Goal: Task Accomplishment & Management: Manage account settings

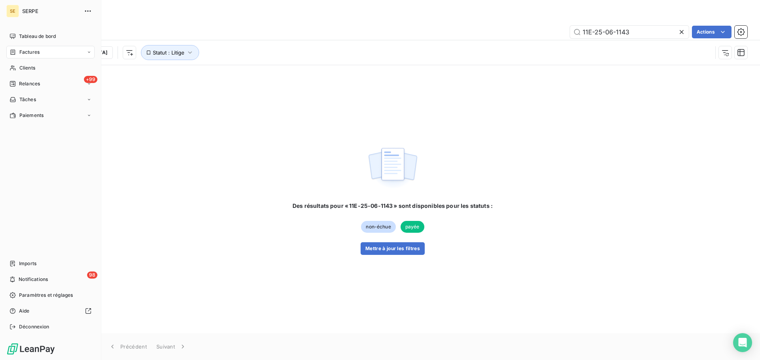
click at [26, 57] on div "Factures" at bounding box center [50, 52] width 88 height 13
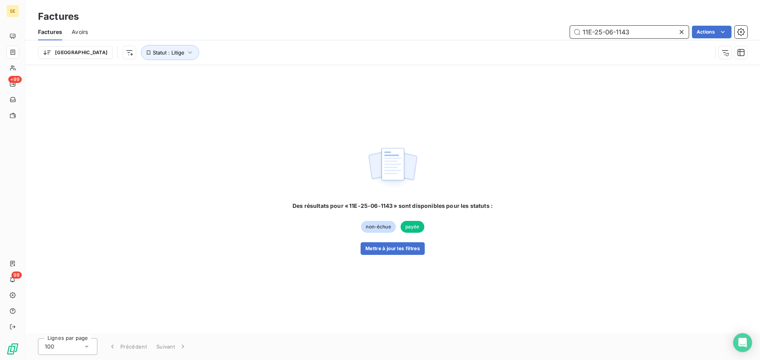
click at [646, 28] on input "11E-25-06-1143" at bounding box center [629, 32] width 119 height 13
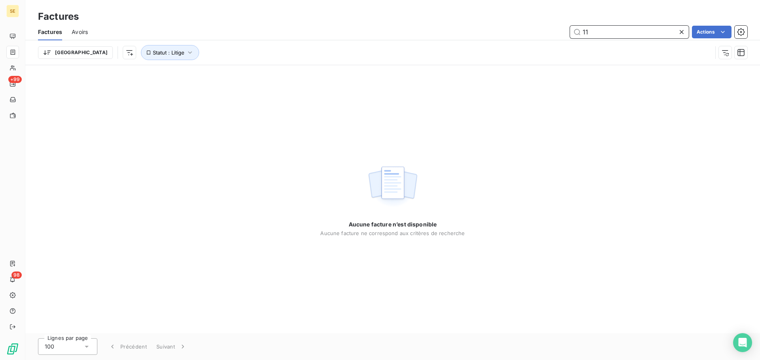
type input "1"
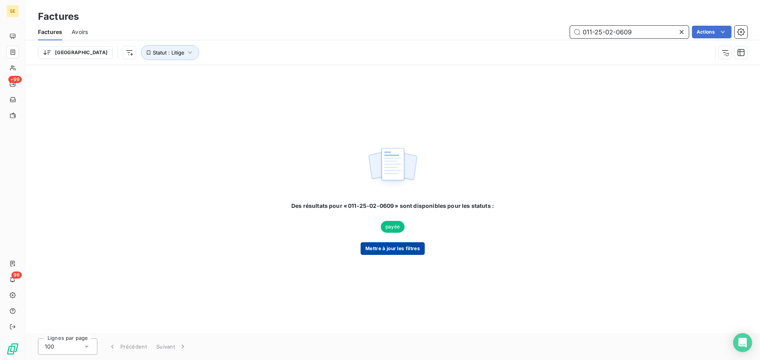
type input "011-25-02-0609"
click at [414, 248] on button "Mettre à jour les filtres" at bounding box center [392, 249] width 64 height 13
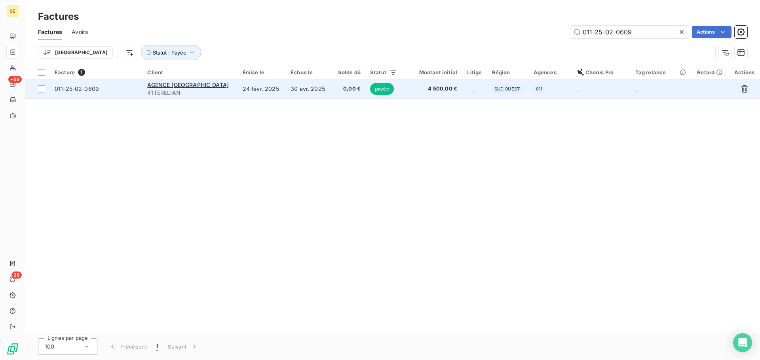
click at [301, 90] on td "30 avr. 2025" at bounding box center [309, 89] width 46 height 19
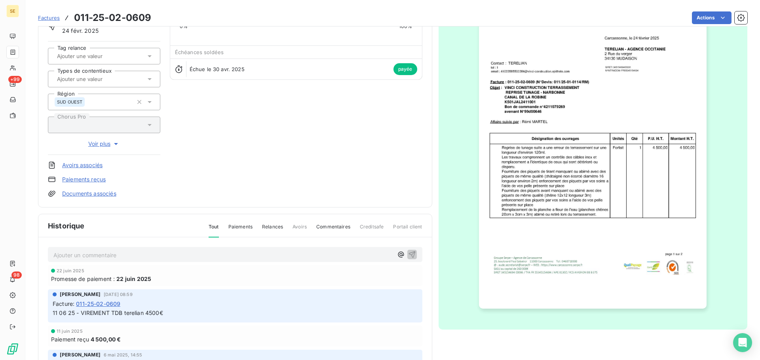
scroll to position [116, 0]
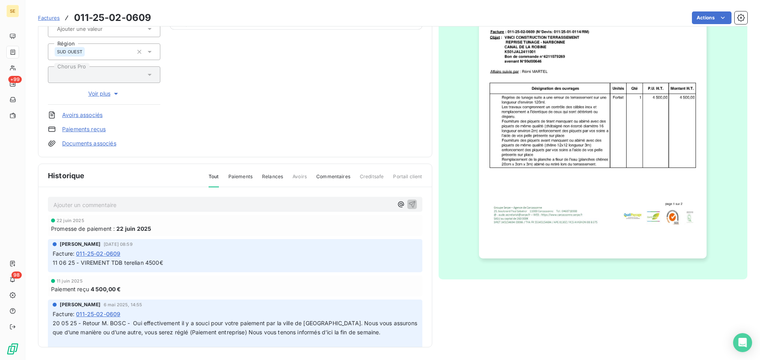
click at [564, 180] on img "button" at bounding box center [592, 98] width 227 height 322
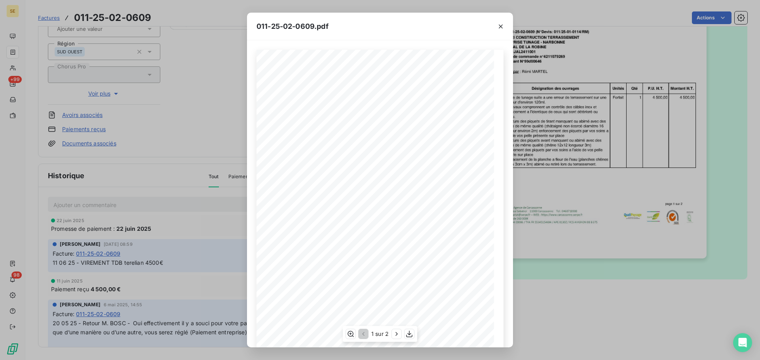
scroll to position [47, 0]
click at [395, 335] on icon "button" at bounding box center [396, 334] width 8 height 8
click at [499, 26] on icon "button" at bounding box center [501, 27] width 8 height 8
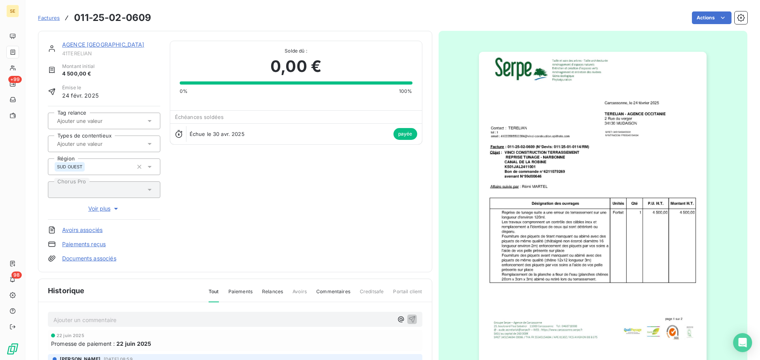
click at [111, 44] on link "AGENCE [GEOGRAPHIC_DATA]" at bounding box center [103, 44] width 82 height 7
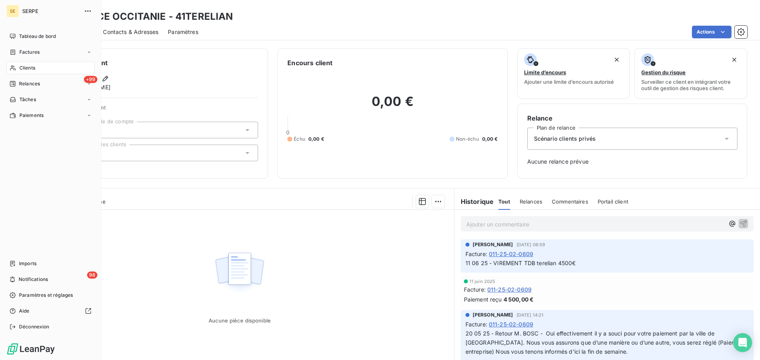
click at [28, 63] on div "Clients" at bounding box center [50, 68] width 88 height 13
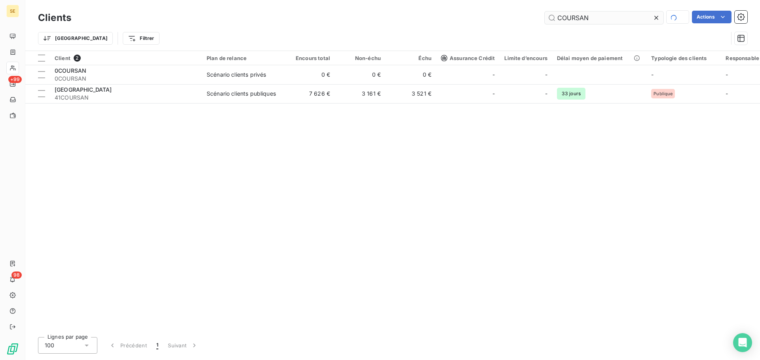
drag, startPoint x: 606, startPoint y: 27, endPoint x: 603, endPoint y: 21, distance: 6.7
click at [606, 26] on div "Trier Filtrer" at bounding box center [392, 38] width 709 height 25
click at [603, 21] on input "COURSAN" at bounding box center [603, 17] width 119 height 13
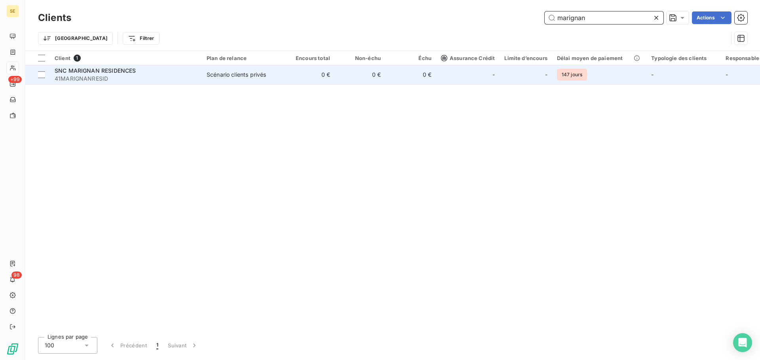
type input "marignan"
click at [301, 84] on td "0 €" at bounding box center [309, 74] width 51 height 19
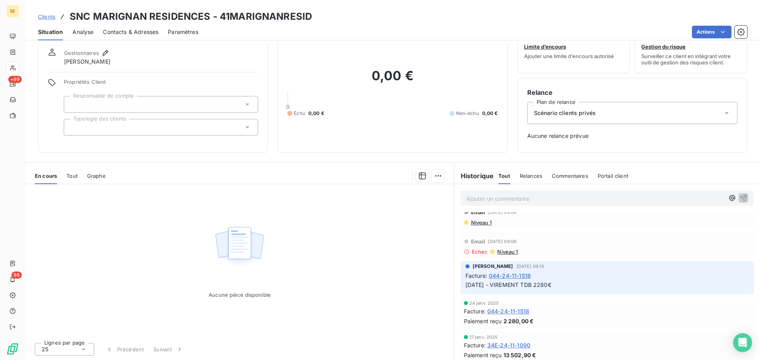
scroll to position [1266, 0]
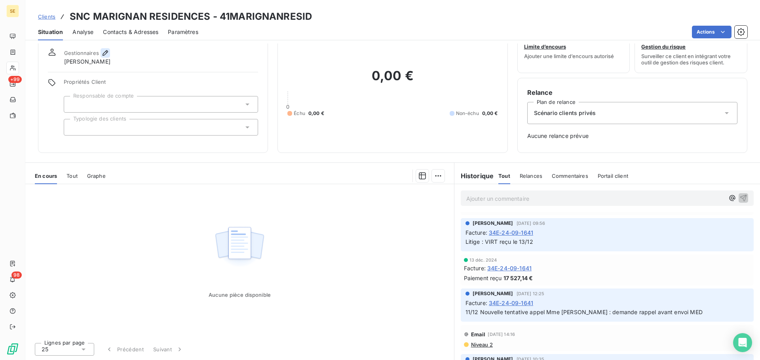
click at [106, 53] on icon "button" at bounding box center [105, 53] width 6 height 6
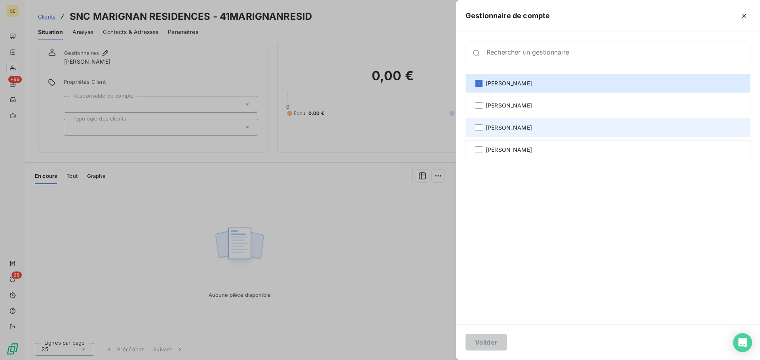
click at [498, 127] on span "[PERSON_NAME]" at bounding box center [508, 128] width 46 height 8
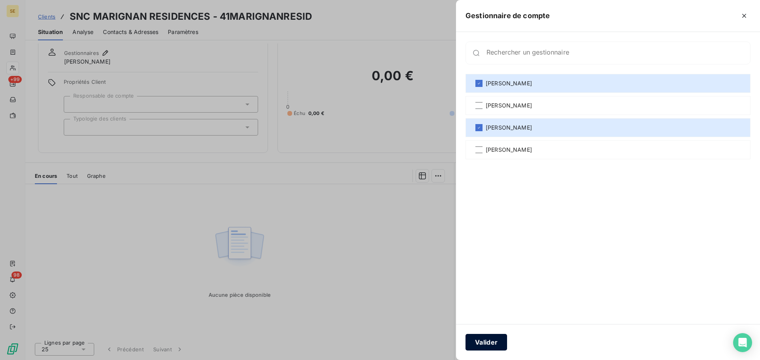
click at [497, 344] on button "Valider" at bounding box center [486, 342] width 42 height 17
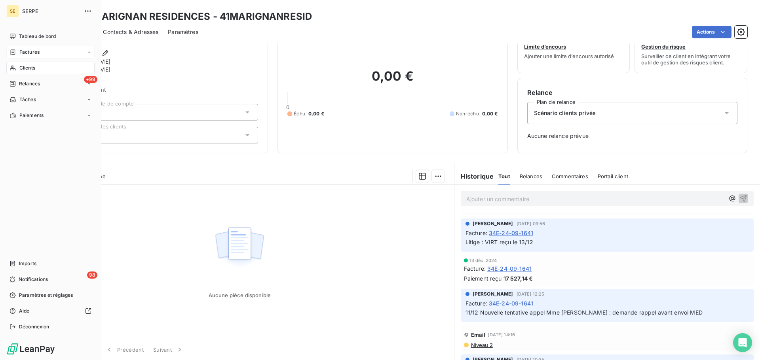
click at [26, 53] on span "Factures" at bounding box center [29, 52] width 20 height 7
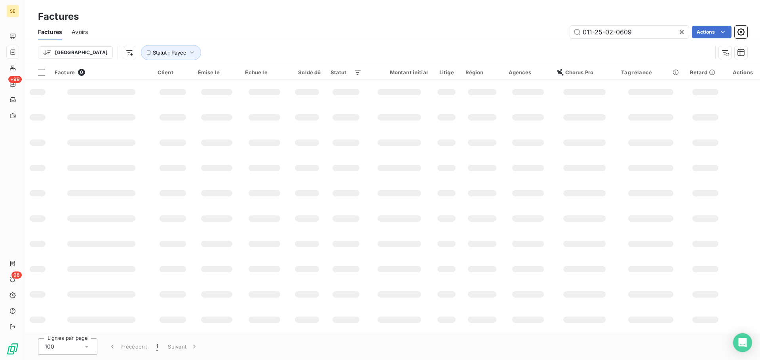
click at [679, 34] on icon at bounding box center [681, 32] width 4 height 4
click at [188, 54] on icon "button" at bounding box center [192, 53] width 8 height 8
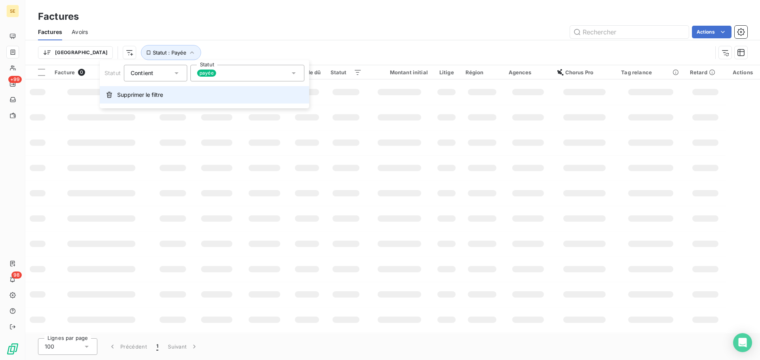
click at [159, 97] on span "Supprimer le filtre" at bounding box center [140, 95] width 46 height 8
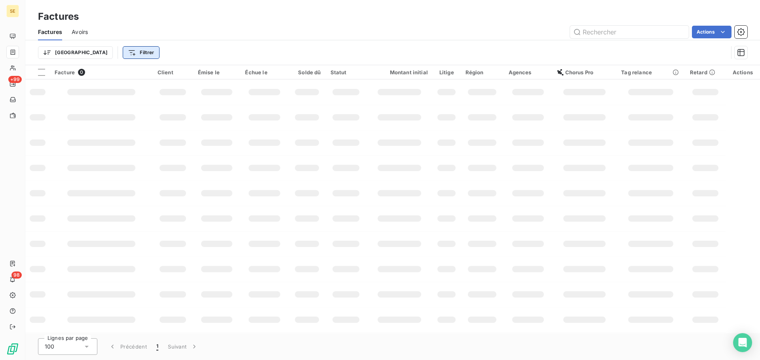
click at [109, 51] on html "SE +99 98 Factures Factures Avoirs Actions Trier Filtrer Facture 0 Client Émise…" at bounding box center [380, 180] width 760 height 360
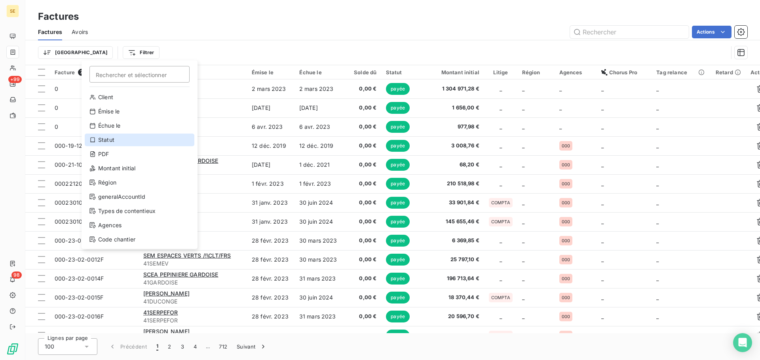
click at [124, 144] on div "Statut" at bounding box center [140, 140] width 110 height 13
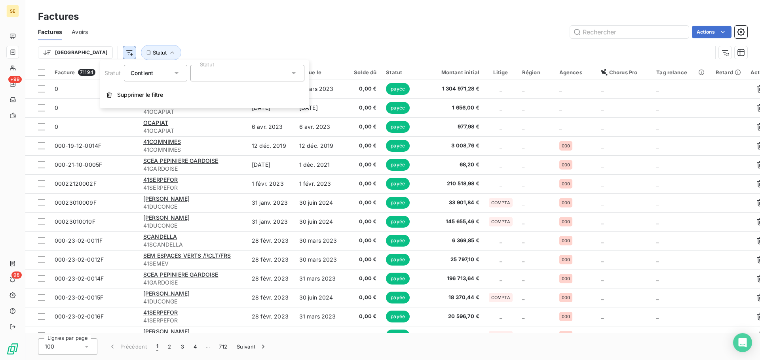
click at [93, 51] on html "SE +99 98 Factures Factures Avoirs Actions Trier Statut Facture 71194 Client Ém…" at bounding box center [380, 180] width 760 height 360
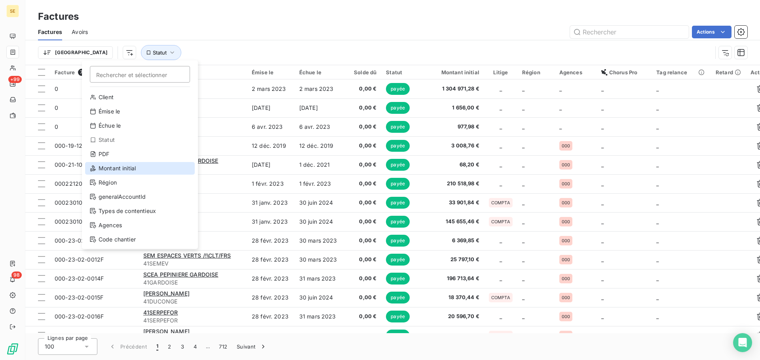
click at [118, 172] on div "Montant initial" at bounding box center [140, 168] width 110 height 13
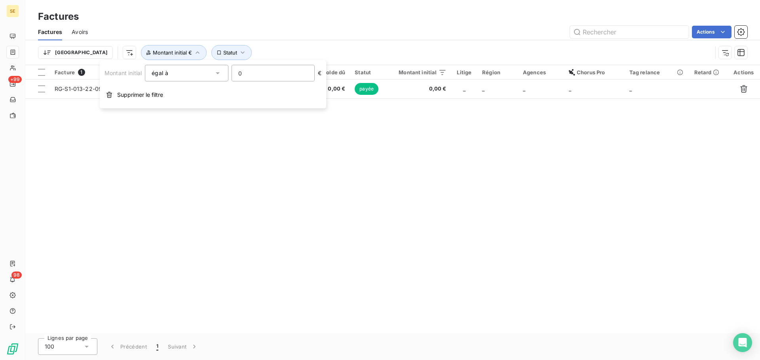
click at [254, 73] on input "0" at bounding box center [273, 73] width 82 height 16
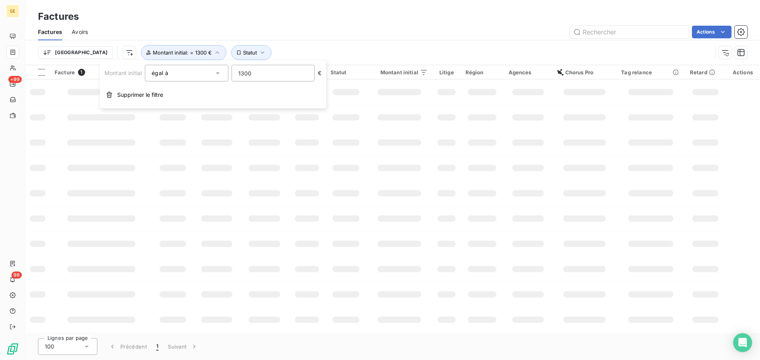
type input "13000"
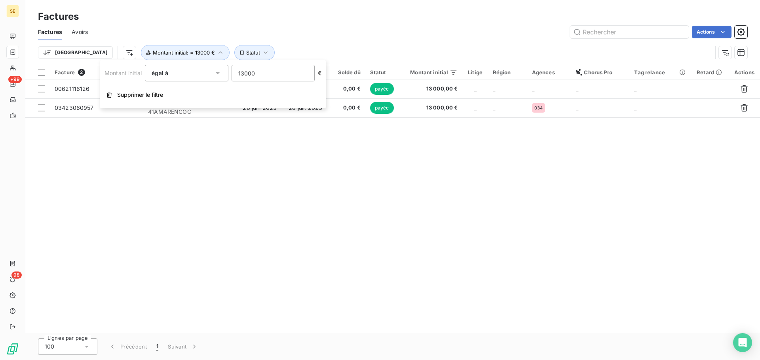
click at [165, 271] on div "Facture 2 Client Émise le Échue le Solde dû Statut Montant initial Litige Régio…" at bounding box center [392, 199] width 734 height 268
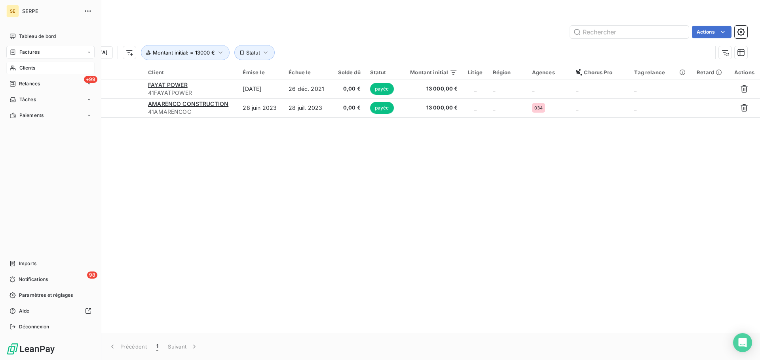
click at [26, 68] on span "Clients" at bounding box center [27, 67] width 16 height 7
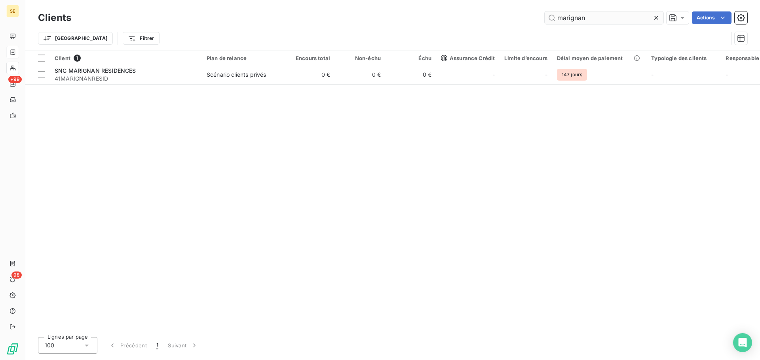
click at [599, 15] on input "marignan" at bounding box center [603, 17] width 119 height 13
click at [602, 16] on input "marignan" at bounding box center [603, 17] width 119 height 13
drag, startPoint x: 597, startPoint y: 20, endPoint x: 548, endPoint y: 27, distance: 50.4
click at [550, 25] on div "Clients marignan Actions" at bounding box center [392, 17] width 709 height 17
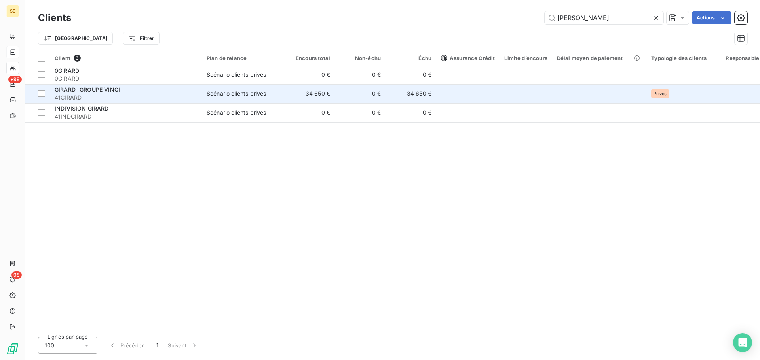
type input "[PERSON_NAME]"
click at [213, 91] on div "Scénario clients privés" at bounding box center [236, 94] width 59 height 8
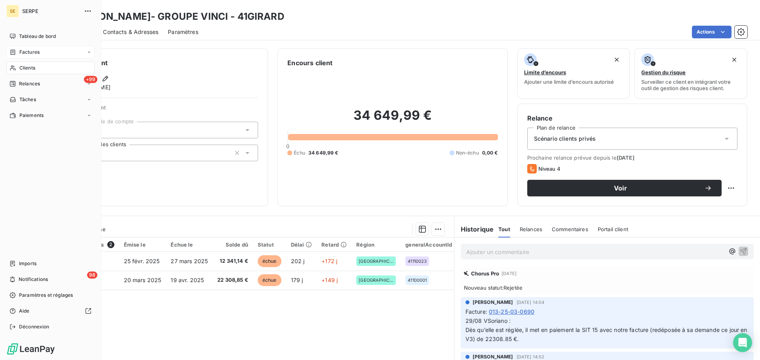
click at [30, 66] on span "Clients" at bounding box center [27, 67] width 16 height 7
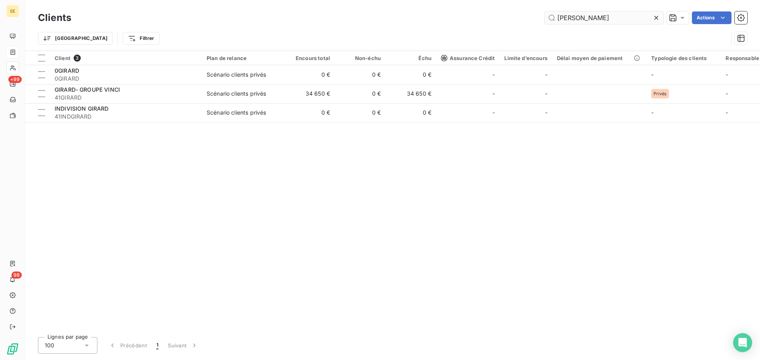
click at [587, 18] on input "[PERSON_NAME]" at bounding box center [603, 17] width 119 height 13
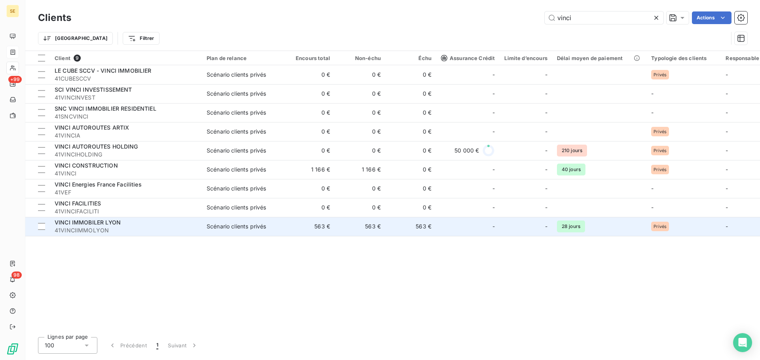
type input "vinci"
click at [201, 230] on td "VINCI IMMOBILER LYON 41VINCIIMMOLYON" at bounding box center [126, 226] width 152 height 19
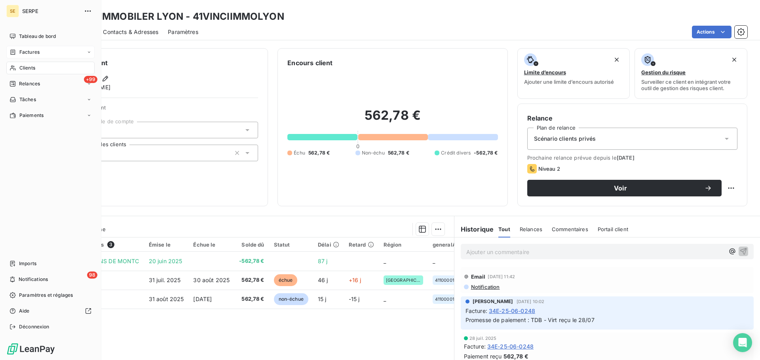
click at [14, 54] on icon at bounding box center [12, 52] width 7 height 6
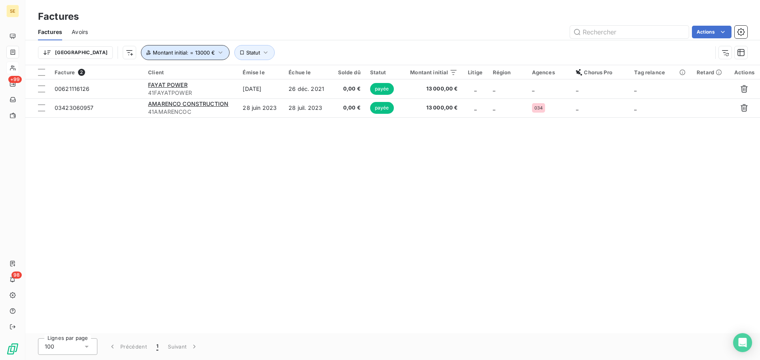
click at [150, 56] on button "Montant initial : = 13000 €" at bounding box center [185, 52] width 89 height 15
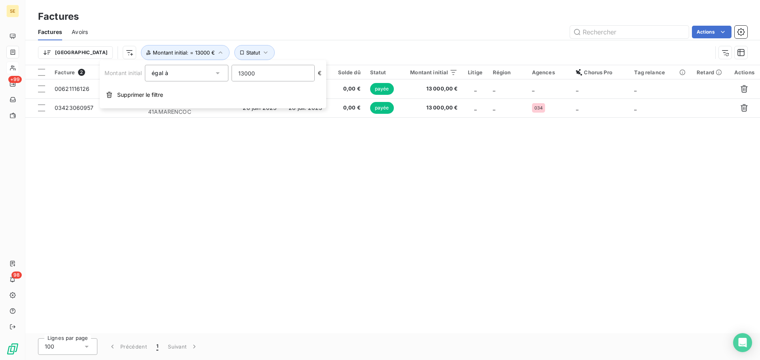
drag, startPoint x: 272, startPoint y: 76, endPoint x: 193, endPoint y: 76, distance: 78.7
click at [193, 76] on div "Montant initial égal à eq 13000 €" at bounding box center [212, 73] width 217 height 17
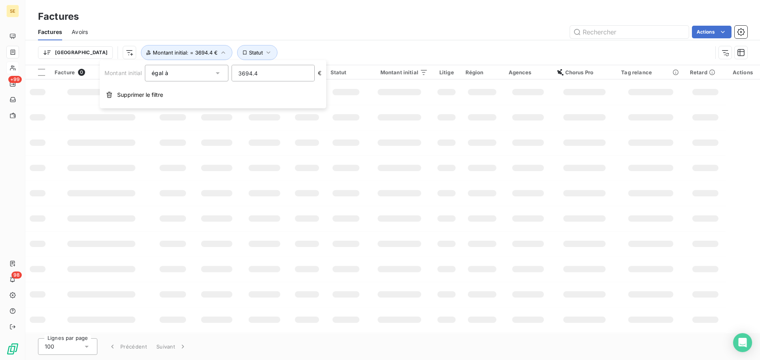
type input "3694.45"
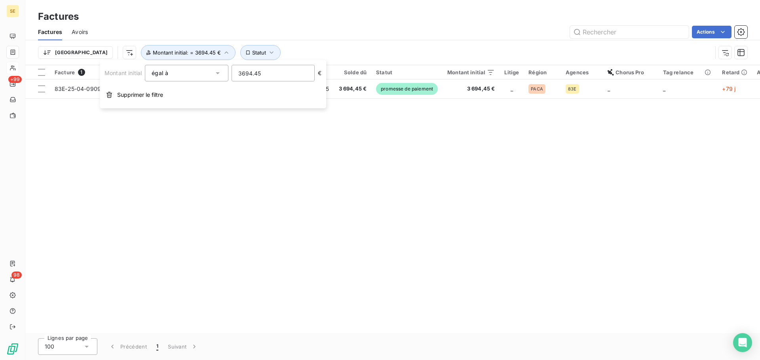
click at [314, 205] on div "Facture 1 Client Émise le Échue le Solde dû Statut Montant initial Litige Régio…" at bounding box center [392, 199] width 734 height 268
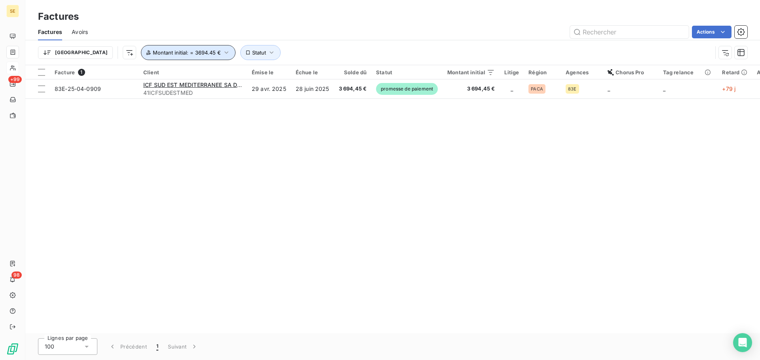
click at [161, 54] on span "Montant initial : = 3694.45 €" at bounding box center [187, 52] width 68 height 6
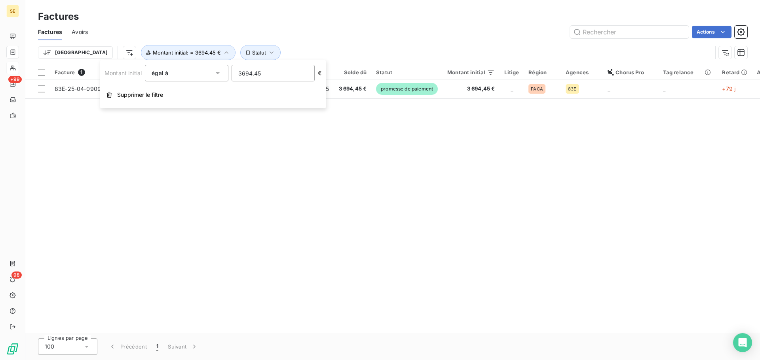
click at [278, 75] on input "3694.45" at bounding box center [273, 73] width 82 height 16
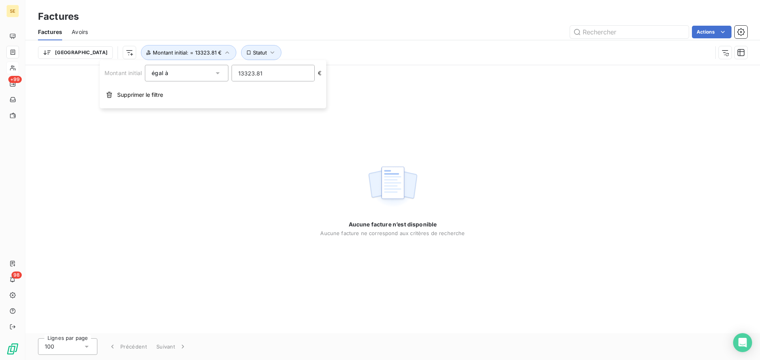
type input "13323.81"
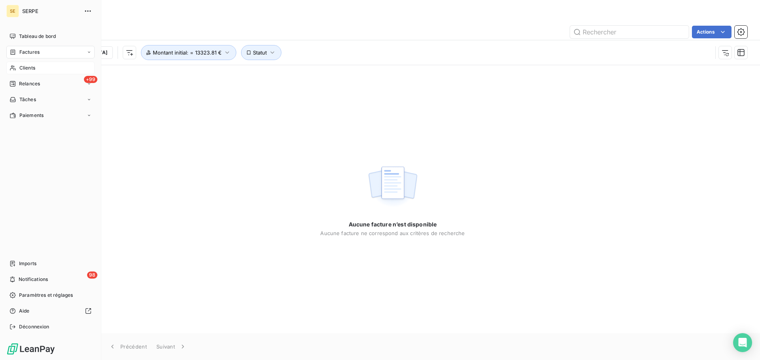
click at [16, 66] on div "Clients" at bounding box center [50, 68] width 88 height 13
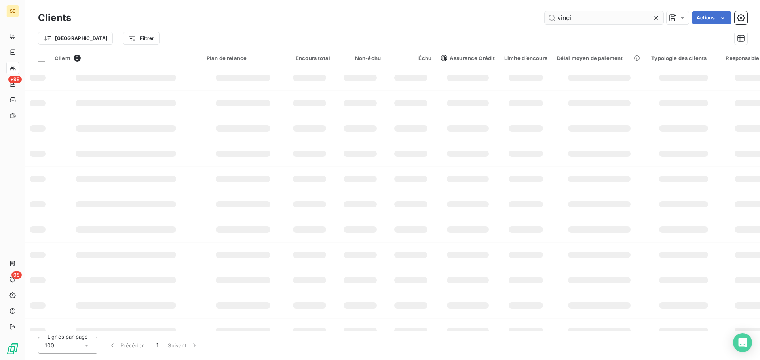
click at [581, 17] on input "vinci" at bounding box center [603, 17] width 119 height 13
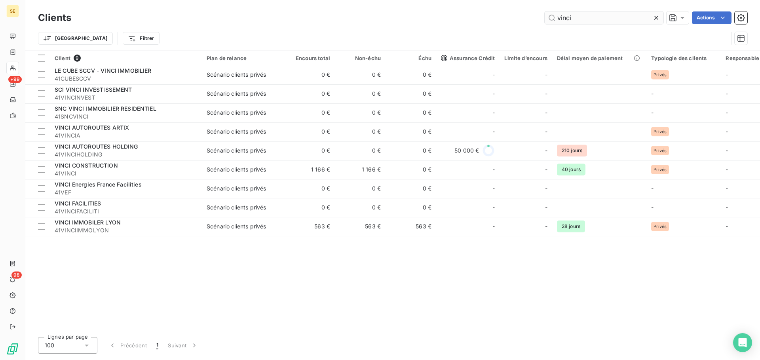
click at [581, 17] on input "vinci" at bounding box center [603, 17] width 119 height 13
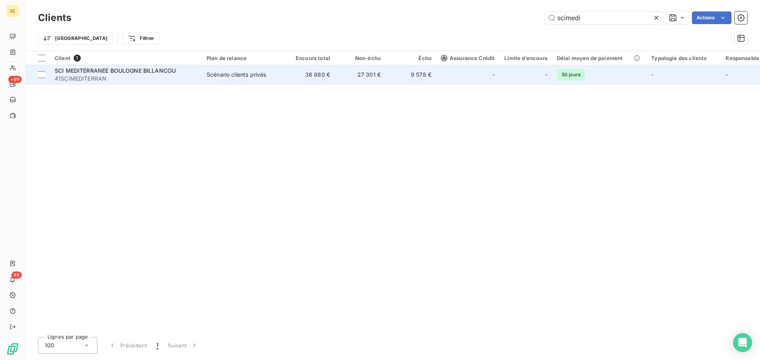
type input "scimedi"
click at [348, 71] on td "27 301 €" at bounding box center [360, 74] width 51 height 19
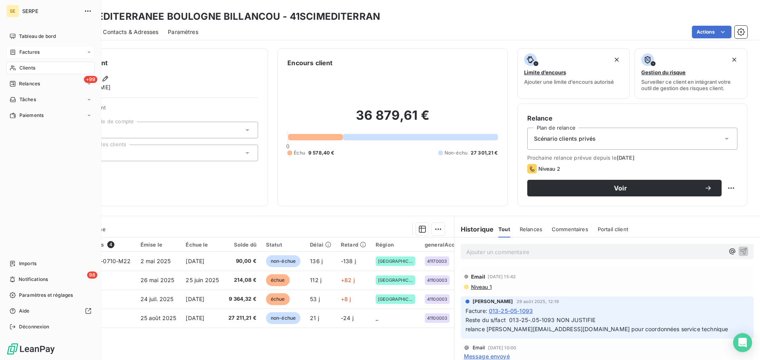
click at [27, 56] on div "Factures" at bounding box center [50, 52] width 88 height 13
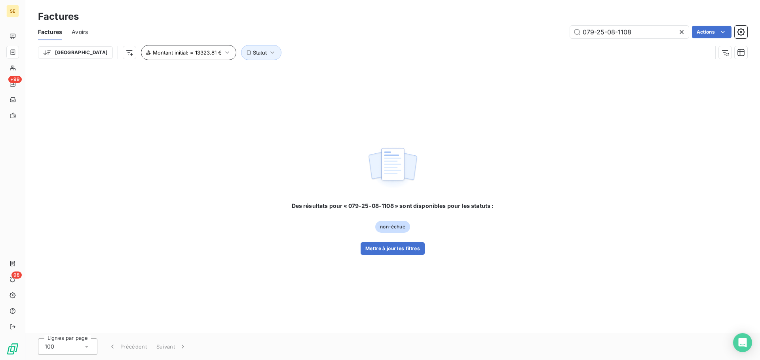
type input "079-25-08-1108"
click at [153, 54] on span "Montant initial : = 13323.81 €" at bounding box center [187, 52] width 69 height 6
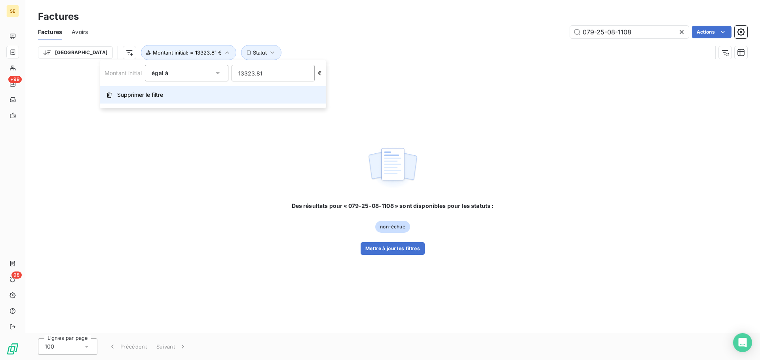
click at [178, 100] on button "Supprimer le filtre" at bounding box center [213, 94] width 226 height 17
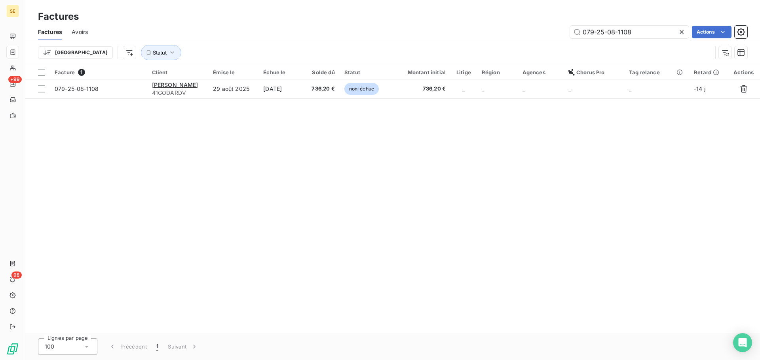
click at [330, 40] on div "Factures Avoirs 079-25-08-1108 Actions" at bounding box center [392, 32] width 734 height 17
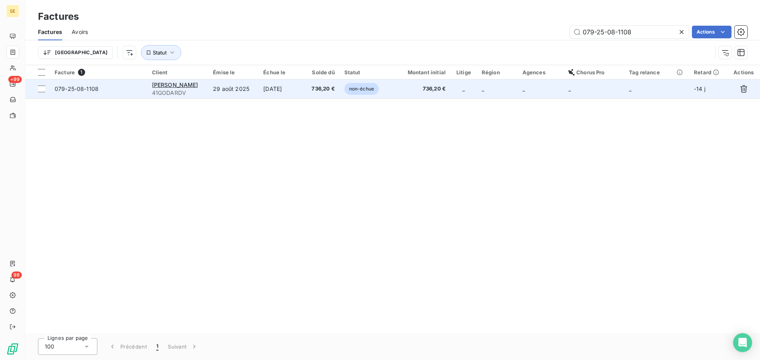
click at [302, 91] on td "[DATE]" at bounding box center [280, 89] width 45 height 19
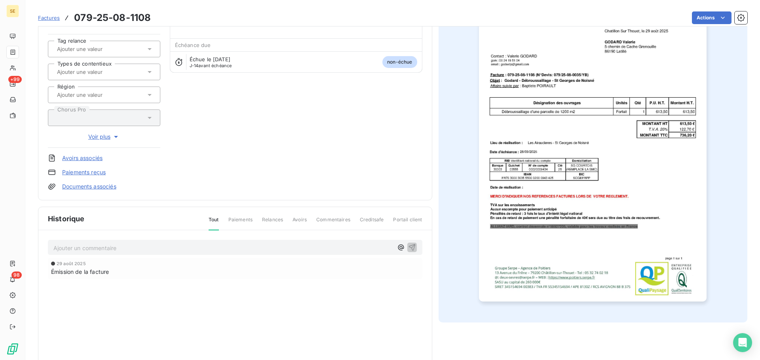
scroll to position [116, 0]
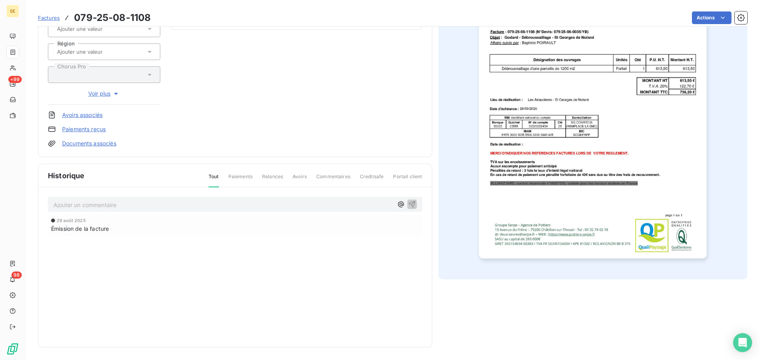
click at [178, 209] on p "Ajouter un commentaire ﻿" at bounding box center [222, 205] width 339 height 10
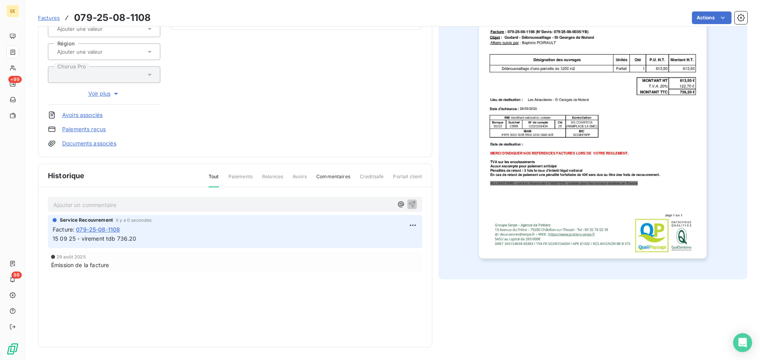
click at [119, 241] on span "15 09 25 - virement tdb 736.20" at bounding box center [95, 238] width 84 height 7
copy div "15 09 25 - virement tdb 736.20"
click at [711, 17] on html "SE +99 98 Factures 079-25-08-1108 Actions [PERSON_NAME] 41GODARDV Montant initi…" at bounding box center [380, 180] width 760 height 360
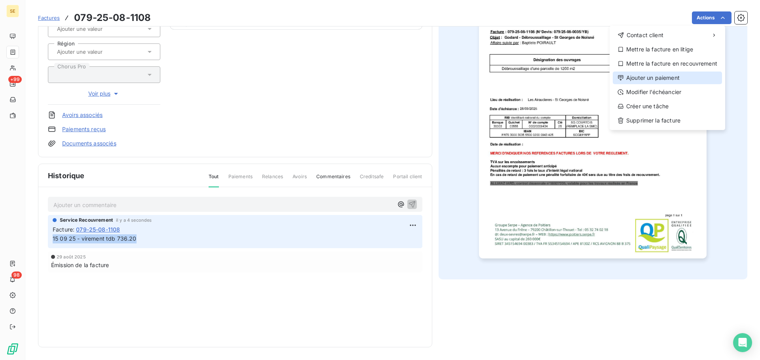
click at [674, 81] on div "Ajouter un paiement" at bounding box center [666, 78] width 109 height 13
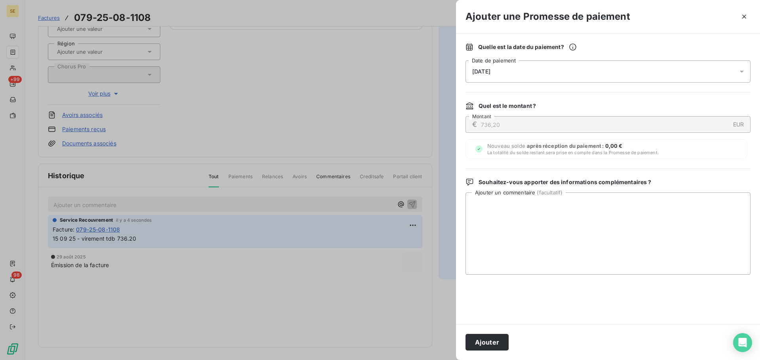
click at [659, 81] on div "[DATE]" at bounding box center [607, 72] width 285 height 22
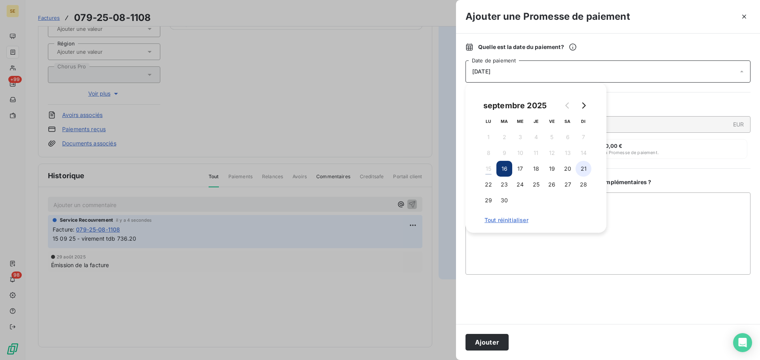
click at [582, 168] on button "21" at bounding box center [583, 169] width 16 height 16
drag, startPoint x: 497, startPoint y: 343, endPoint x: 472, endPoint y: 315, distance: 38.1
click at [497, 342] on button "Ajouter" at bounding box center [486, 342] width 43 height 17
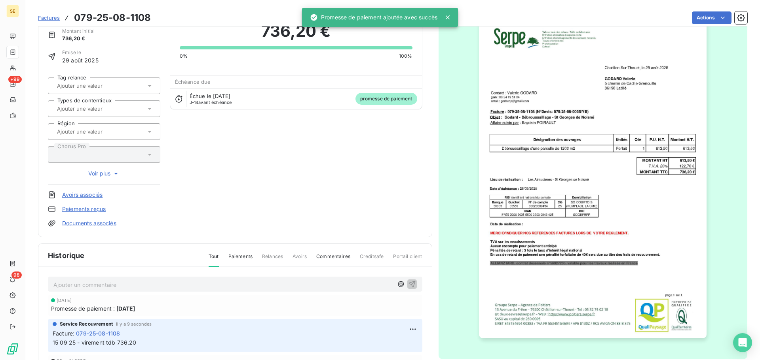
scroll to position [0, 0]
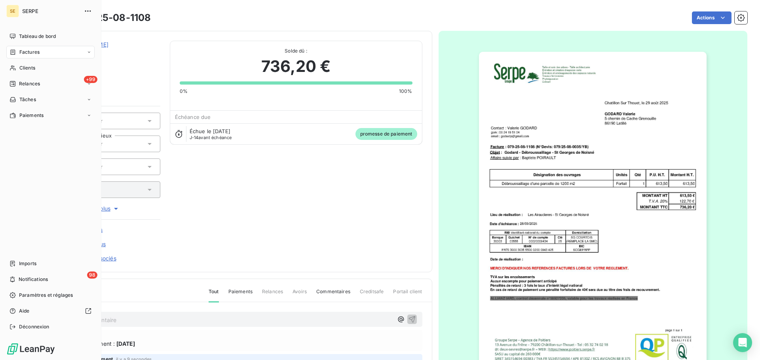
click at [28, 53] on span "Factures" at bounding box center [29, 52] width 20 height 7
click at [21, 73] on div "Clients" at bounding box center [50, 68] width 88 height 13
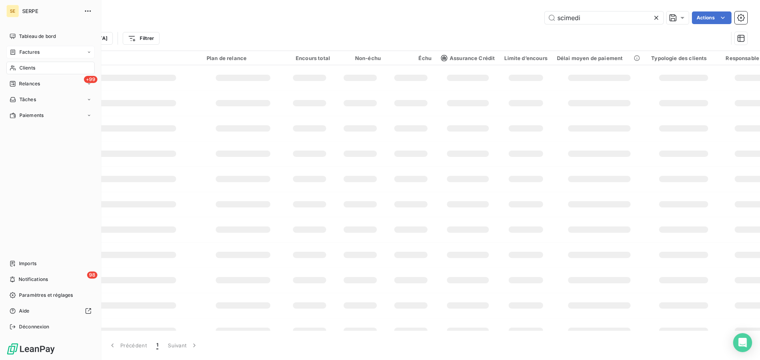
click at [29, 52] on span "Factures" at bounding box center [29, 52] width 20 height 7
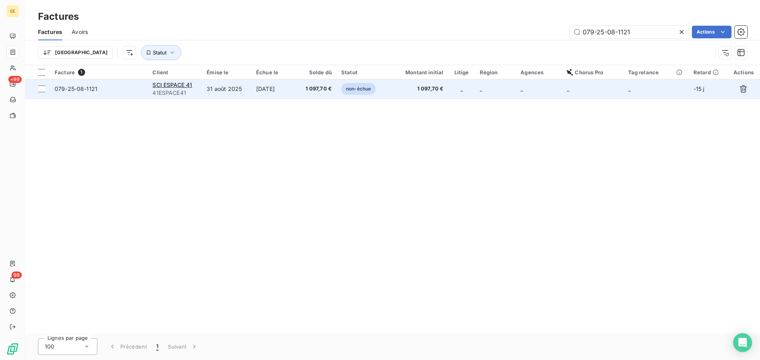
type input "079-25-08-1121"
click at [470, 86] on td "_" at bounding box center [461, 89] width 27 height 19
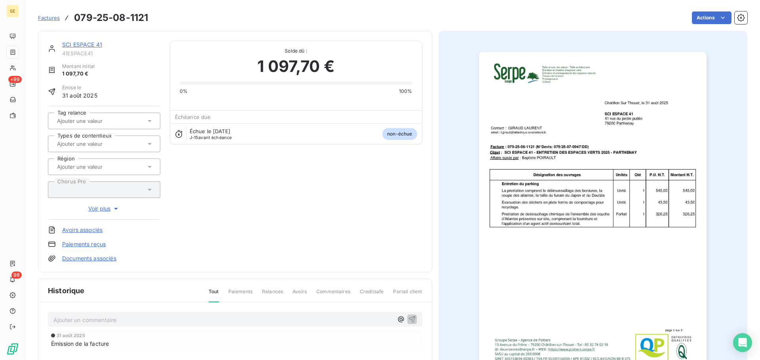
click at [288, 316] on p "Ajouter un commentaire ﻿" at bounding box center [222, 320] width 339 height 10
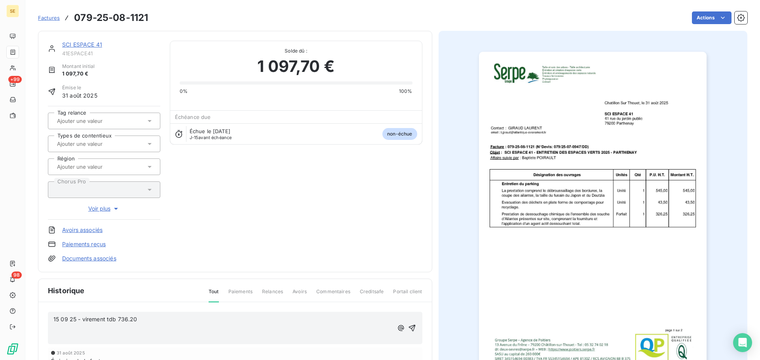
click at [162, 318] on p "15 09 25 - virement tdb 736.20" at bounding box center [222, 319] width 339 height 9
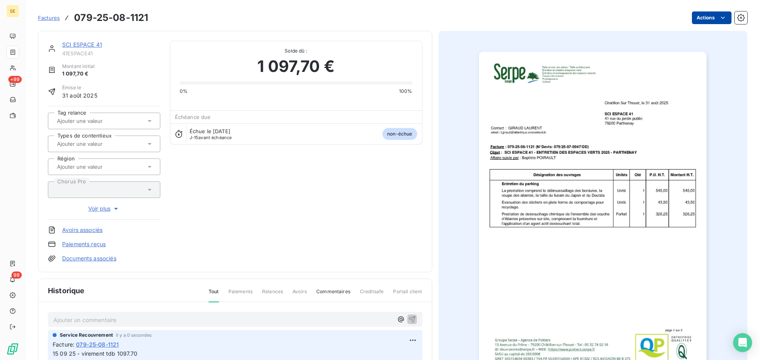
click at [693, 19] on html "SE +99 98 Factures 079-25-08-1121 Actions SCI ESPACE 41 41ESPACE41 Montant init…" at bounding box center [380, 180] width 760 height 360
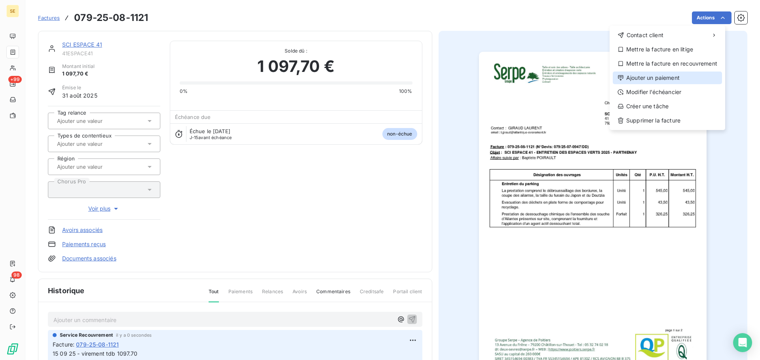
click at [647, 74] on div "Ajouter un paiement" at bounding box center [666, 78] width 109 height 13
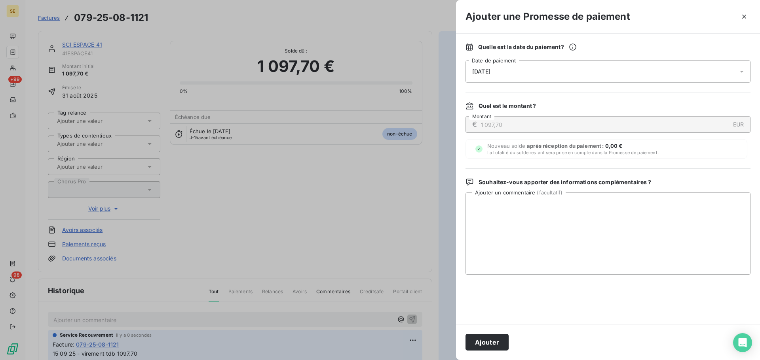
click at [625, 68] on div "[DATE]" at bounding box center [607, 72] width 285 height 22
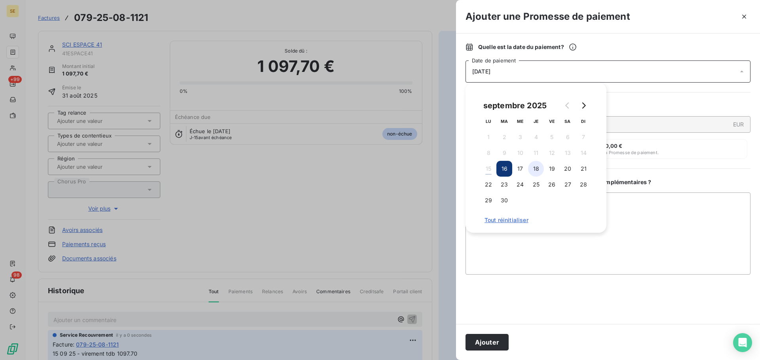
click at [534, 168] on button "18" at bounding box center [536, 169] width 16 height 16
click at [475, 345] on button "Ajouter" at bounding box center [486, 342] width 43 height 17
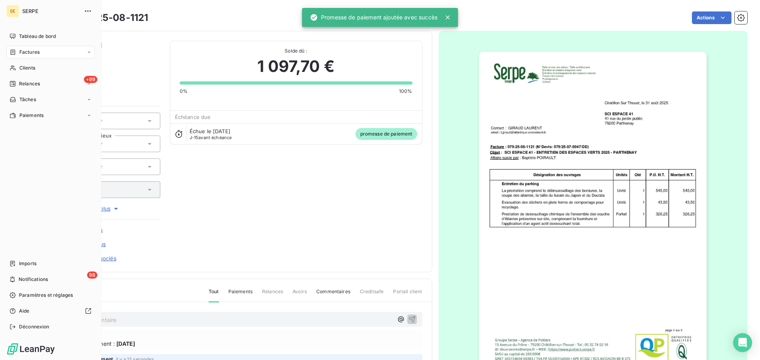
click at [32, 55] on span "Factures" at bounding box center [29, 52] width 20 height 7
click at [24, 73] on div "Clients" at bounding box center [50, 68] width 88 height 13
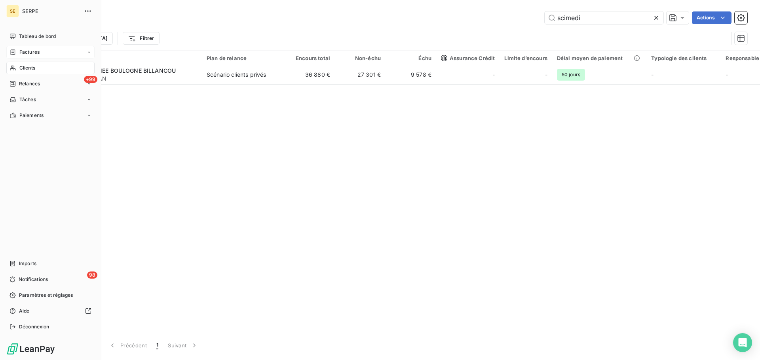
click at [35, 53] on span "Factures" at bounding box center [29, 52] width 20 height 7
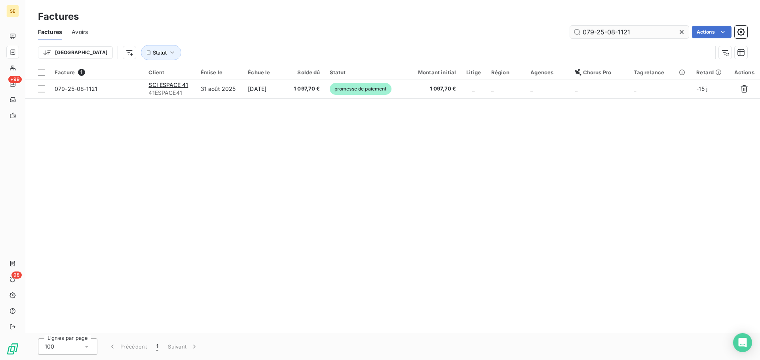
click at [632, 31] on input "079-25-08-1121" at bounding box center [629, 32] width 119 height 13
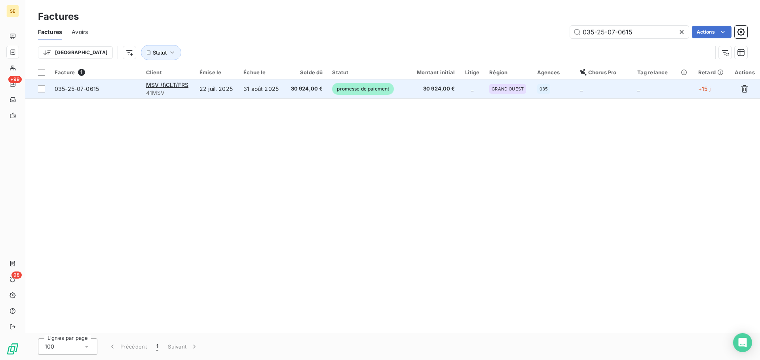
type input "035-25-07-0615"
click at [425, 95] on td "30 924,00 €" at bounding box center [430, 89] width 59 height 19
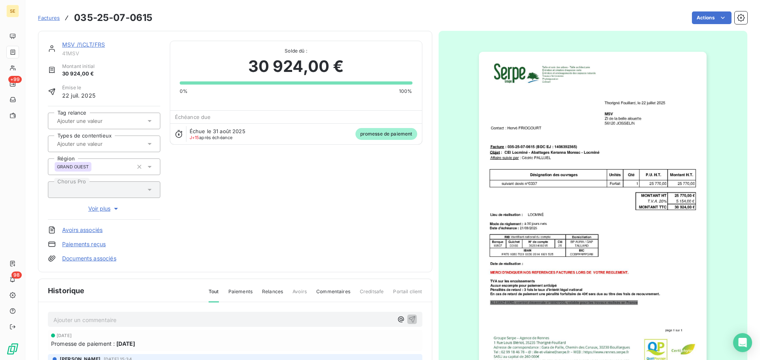
scroll to position [3, 0]
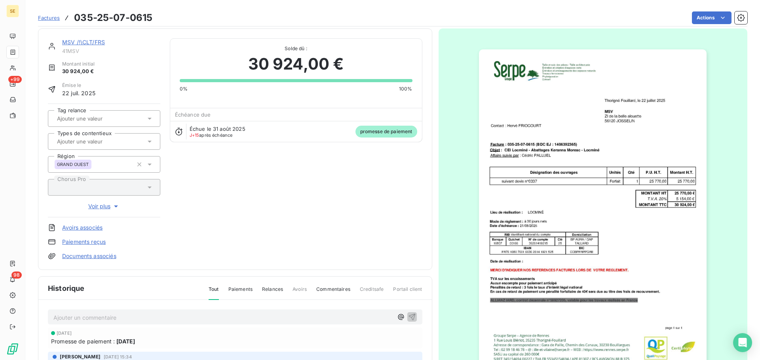
click at [193, 317] on p "Ajouter un commentaire ﻿" at bounding box center [222, 318] width 339 height 10
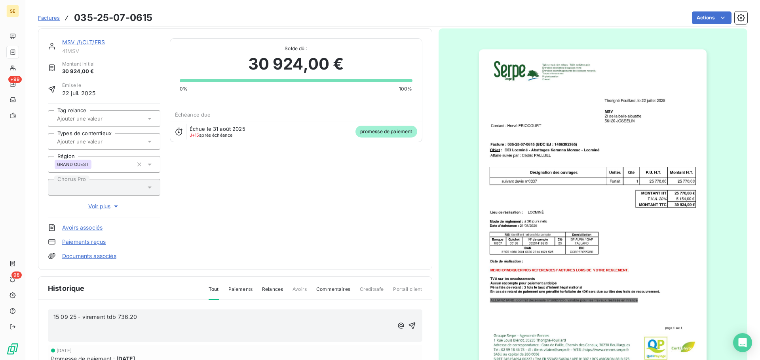
click at [163, 320] on p "15 09 25 - virement tdb 736.20" at bounding box center [222, 317] width 339 height 9
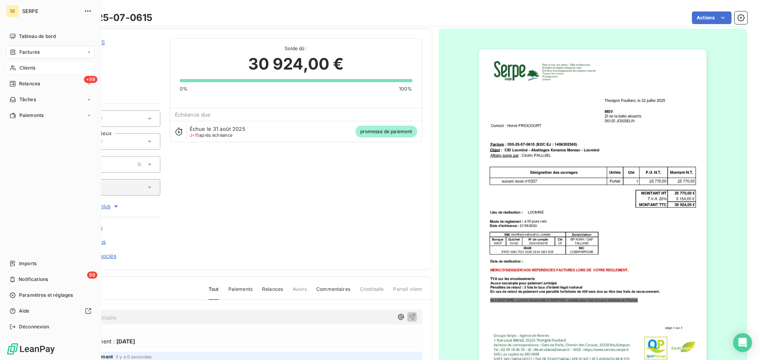
click at [9, 69] on icon at bounding box center [12, 68] width 7 height 6
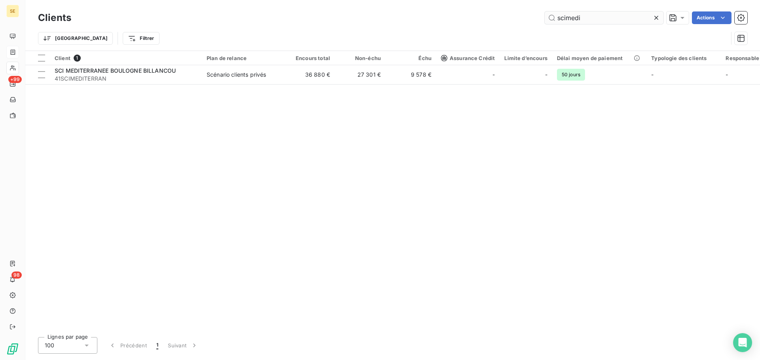
click at [598, 19] on input "scimedi" at bounding box center [603, 17] width 119 height 13
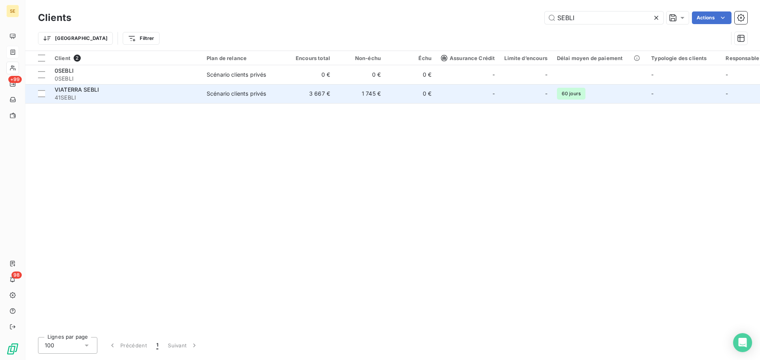
type input "SEBLI"
click at [370, 89] on td "1 745 €" at bounding box center [360, 93] width 51 height 19
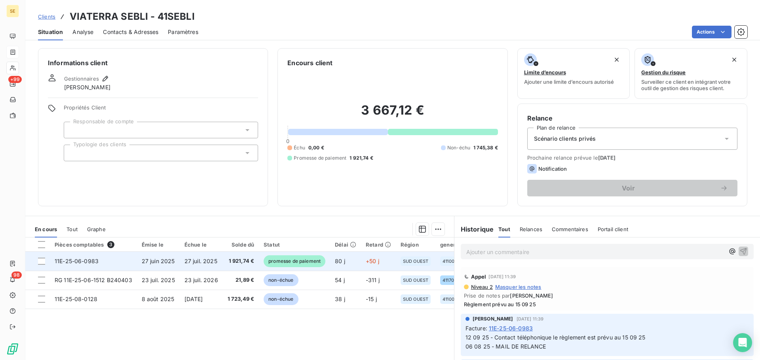
click at [231, 267] on td "1 921,74 €" at bounding box center [241, 261] width 36 height 19
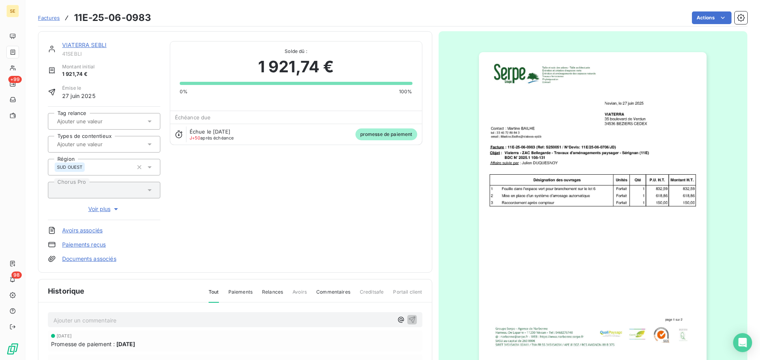
scroll to position [106, 0]
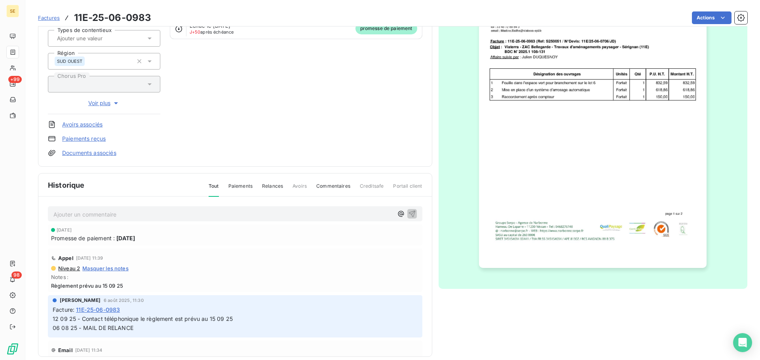
click at [191, 211] on p "Ajouter un commentaire ﻿" at bounding box center [222, 215] width 339 height 10
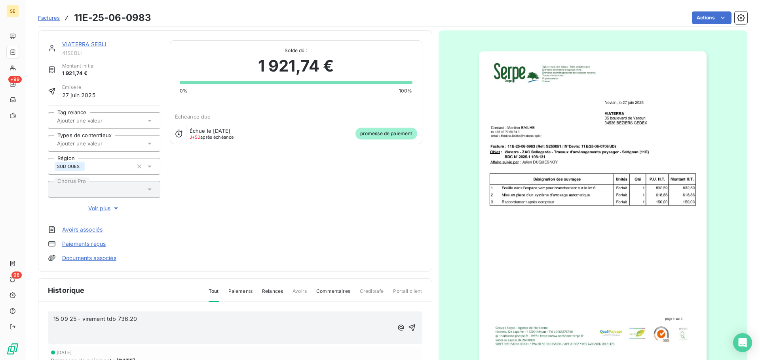
scroll to position [0, 0]
click at [162, 322] on p "15 09 25 - virement tdb 736.20" at bounding box center [222, 319] width 339 height 9
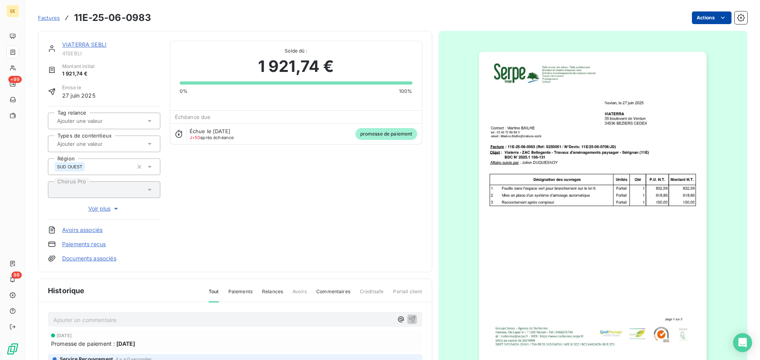
click at [699, 17] on html "SE +99 98 Factures 11E-25-06-0983 Actions VIATERRA SEBLI 41SEBLI Montant initia…" at bounding box center [380, 180] width 760 height 360
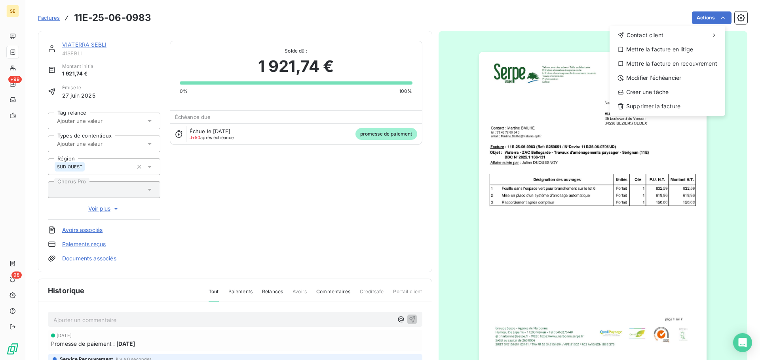
click at [13, 53] on html "SE +99 98 Factures 11E-25-06-0983 Actions Contact client Mettre la facture en l…" at bounding box center [380, 180] width 760 height 360
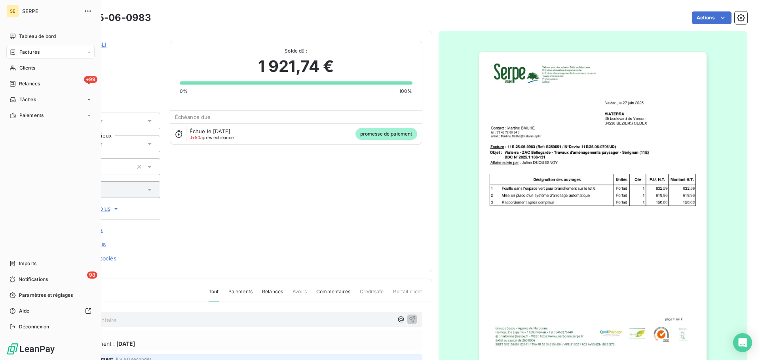
click at [13, 53] on icon at bounding box center [12, 52] width 7 height 6
click at [27, 68] on span "Clients" at bounding box center [27, 67] width 16 height 7
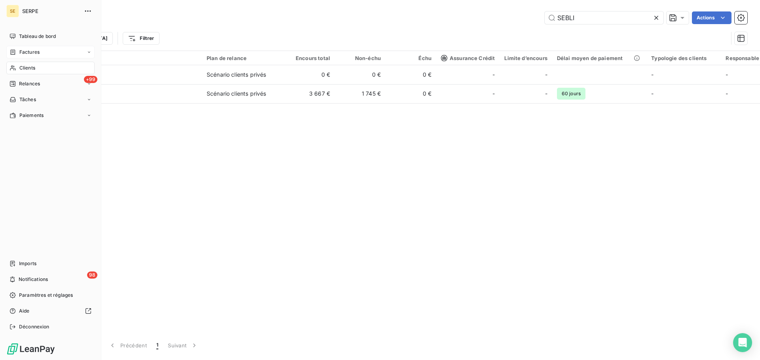
click at [36, 54] on span "Factures" at bounding box center [29, 52] width 20 height 7
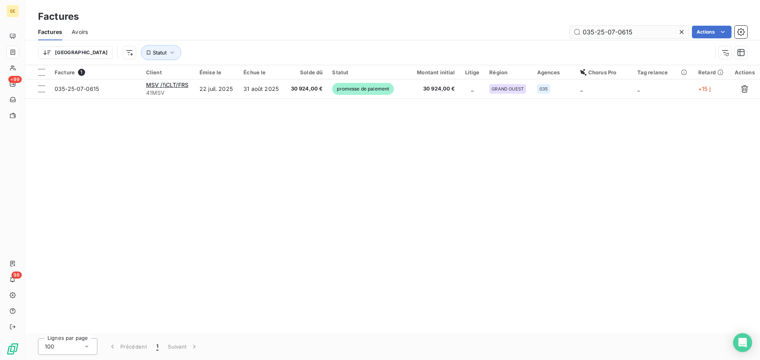
click at [652, 27] on input "035-25-07-0615" at bounding box center [629, 32] width 119 height 13
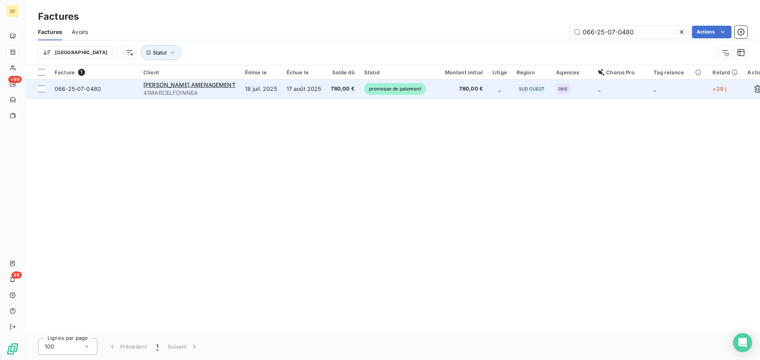
type input "066-25-07-0480"
click at [343, 92] on span "780,00 €" at bounding box center [343, 89] width 24 height 8
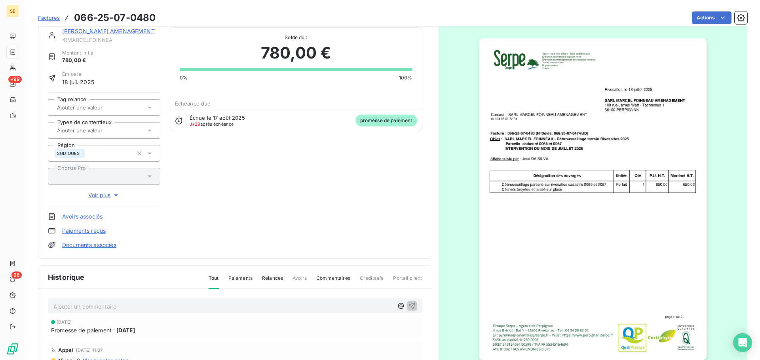
scroll to position [108, 0]
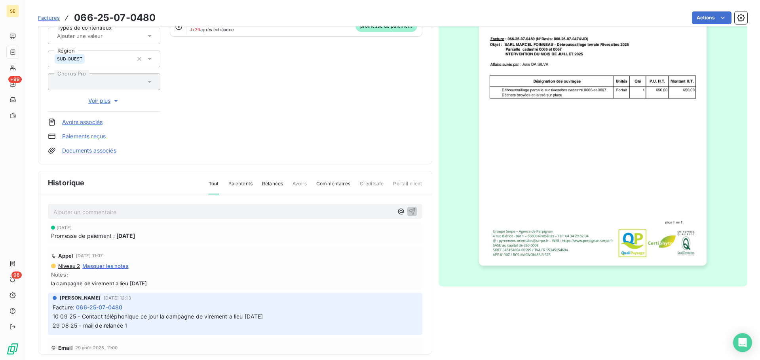
click at [164, 212] on p "Ajouter un commentaire ﻿" at bounding box center [222, 212] width 339 height 10
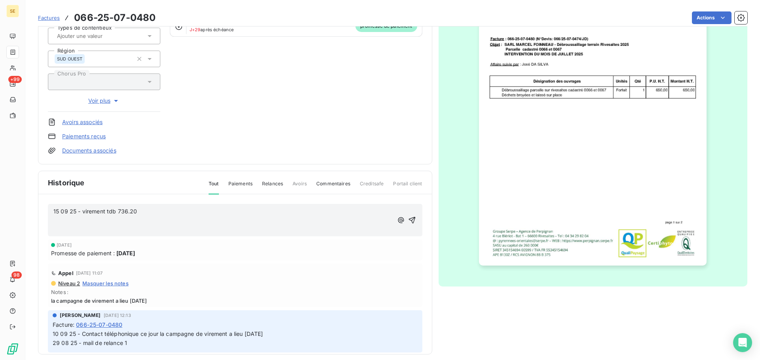
click at [156, 211] on p "15 09 25 - virement tdb 736.20" at bounding box center [222, 211] width 339 height 9
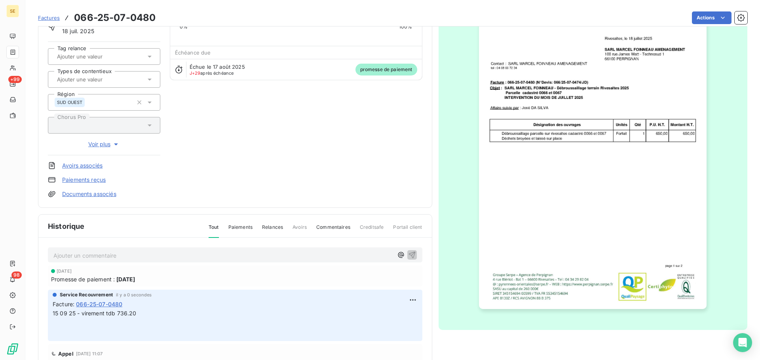
scroll to position [116, 0]
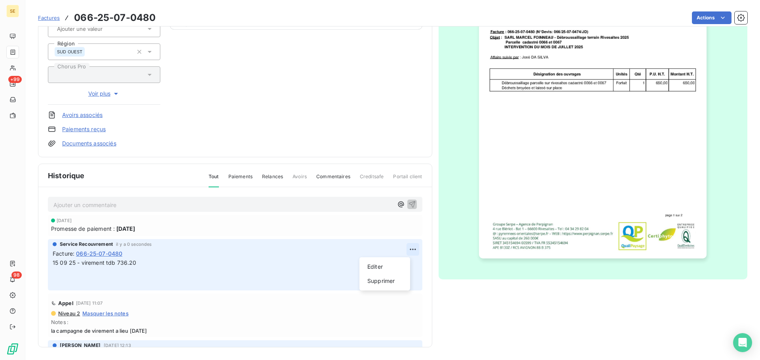
click at [405, 248] on html "SE +99 98 Factures 066-25-07-0480 Actions [PERSON_NAME] AMENAGEMENT 41MARCELFOI…" at bounding box center [380, 180] width 760 height 360
click at [386, 273] on div "Editer" at bounding box center [384, 267] width 44 height 13
click at [159, 267] on p "15 09 25 - virement tdb 736.20 ﻿ ﻿" at bounding box center [230, 272] width 354 height 27
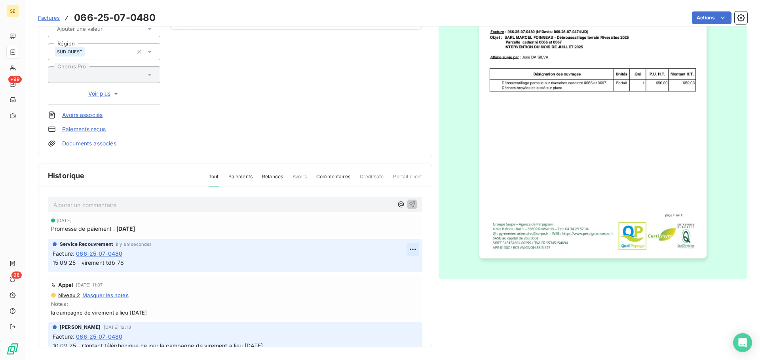
click at [401, 248] on html "SE +99 98 Factures 066-25-07-0480 Actions [PERSON_NAME] AMENAGEMENT 41MARCELFOI…" at bounding box center [380, 180] width 760 height 360
click at [387, 268] on div "Editer" at bounding box center [384, 267] width 44 height 13
click at [141, 266] on p "15 09 25 - virement tdb 78" at bounding box center [230, 263] width 354 height 9
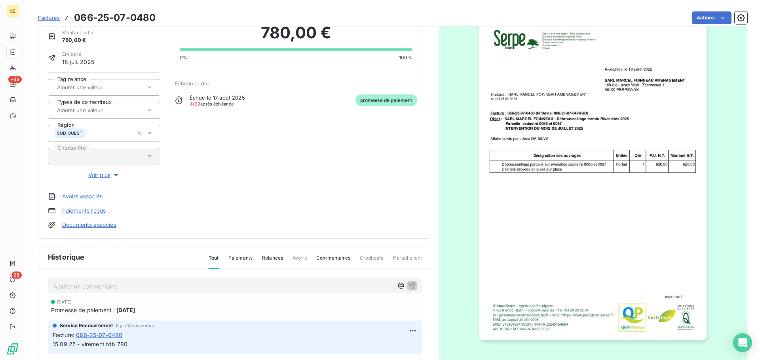
scroll to position [0, 0]
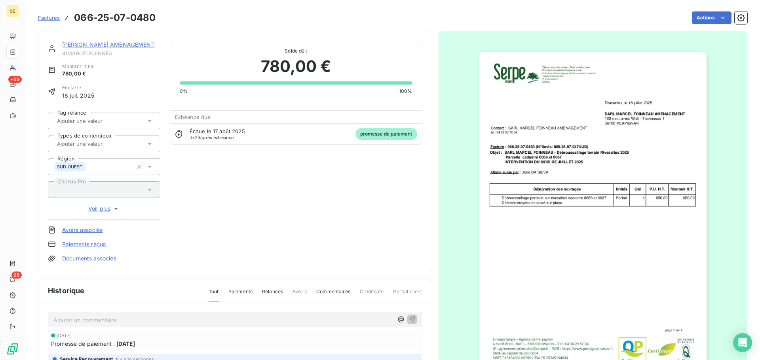
click at [89, 50] on span "41MARCELFOINNEA" at bounding box center [111, 53] width 98 height 6
copy div "41MARCELFOINNEA"
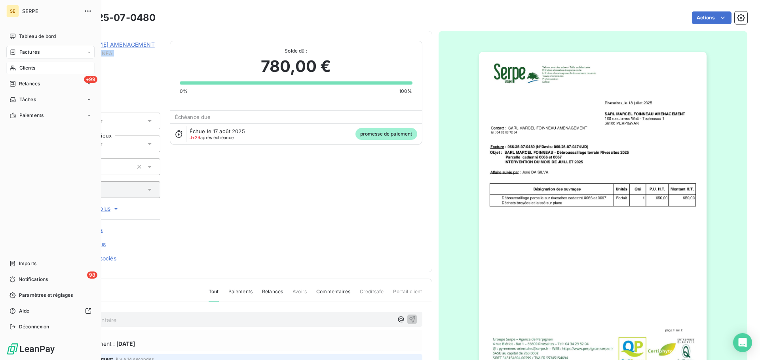
drag, startPoint x: 34, startPoint y: 70, endPoint x: 57, endPoint y: 66, distance: 23.2
click at [34, 70] on span "Clients" at bounding box center [27, 67] width 16 height 7
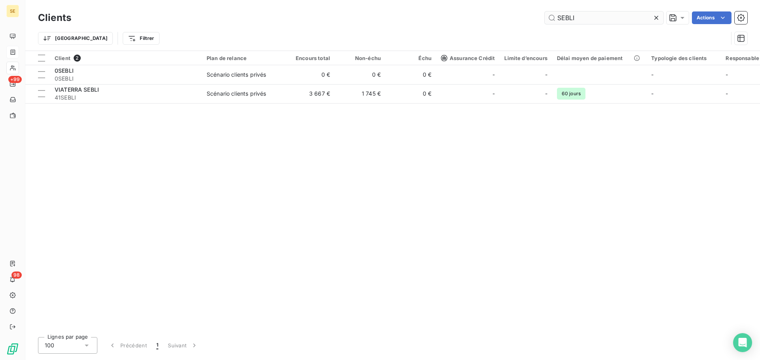
click at [589, 18] on input "SEBLI" at bounding box center [603, 17] width 119 height 13
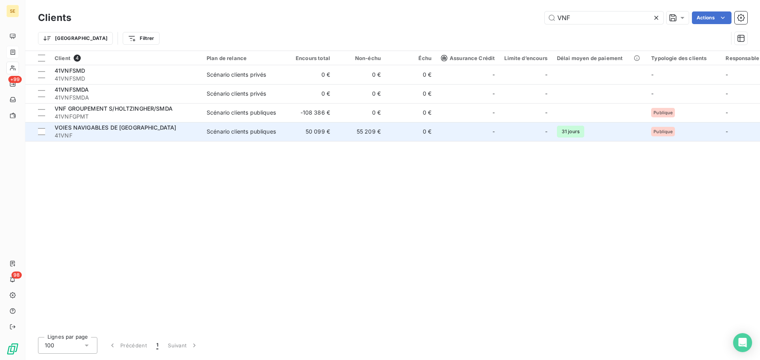
type input "VNF"
click at [324, 135] on td "50 099 €" at bounding box center [309, 131] width 51 height 19
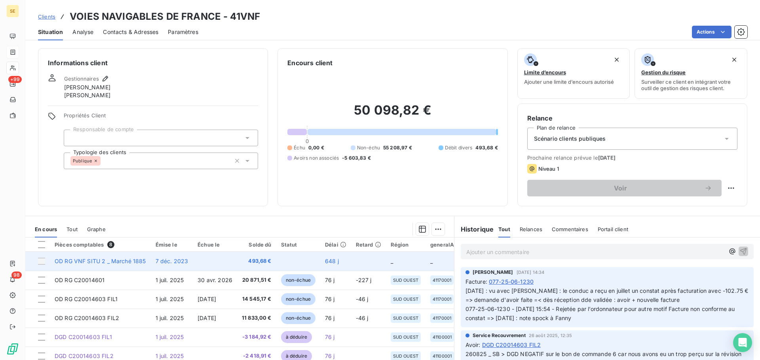
click at [210, 262] on td at bounding box center [215, 261] width 44 height 19
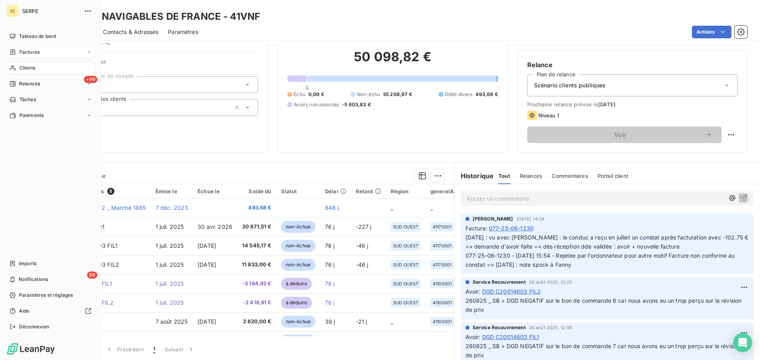
click at [31, 51] on span "Factures" at bounding box center [29, 52] width 20 height 7
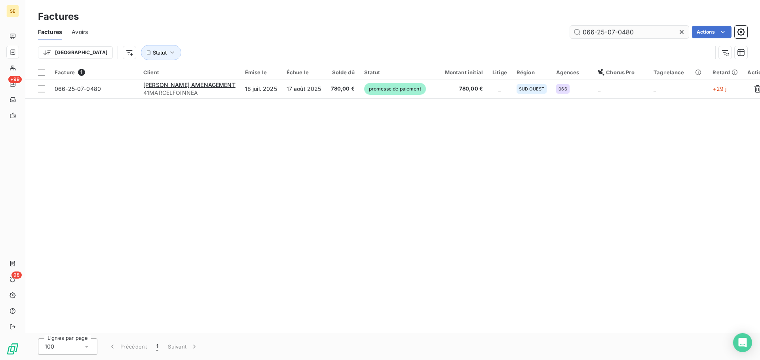
click at [658, 31] on input "066-25-07-0480" at bounding box center [629, 32] width 119 height 13
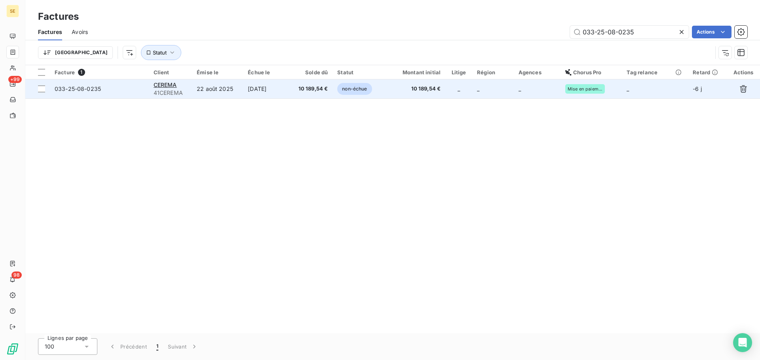
type input "033-25-08-0235"
click at [275, 91] on td "[DATE]" at bounding box center [266, 89] width 46 height 19
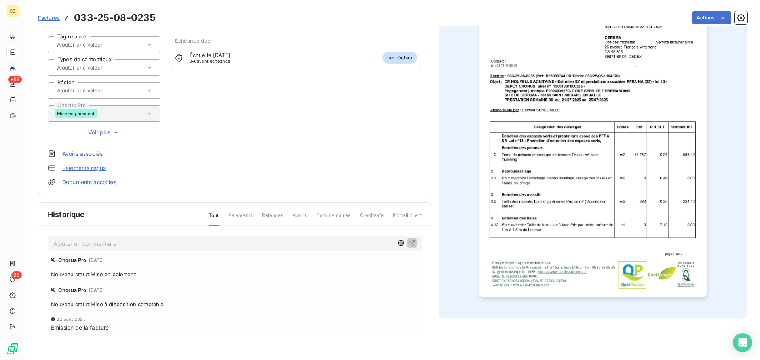
scroll to position [116, 0]
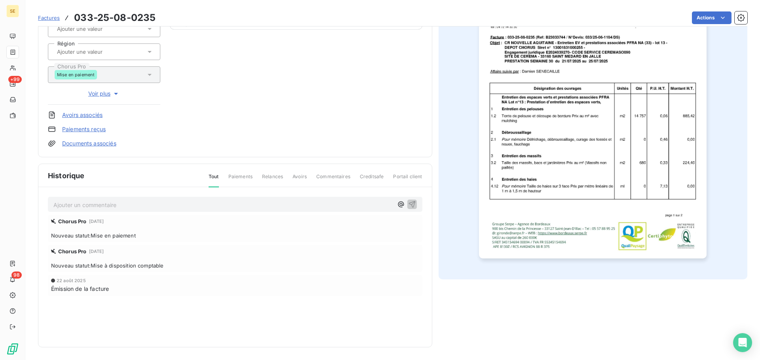
click at [153, 206] on p "Ajouter un commentaire ﻿" at bounding box center [222, 205] width 339 height 10
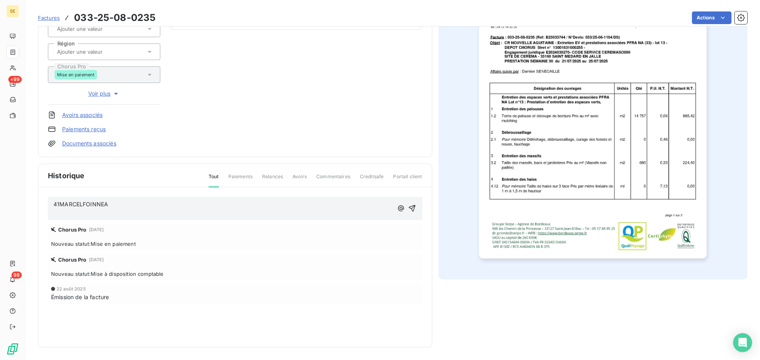
click at [134, 202] on p "41MARCELFOINNEA" at bounding box center [222, 204] width 339 height 9
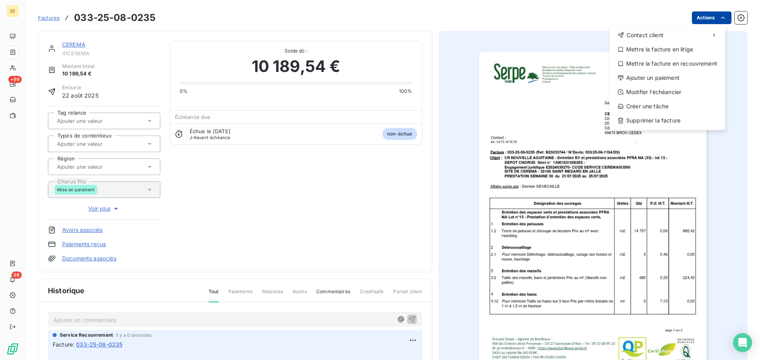
click at [700, 16] on html "SE +99 98 Factures [PHONE_NUMBER] Actions Contact client Mettre la facture en l…" at bounding box center [380, 180] width 760 height 360
click at [677, 74] on div "Ajouter un paiement" at bounding box center [666, 78] width 109 height 13
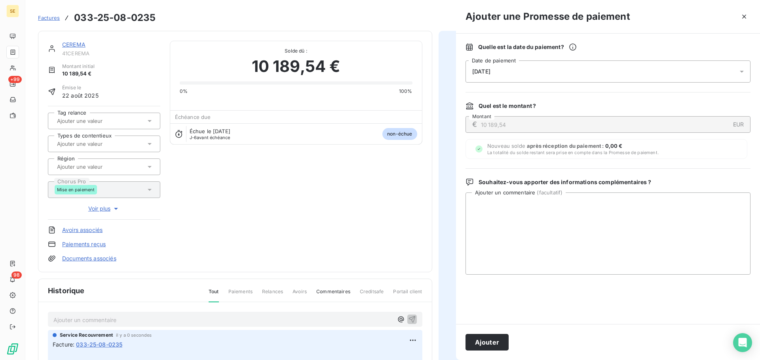
click at [647, 76] on div "[DATE]" at bounding box center [607, 72] width 285 height 22
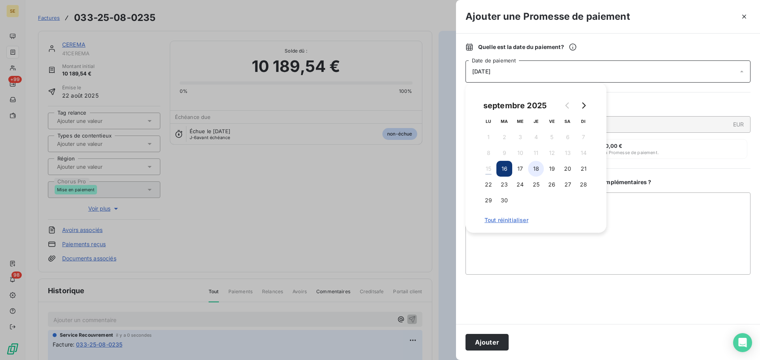
click at [533, 165] on button "18" at bounding box center [536, 169] width 16 height 16
click at [484, 342] on button "Ajouter" at bounding box center [486, 342] width 43 height 17
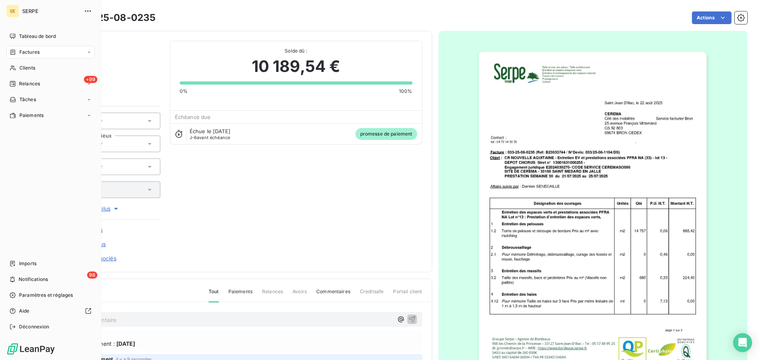
click at [18, 49] on div "Factures" at bounding box center [24, 52] width 30 height 7
click at [32, 70] on span "Clients" at bounding box center [27, 67] width 16 height 7
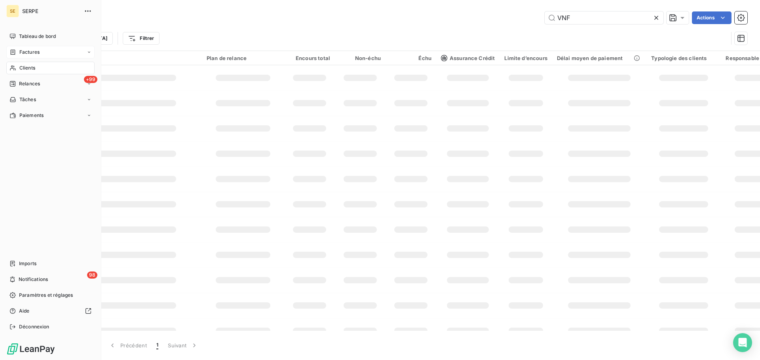
click at [45, 53] on div "Factures" at bounding box center [50, 52] width 88 height 13
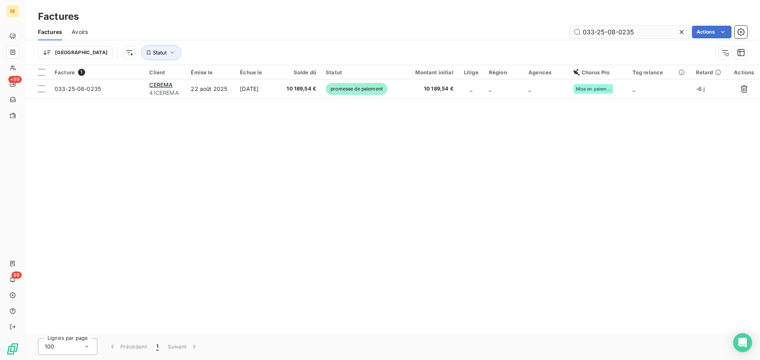
click at [654, 32] on input "033-25-08-0235" at bounding box center [629, 32] width 119 height 13
click at [654, 31] on input "033-25-08-0235" at bounding box center [629, 32] width 119 height 13
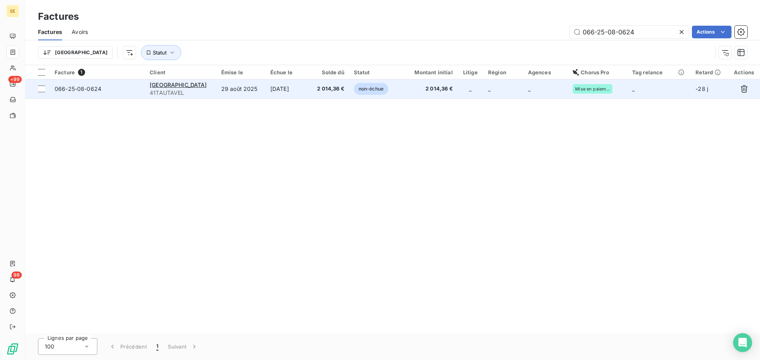
type input "066-25-08-0624"
click at [313, 92] on td "2 014,36 €" at bounding box center [329, 89] width 39 height 19
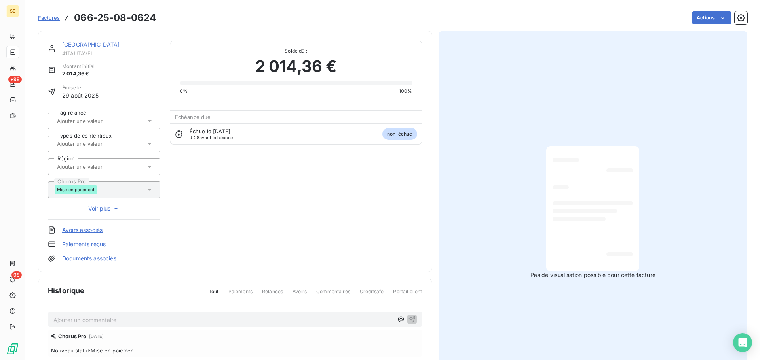
click at [209, 323] on p "Ajouter un commentaire ﻿" at bounding box center [222, 320] width 339 height 10
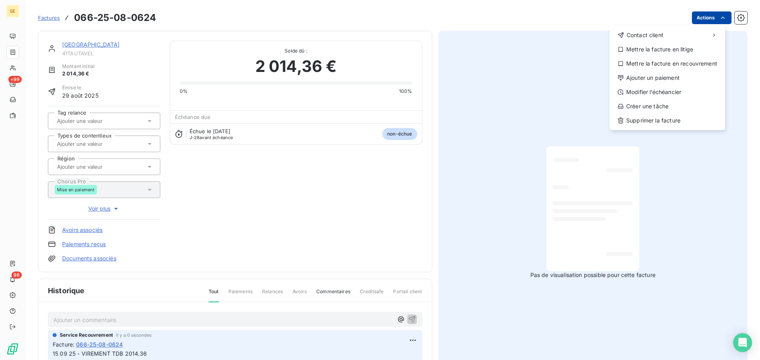
click at [694, 21] on html "SE +99 98 Factures [PHONE_NUMBER] Actions Contact client Mettre la facture en l…" at bounding box center [380, 180] width 760 height 360
click at [672, 75] on div "Ajouter un paiement" at bounding box center [666, 78] width 109 height 13
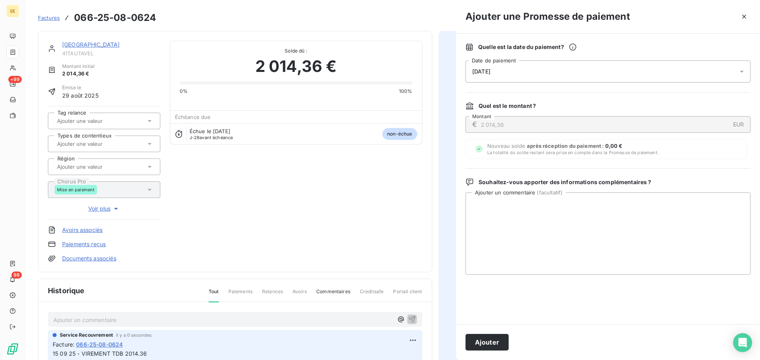
click at [597, 75] on div "[DATE]" at bounding box center [607, 72] width 285 height 22
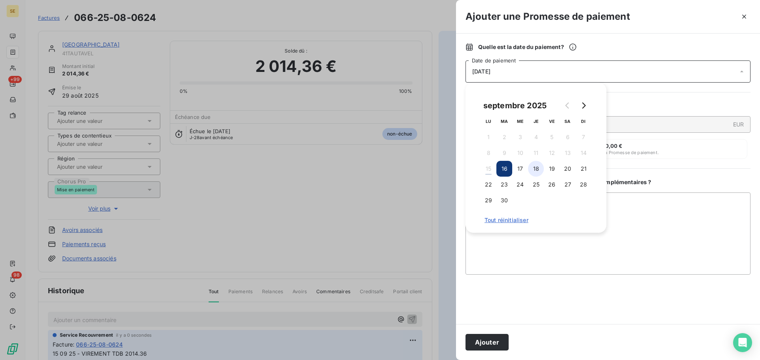
click at [536, 170] on button "18" at bounding box center [536, 169] width 16 height 16
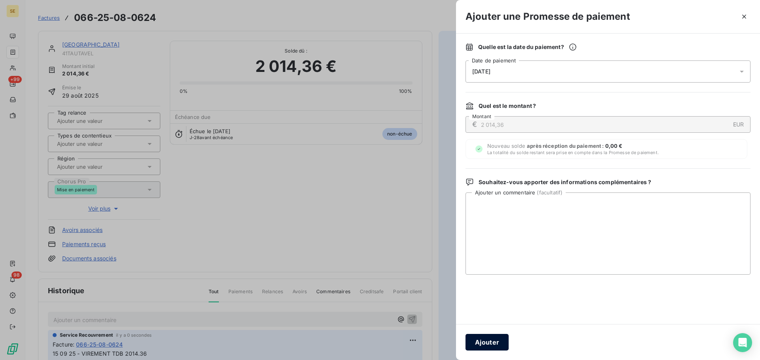
click at [489, 338] on button "Ajouter" at bounding box center [486, 342] width 43 height 17
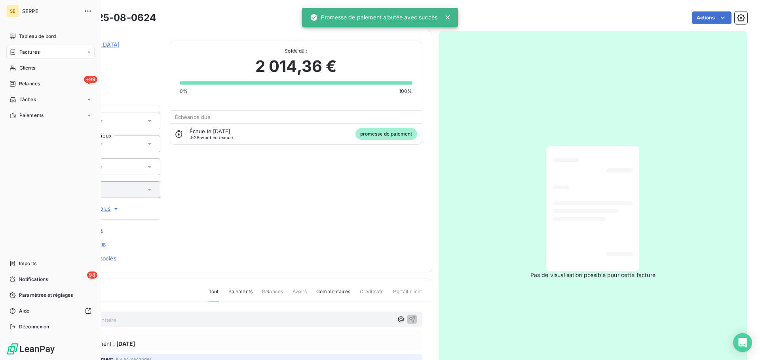
click at [20, 52] on span "Factures" at bounding box center [29, 52] width 20 height 7
click at [23, 53] on span "Factures" at bounding box center [29, 52] width 20 height 7
click at [22, 84] on span "Relances" at bounding box center [29, 83] width 21 height 7
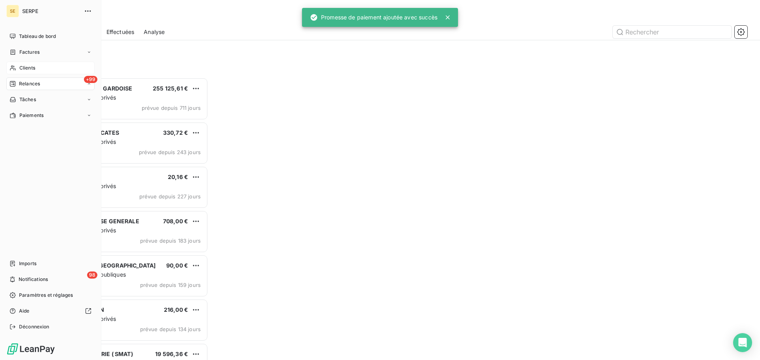
scroll to position [277, 164]
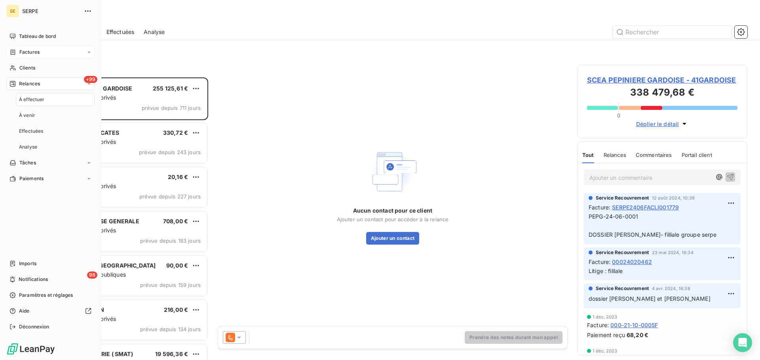
click at [32, 50] on span "Factures" at bounding box center [29, 52] width 20 height 7
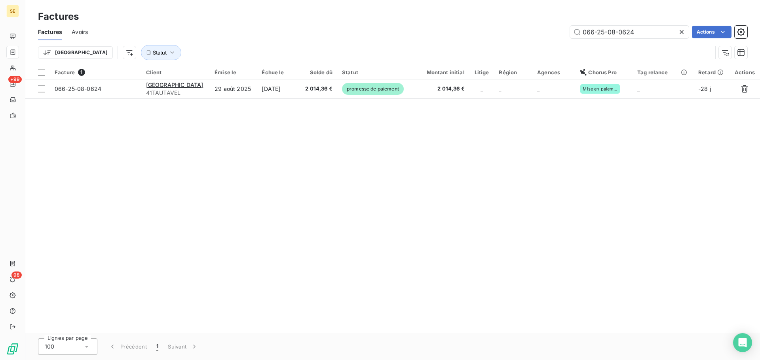
click at [682, 31] on icon at bounding box center [681, 32] width 8 height 8
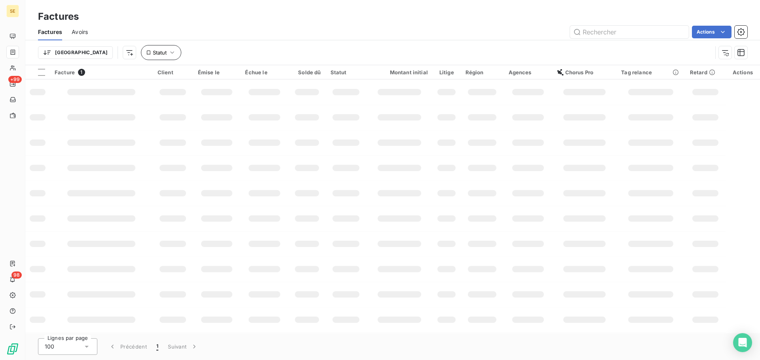
click at [118, 60] on div "Trier Statut" at bounding box center [392, 52] width 709 height 25
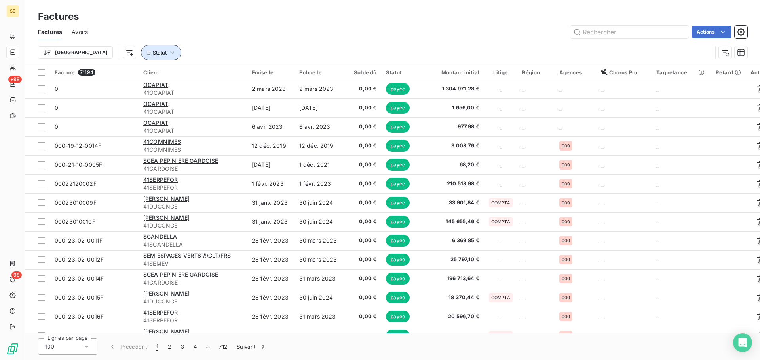
click at [141, 57] on button "Statut" at bounding box center [161, 52] width 40 height 15
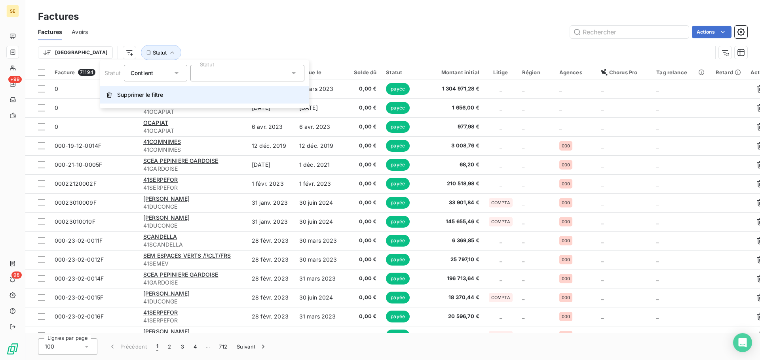
click at [141, 95] on span "Supprimer le filtre" at bounding box center [140, 95] width 46 height 8
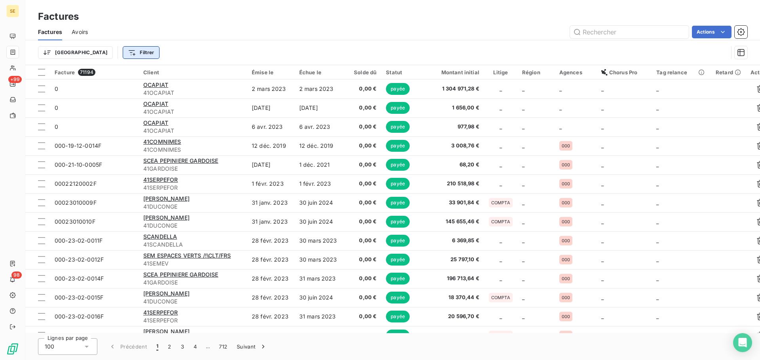
click at [110, 53] on html "SE +99 98 Factures Factures Avoirs Actions Trier Filtrer Facture 71194 Client É…" at bounding box center [380, 180] width 760 height 360
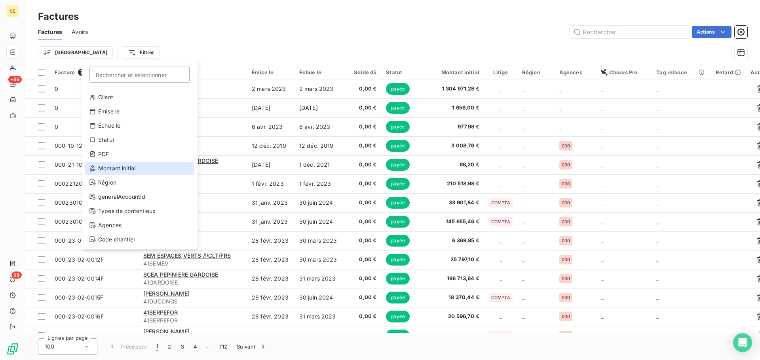
click at [126, 169] on div "Montant initial" at bounding box center [140, 168] width 110 height 13
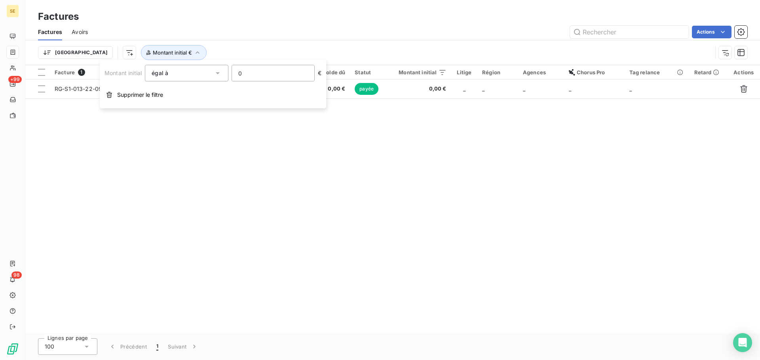
click at [248, 74] on input "0" at bounding box center [273, 73] width 82 height 16
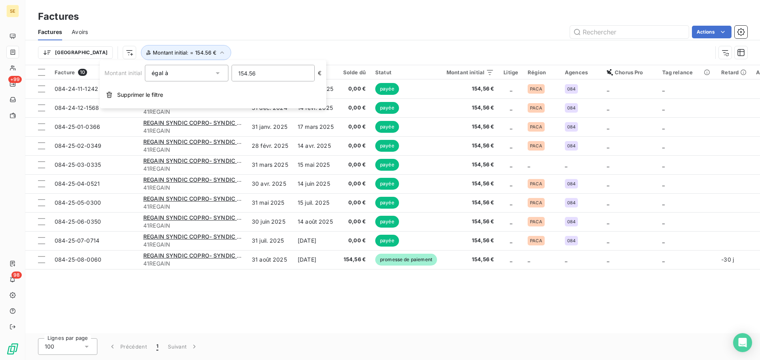
type input "154.56"
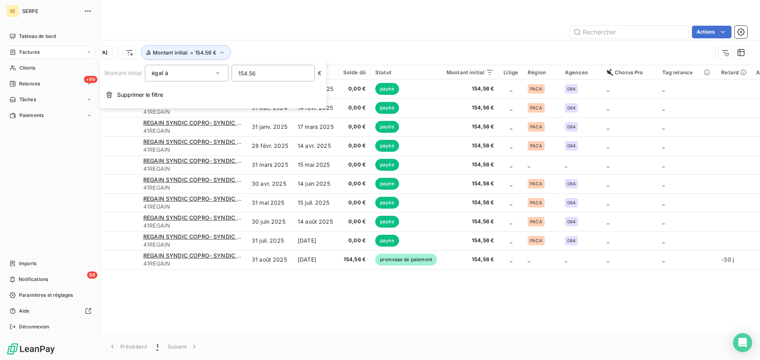
click at [19, 49] on span "Factures" at bounding box center [29, 52] width 20 height 7
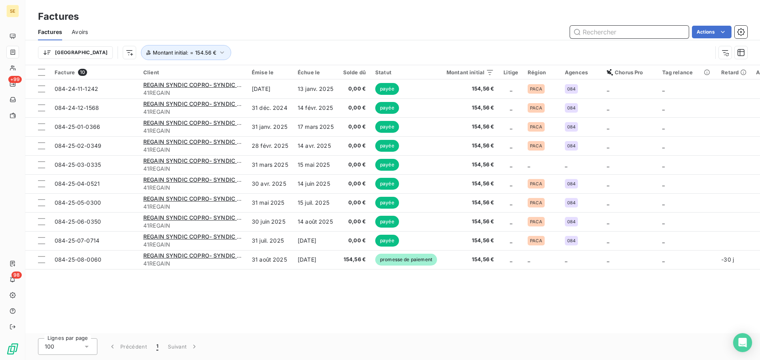
click at [603, 27] on input "text" at bounding box center [629, 32] width 119 height 13
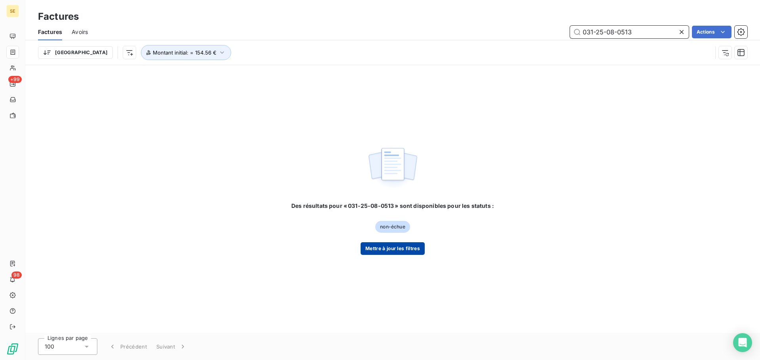
type input "031-25-08-0513"
click at [407, 248] on button "Mettre à jour les filtres" at bounding box center [392, 249] width 64 height 13
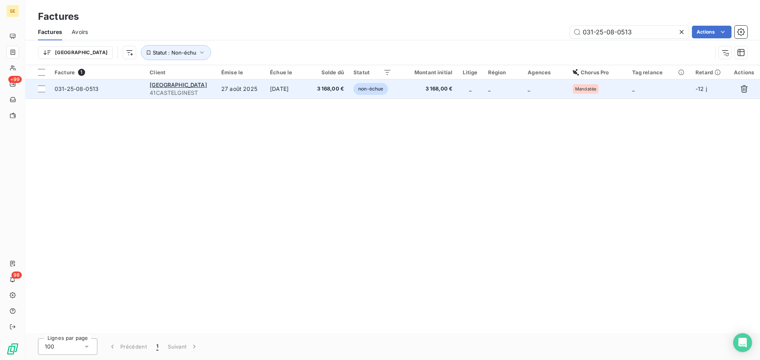
click at [330, 97] on td "3 168,00 €" at bounding box center [328, 89] width 39 height 19
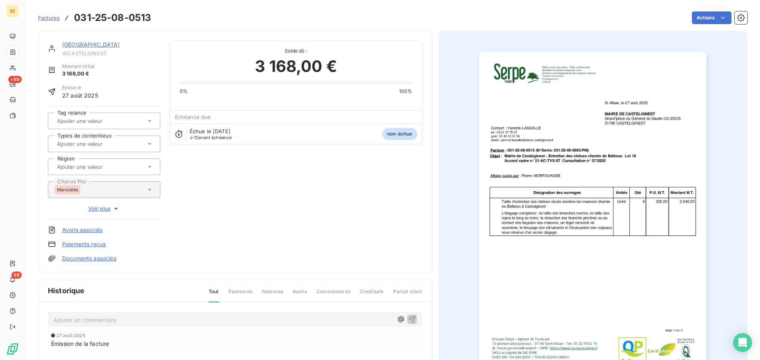
click at [229, 320] on p "Ajouter un commentaire ﻿" at bounding box center [222, 320] width 339 height 10
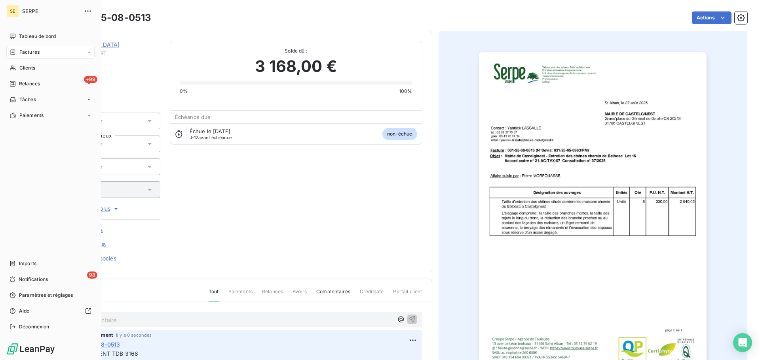
click at [17, 51] on div "Factures" at bounding box center [24, 52] width 30 height 7
click at [19, 66] on div "Clients" at bounding box center [50, 68] width 88 height 13
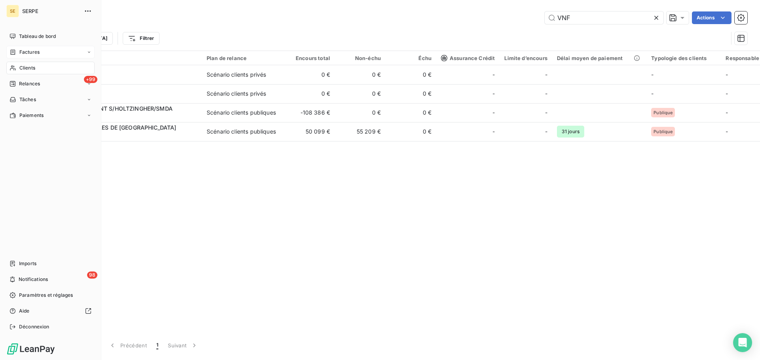
click at [26, 53] on span "Factures" at bounding box center [29, 52] width 20 height 7
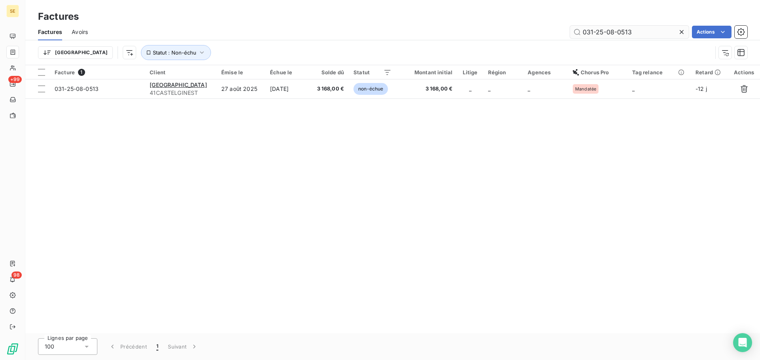
click at [652, 32] on input "031-25-08-0513" at bounding box center [629, 32] width 119 height 13
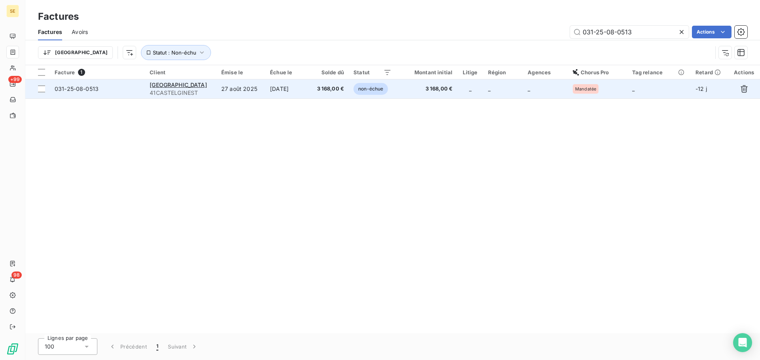
click at [336, 92] on span "3 168,00 €" at bounding box center [329, 89] width 30 height 8
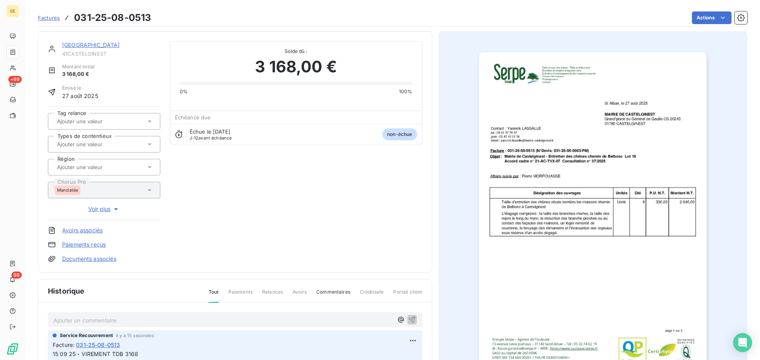
scroll to position [3, 0]
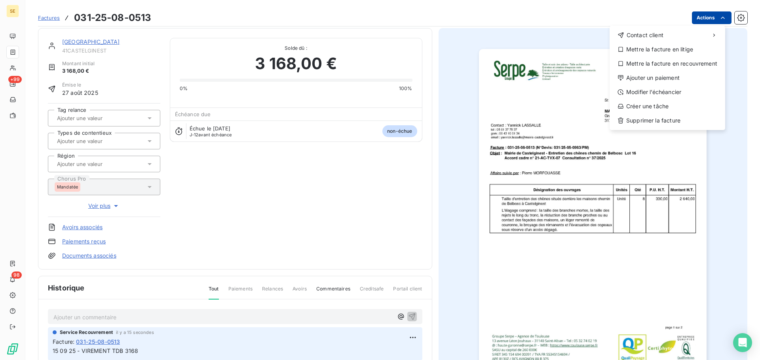
click at [688, 19] on html "SE +99 98 Factures [PHONE_NUMBER] Actions Contact client Mettre la facture en l…" at bounding box center [380, 180] width 760 height 360
click at [642, 83] on div "Ajouter un paiement" at bounding box center [666, 78] width 109 height 13
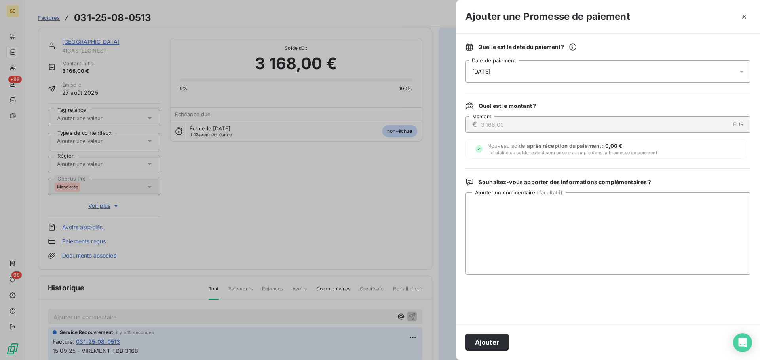
click at [541, 76] on div "[DATE]" at bounding box center [607, 72] width 285 height 22
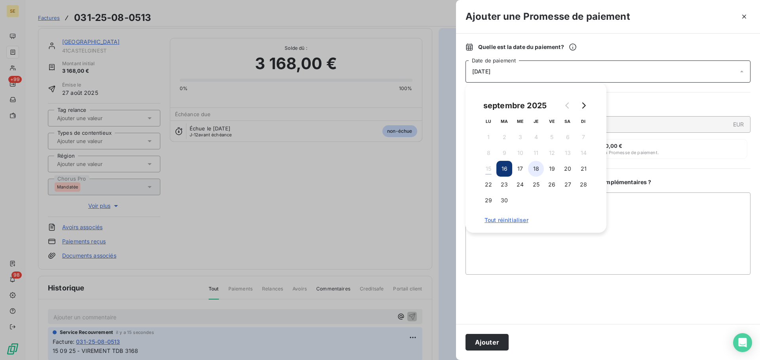
click at [531, 166] on button "18" at bounding box center [536, 169] width 16 height 16
click at [498, 340] on button "Ajouter" at bounding box center [486, 342] width 43 height 17
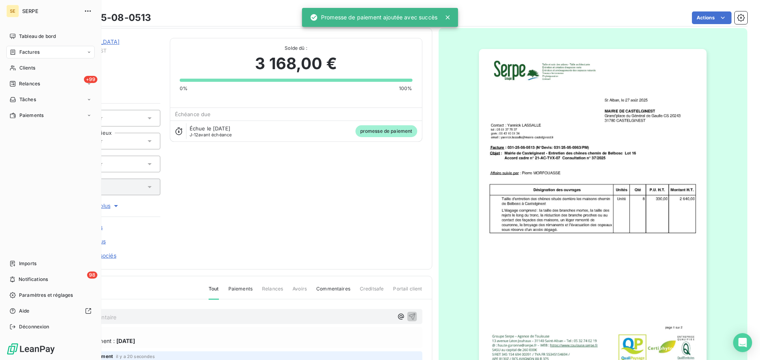
click at [25, 52] on span "Factures" at bounding box center [29, 52] width 20 height 7
click at [30, 62] on div "Clients" at bounding box center [50, 68] width 88 height 13
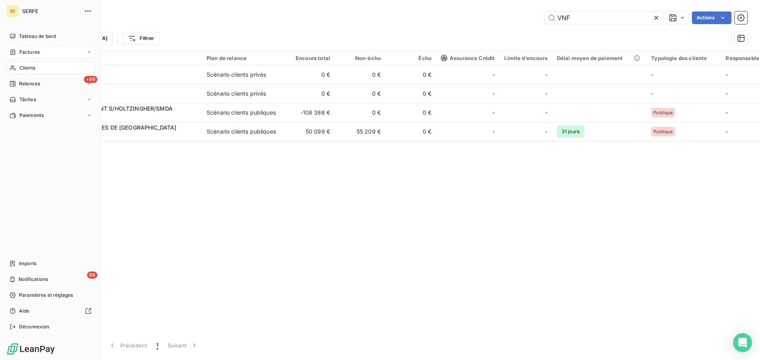
click at [30, 51] on span "Factures" at bounding box center [29, 52] width 20 height 7
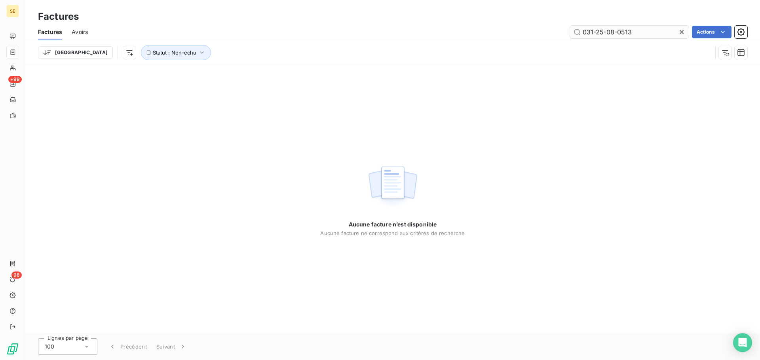
click at [640, 34] on input "031-25-08-0513" at bounding box center [629, 32] width 119 height 13
click at [639, 37] on input "044-25-09-0082" at bounding box center [629, 32] width 119 height 13
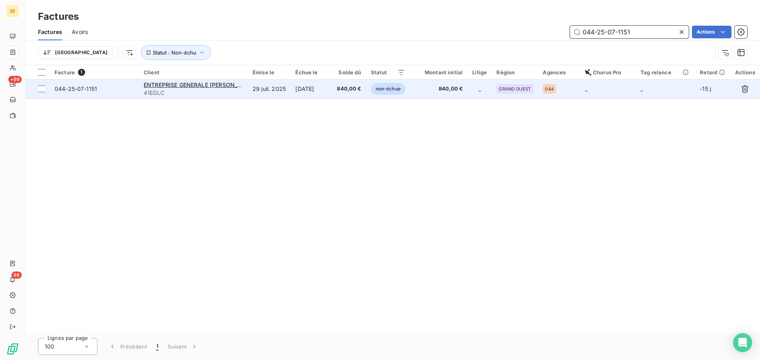
type input "044-25-07-1151"
click at [331, 87] on td "[DATE]" at bounding box center [311, 89] width 42 height 19
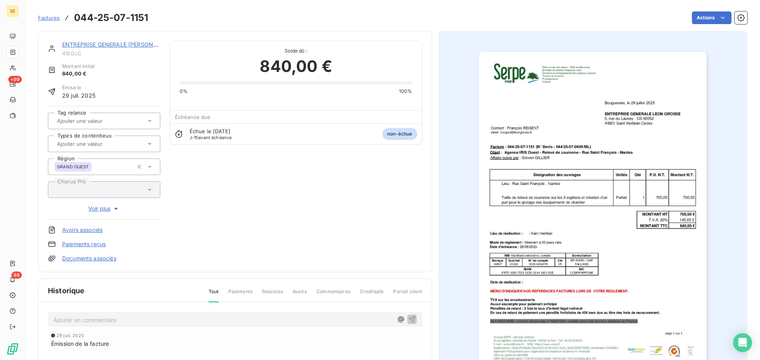
click at [296, 322] on p "Ajouter un commentaire ﻿" at bounding box center [222, 320] width 339 height 10
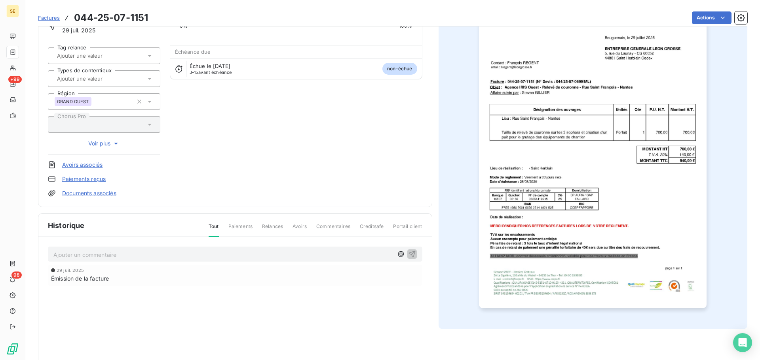
scroll to position [116, 0]
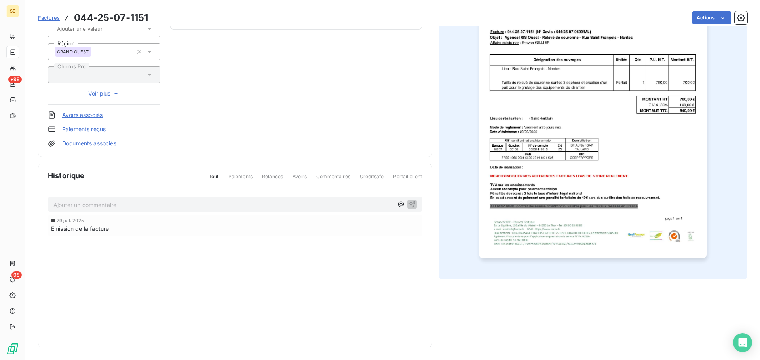
click at [156, 205] on p "Ajouter un commentaire ﻿" at bounding box center [222, 205] width 339 height 10
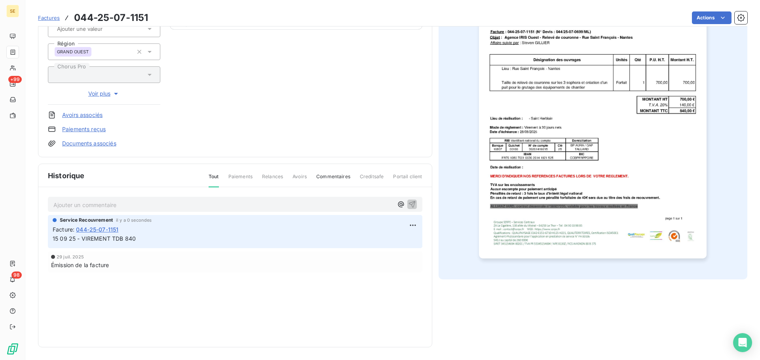
click at [121, 238] on span "15 09 25 - VIREMENT TDB 840" at bounding box center [94, 238] width 83 height 7
copy div "15 09 25 - VIREMENT TDB 840"
click at [701, 19] on html "SE +99 98 Factures 044-25-07-1151 Actions ENTREPRISE GENERALE [PERSON_NAME] 41E…" at bounding box center [380, 180] width 760 height 360
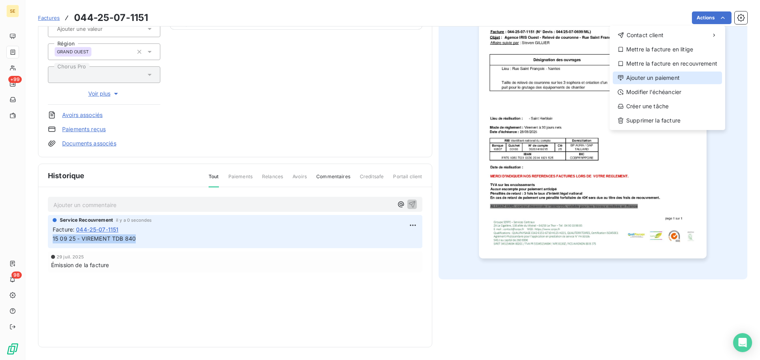
click at [680, 80] on div "Ajouter un paiement" at bounding box center [666, 78] width 109 height 13
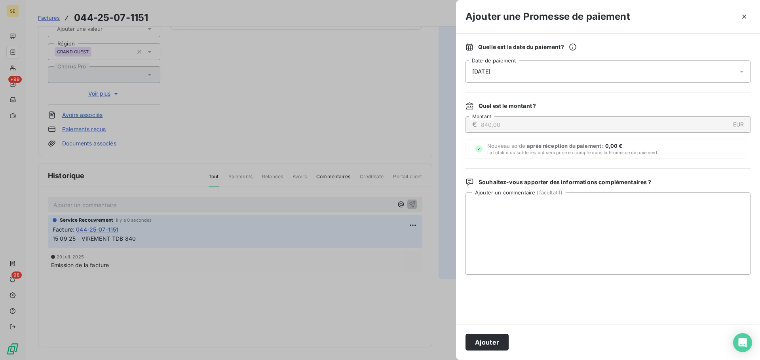
click at [618, 80] on div "[DATE]" at bounding box center [607, 72] width 285 height 22
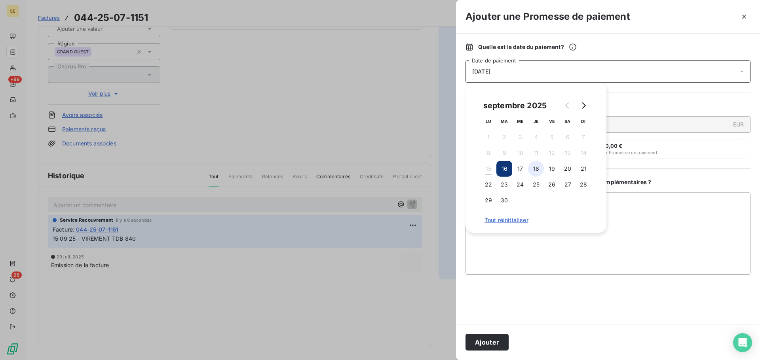
click at [539, 168] on button "18" at bounding box center [536, 169] width 16 height 16
click at [488, 338] on button "Ajouter" at bounding box center [486, 342] width 43 height 17
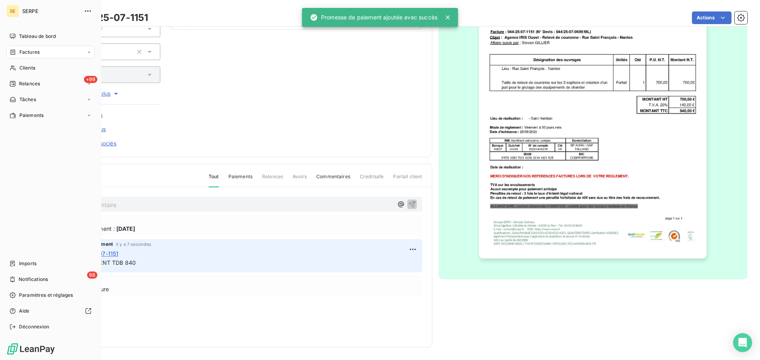
click at [25, 51] on span "Factures" at bounding box center [29, 52] width 20 height 7
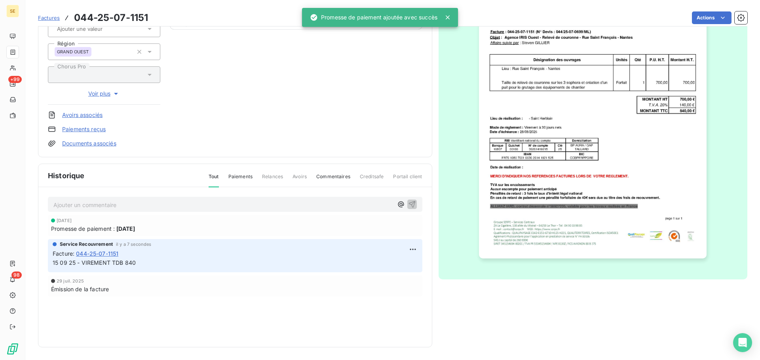
click at [284, 72] on div "ENTREPRISE GENERALE [PERSON_NAME] 41EGLC Montant initial 840,00 € Émise le [DAT…" at bounding box center [235, 37] width 374 height 222
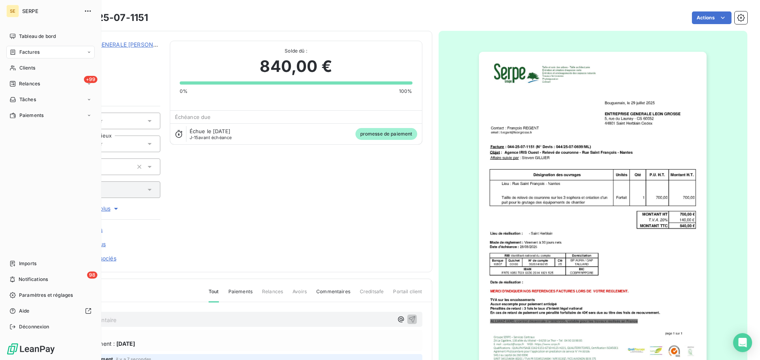
click at [21, 67] on span "Clients" at bounding box center [27, 67] width 16 height 7
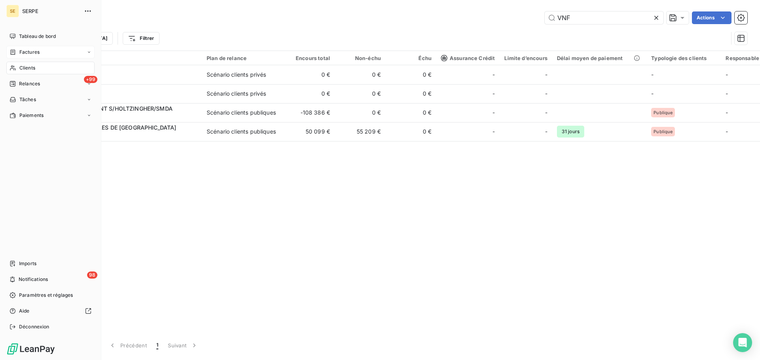
click at [28, 50] on span "Factures" at bounding box center [29, 52] width 20 height 7
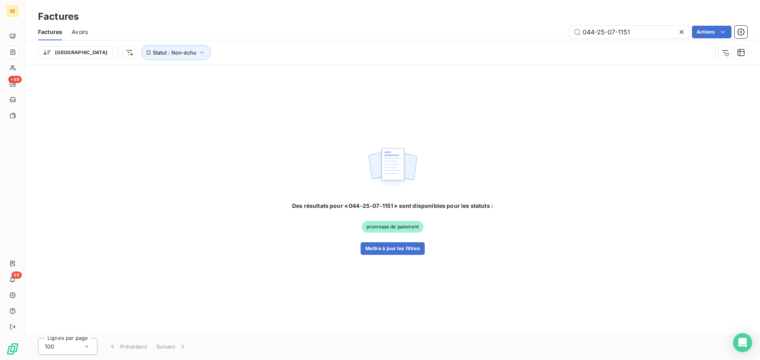
click at [683, 30] on icon at bounding box center [681, 32] width 8 height 8
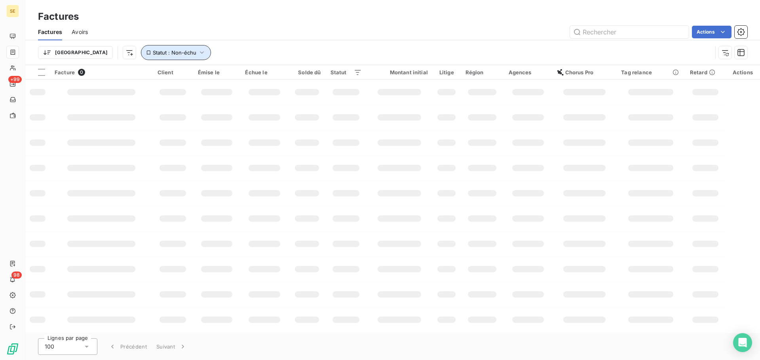
click at [153, 53] on span "Statut : Non-échu" at bounding box center [175, 52] width 44 height 6
click at [244, 54] on div "Trier Statut : Non-échu" at bounding box center [375, 52] width 674 height 15
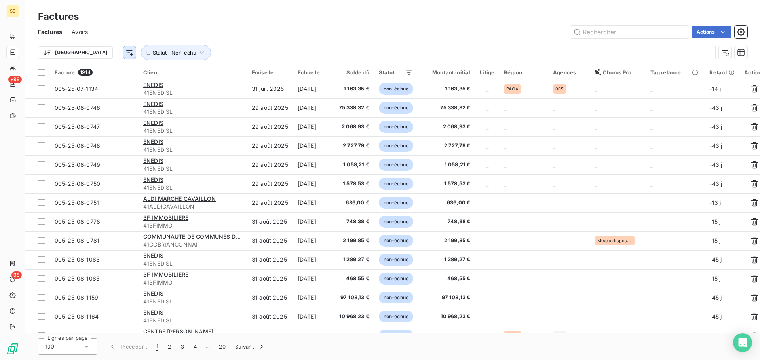
click at [86, 53] on html "SE +99 98 Factures Factures Avoirs Actions Trier Statut : Non-échu Facture 1914…" at bounding box center [380, 180] width 760 height 360
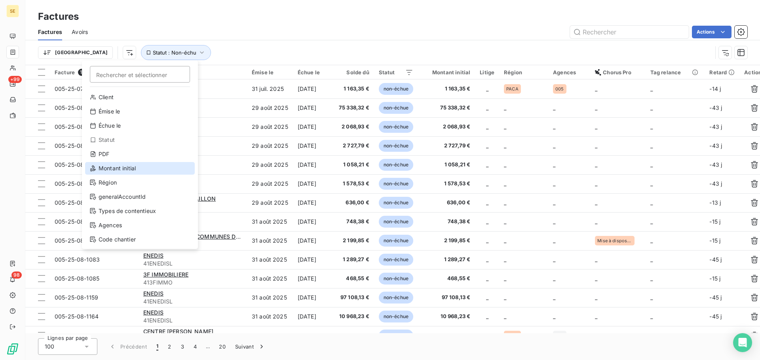
click at [123, 167] on div "Montant initial" at bounding box center [140, 168] width 110 height 13
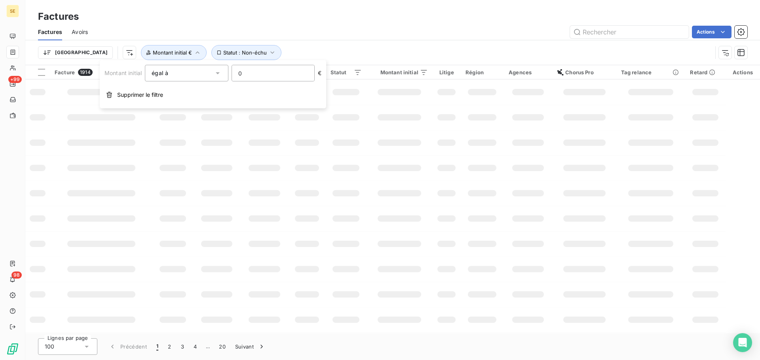
click at [256, 80] on input "0" at bounding box center [273, 73] width 82 height 16
type input "2700"
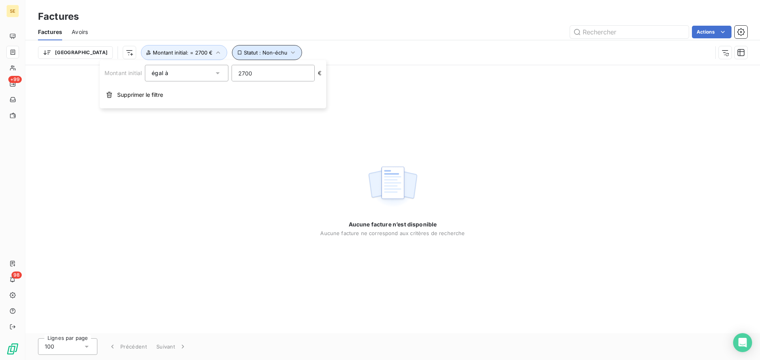
click at [289, 49] on icon "button" at bounding box center [293, 53] width 8 height 8
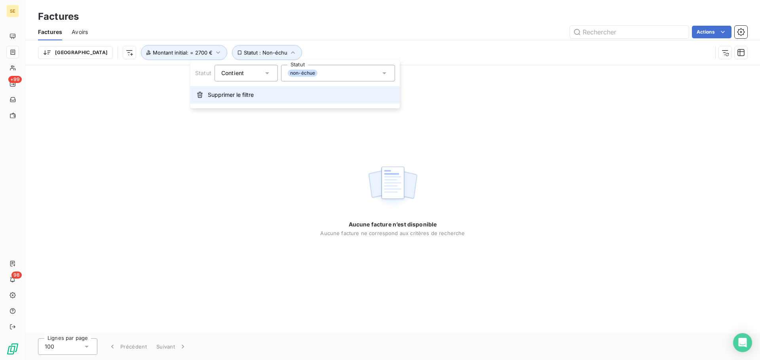
click at [260, 99] on button "Supprimer le filtre" at bounding box center [294, 94] width 209 height 17
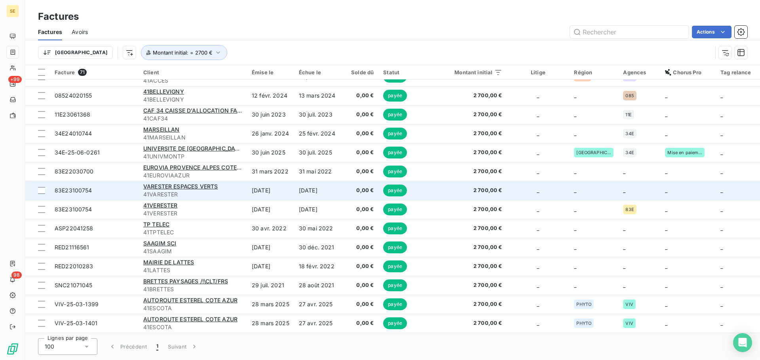
scroll to position [1098, 0]
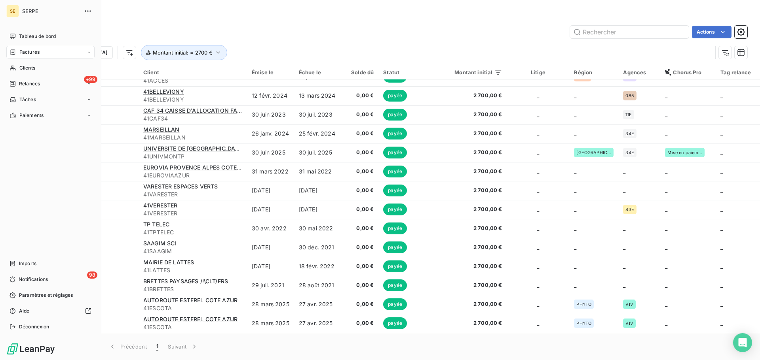
click at [17, 50] on div "Factures" at bounding box center [24, 52] width 30 height 7
click at [19, 71] on div "Clients" at bounding box center [50, 68] width 88 height 13
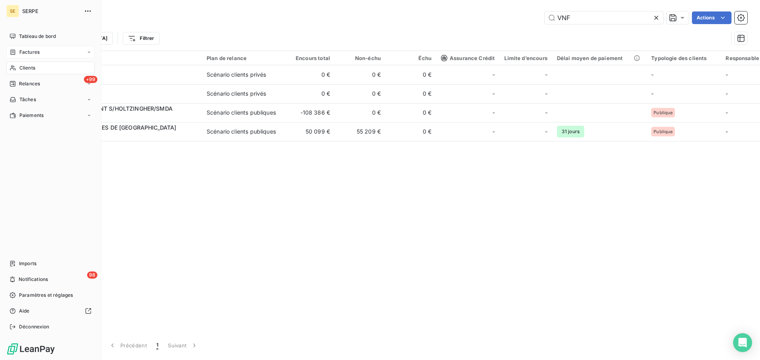
click at [36, 52] on span "Factures" at bounding box center [29, 52] width 20 height 7
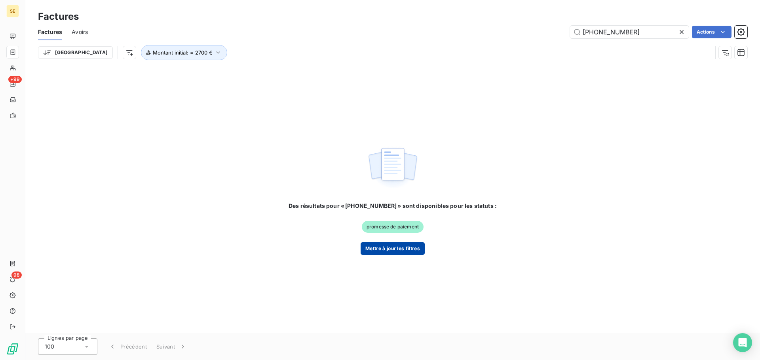
type input "[PHONE_NUMBER]"
click at [400, 254] on button "Mettre à jour les filtres" at bounding box center [392, 249] width 64 height 13
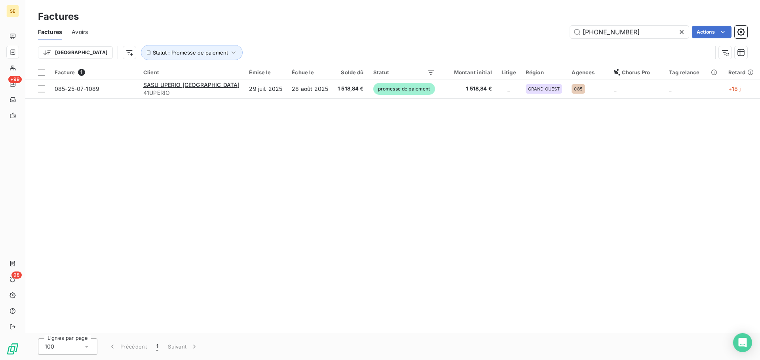
click at [297, 195] on div "Facture 1 Client Émise le Échue le Solde dû Statut Montant initial Litige Régio…" at bounding box center [392, 199] width 734 height 268
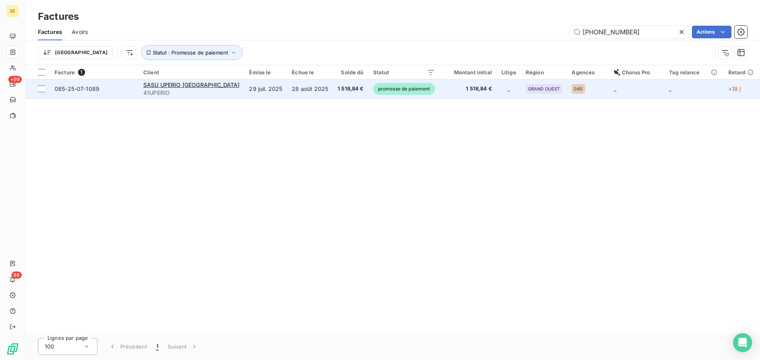
click at [254, 91] on td "29 juil. 2025" at bounding box center [265, 89] width 43 height 19
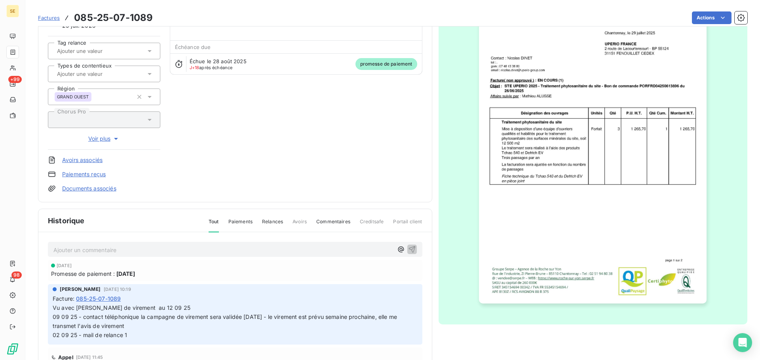
scroll to position [116, 0]
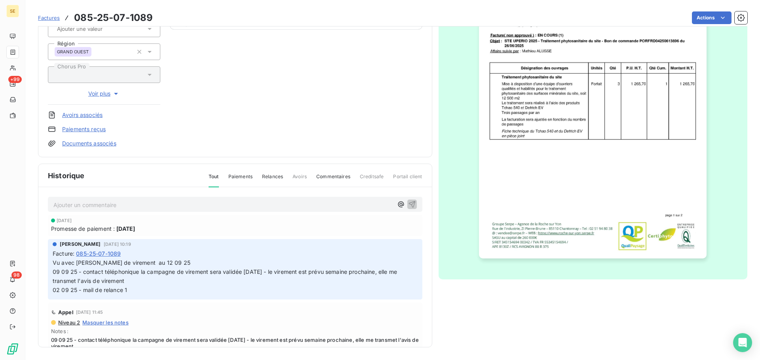
click at [146, 206] on p "Ajouter un commentaire ﻿" at bounding box center [222, 205] width 339 height 10
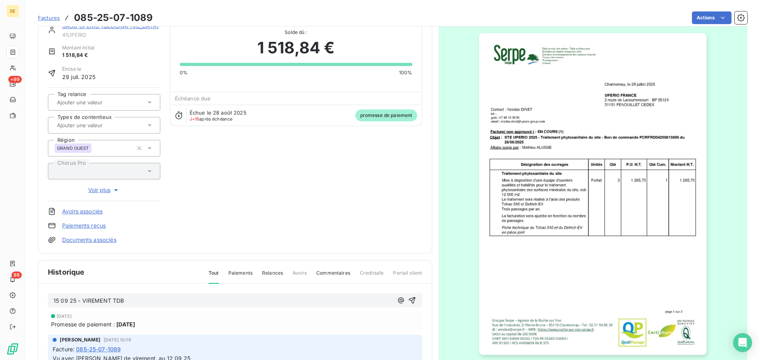
scroll to position [10, 0]
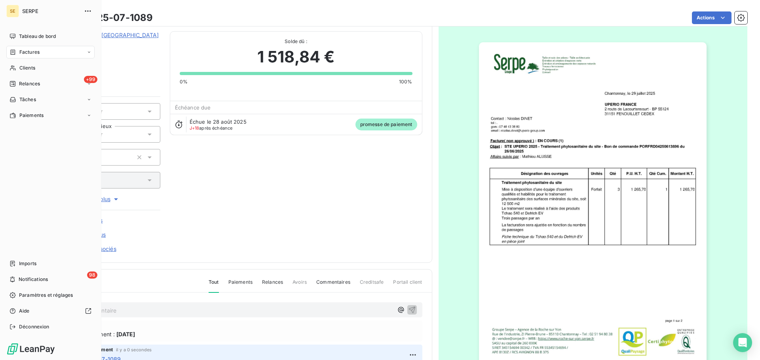
click at [21, 53] on span "Factures" at bounding box center [29, 52] width 20 height 7
click at [19, 66] on div "Clients" at bounding box center [50, 68] width 88 height 13
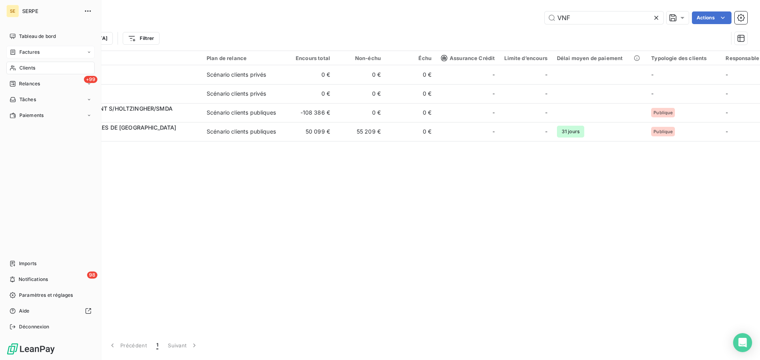
click at [35, 52] on span "Factures" at bounding box center [29, 52] width 20 height 7
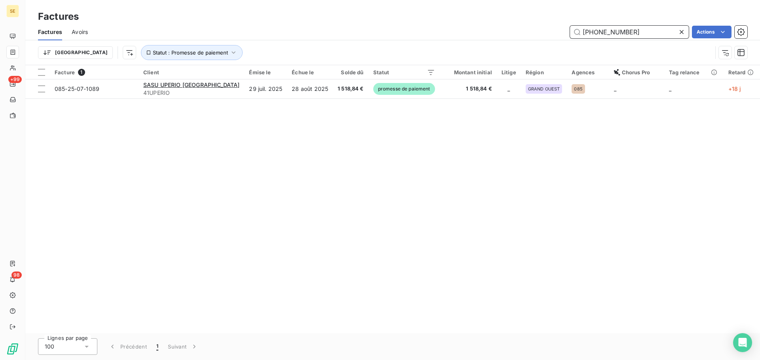
click at [655, 32] on input "[PHONE_NUMBER]" at bounding box center [629, 32] width 119 height 13
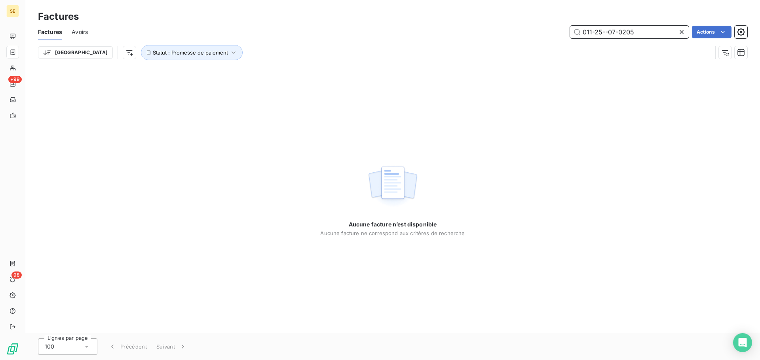
click at [609, 33] on input "011-25--07-0205" at bounding box center [629, 32] width 119 height 13
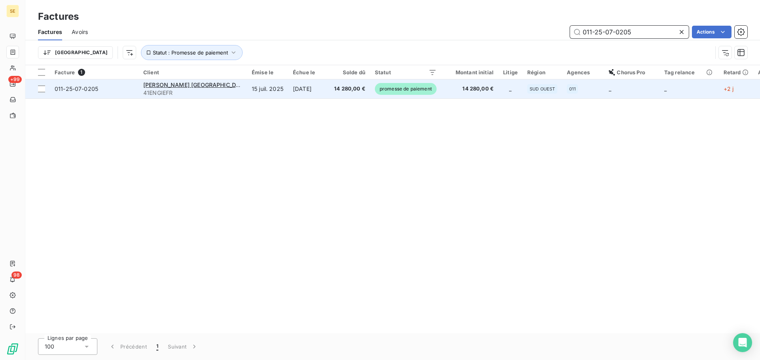
type input "011-25-07-0205"
click at [329, 93] on td "14 280,00 €" at bounding box center [349, 89] width 41 height 19
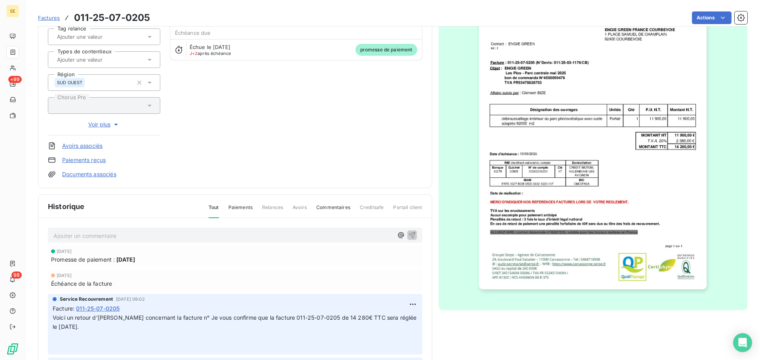
scroll to position [116, 0]
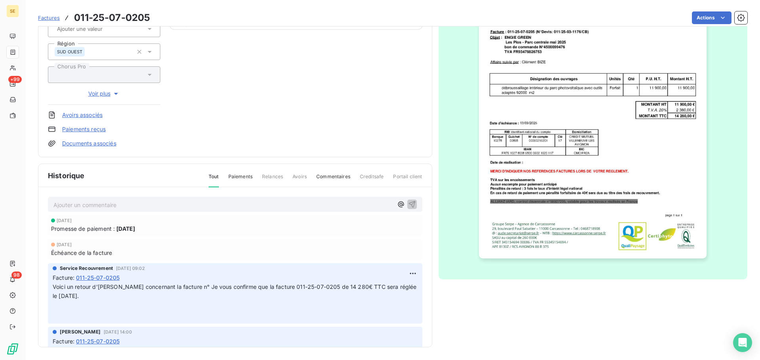
click at [204, 208] on p "Ajouter un commentaire ﻿" at bounding box center [222, 205] width 339 height 10
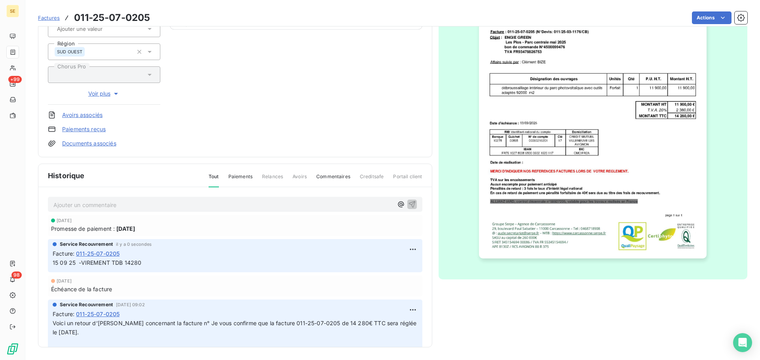
scroll to position [0, 0]
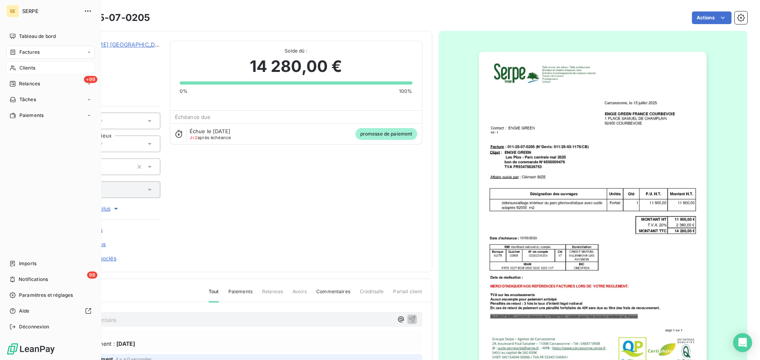
click at [9, 69] on div "Clients" at bounding box center [50, 68] width 88 height 13
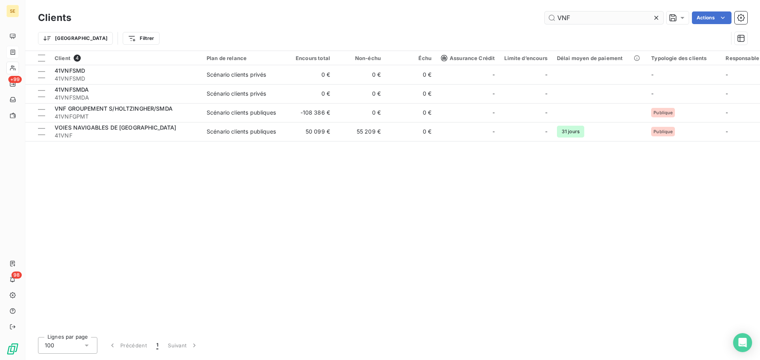
click at [591, 18] on input "VNF" at bounding box center [603, 17] width 119 height 13
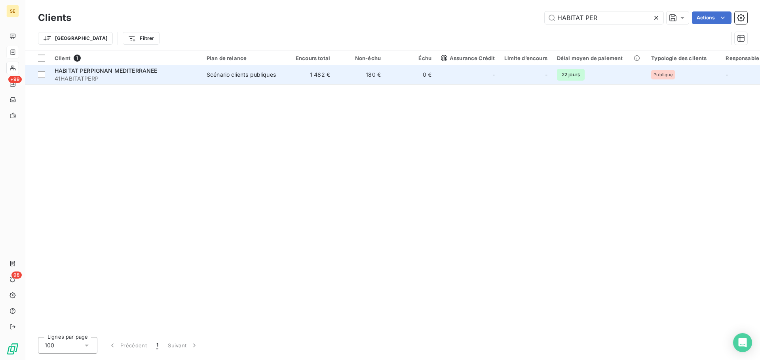
type input "HABITAT PER"
click at [133, 72] on span "HABITAT PERPIGNAN MEDITERRANEE" at bounding box center [106, 70] width 103 height 7
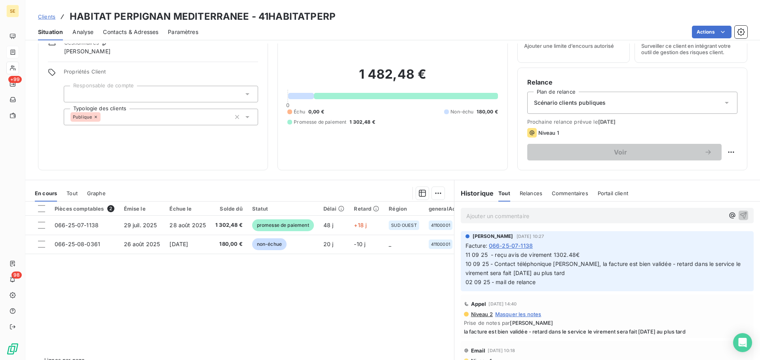
scroll to position [53, 0]
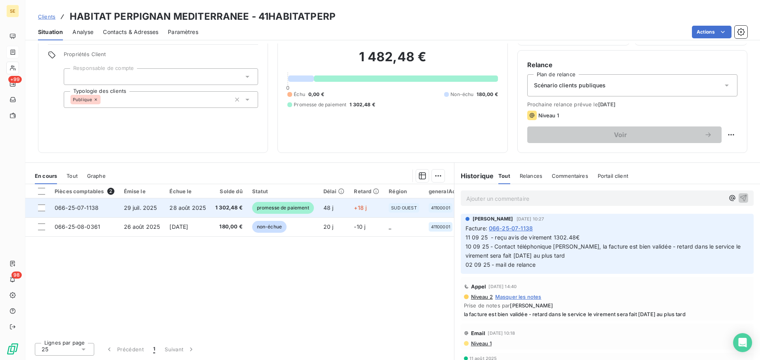
click at [179, 213] on td "28 août 2025" at bounding box center [188, 208] width 46 height 19
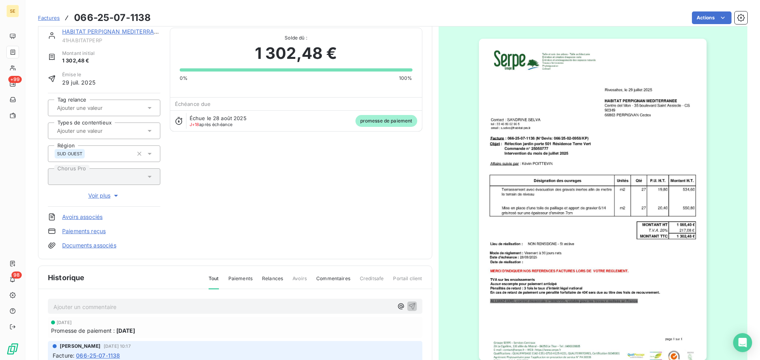
scroll to position [108, 0]
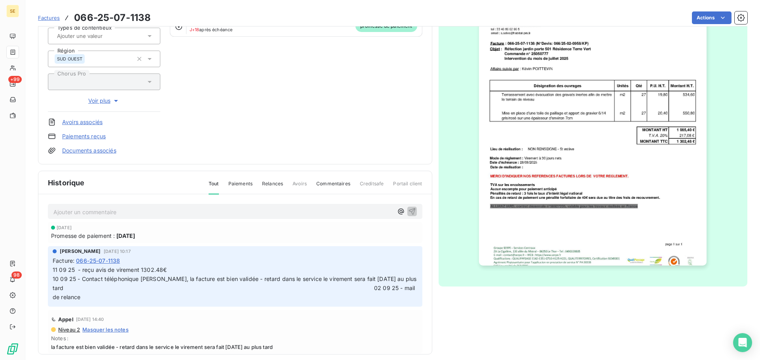
click at [159, 214] on p "Ajouter un commentaire ﻿" at bounding box center [222, 212] width 339 height 10
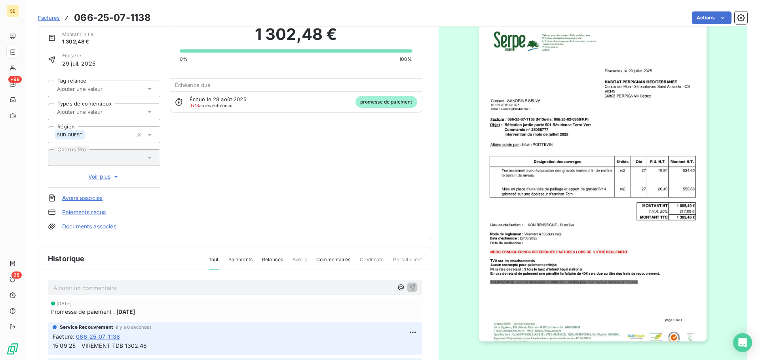
scroll to position [0, 0]
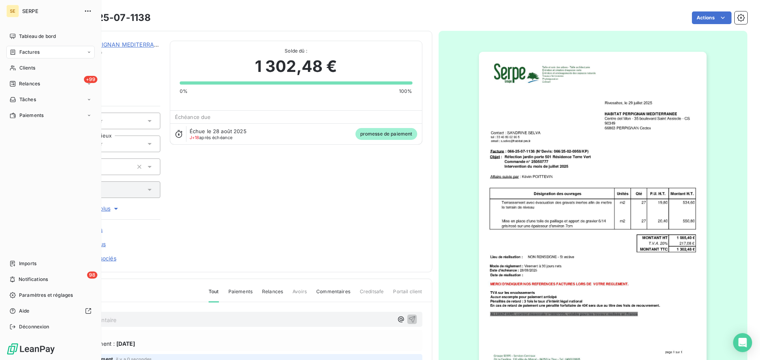
click at [25, 53] on span "Factures" at bounding box center [29, 52] width 20 height 7
click at [18, 54] on div "Factures" at bounding box center [24, 52] width 30 height 7
click at [20, 53] on span "Factures" at bounding box center [29, 52] width 20 height 7
click at [25, 85] on span "Relances" at bounding box center [29, 83] width 21 height 7
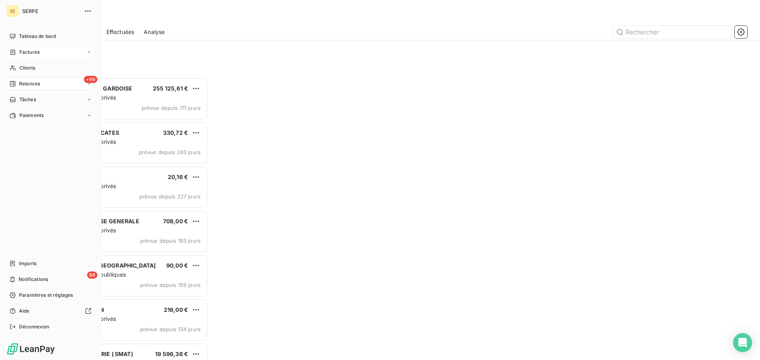
scroll to position [277, 164]
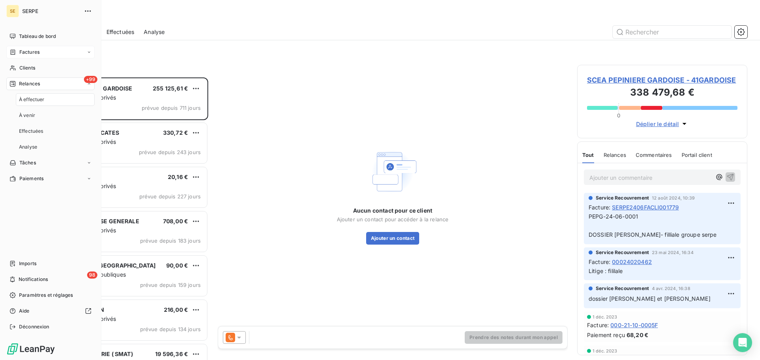
click at [35, 49] on span "Factures" at bounding box center [29, 52] width 20 height 7
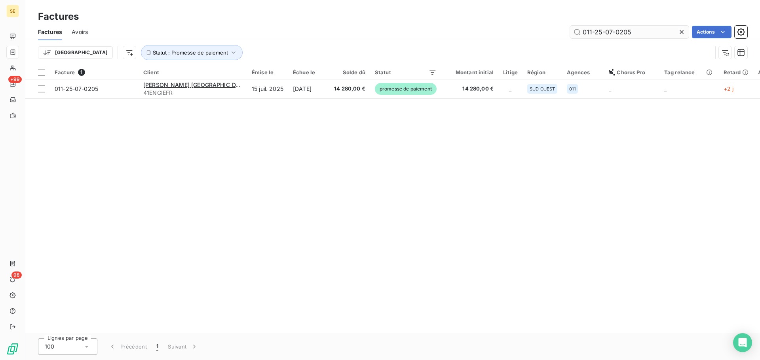
click at [638, 35] on input "011-25-07-0205" at bounding box center [629, 32] width 119 height 13
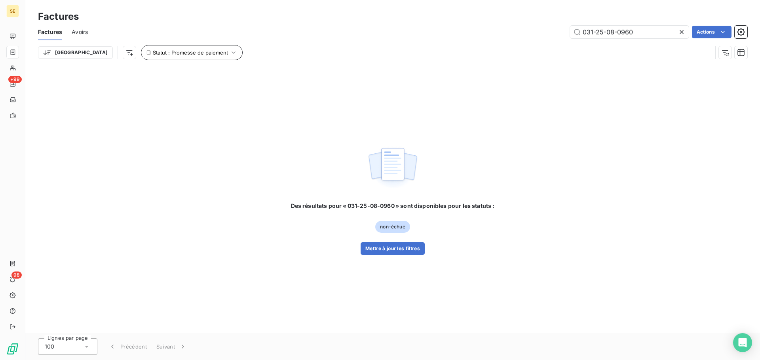
type input "031-25-08-0960"
click at [169, 53] on span "Statut : Promesse de paiement" at bounding box center [190, 52] width 75 height 6
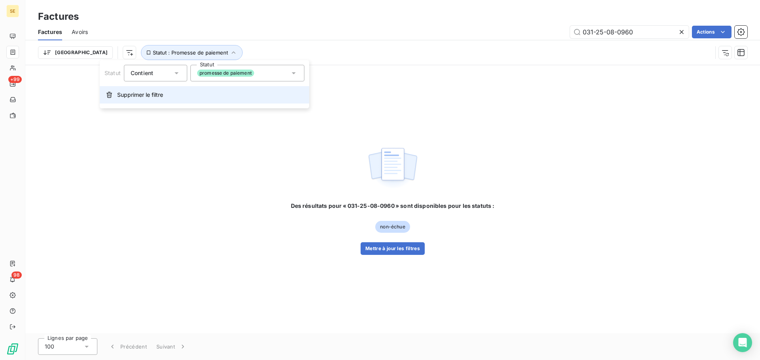
click at [176, 97] on button "Supprimer le filtre" at bounding box center [204, 94] width 209 height 17
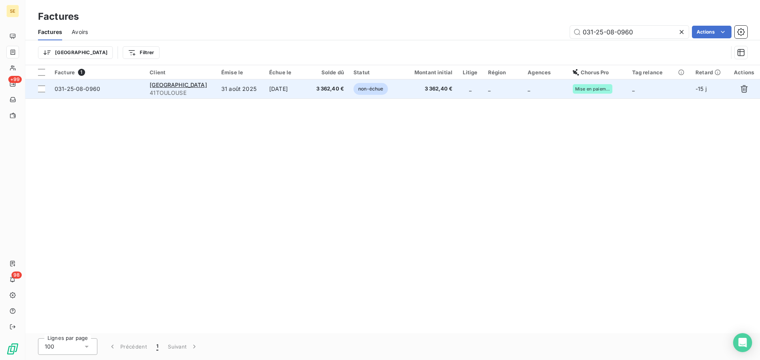
click at [337, 97] on td "3 362,40 €" at bounding box center [329, 89] width 40 height 19
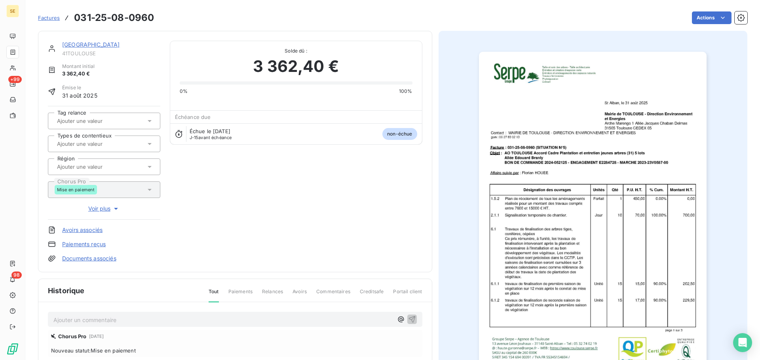
click at [245, 318] on p "Ajouter un commentaire ﻿" at bounding box center [222, 320] width 339 height 10
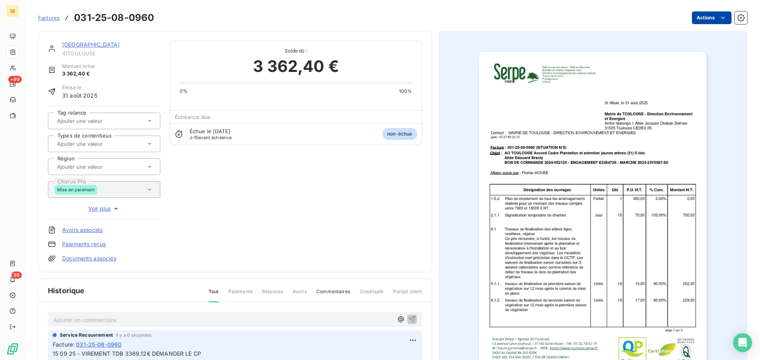
click at [695, 23] on html "SE +99 98 Factures 031-25-08-0960 Actions [GEOGRAPHIC_DATA] 41TOULOUSE Montant …" at bounding box center [380, 180] width 760 height 360
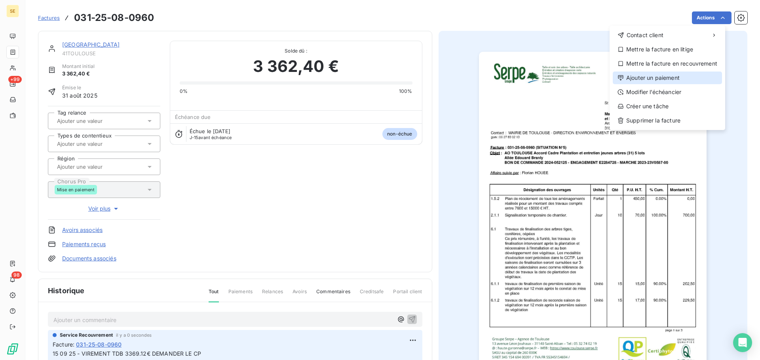
click at [653, 74] on div "Ajouter un paiement" at bounding box center [666, 78] width 109 height 13
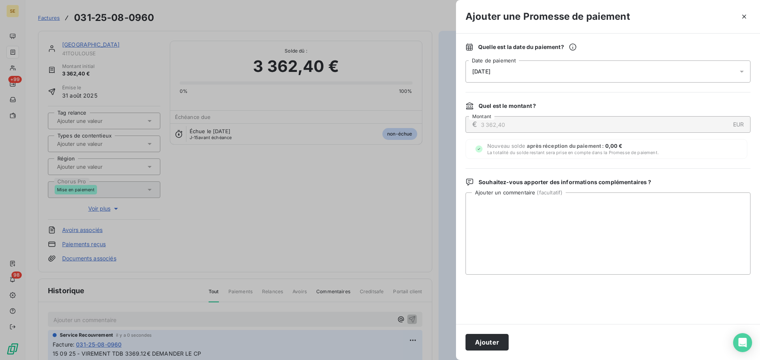
click at [620, 70] on div "[DATE]" at bounding box center [607, 72] width 285 height 22
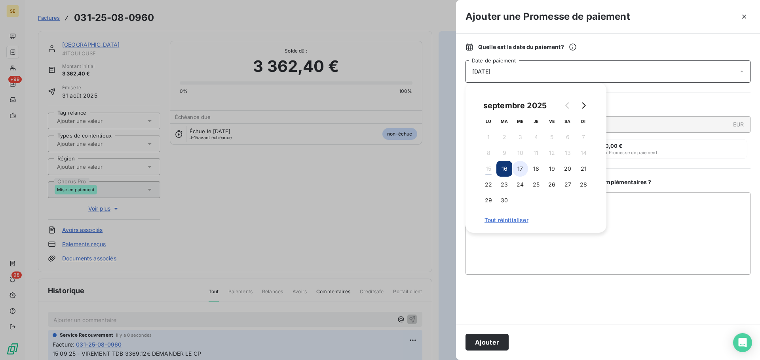
click at [527, 170] on button "17" at bounding box center [520, 169] width 16 height 16
click at [539, 174] on button "18" at bounding box center [536, 169] width 16 height 16
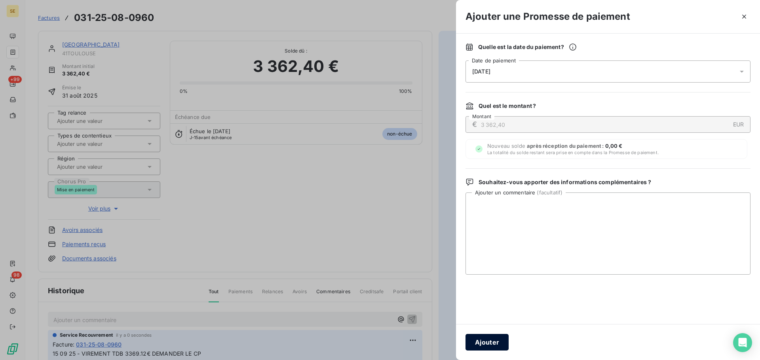
click at [486, 348] on button "Ajouter" at bounding box center [486, 342] width 43 height 17
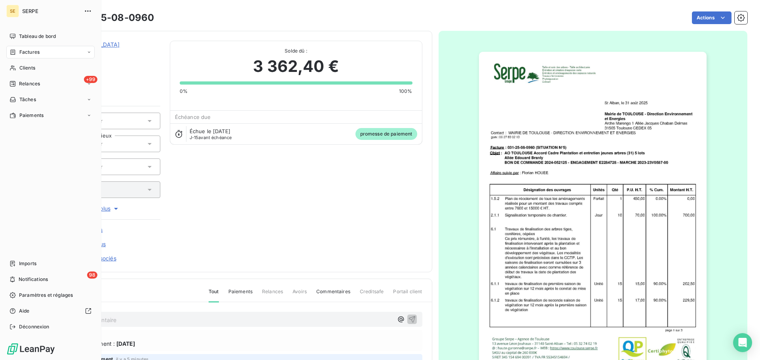
click at [22, 56] on div "Factures" at bounding box center [50, 52] width 88 height 13
click at [34, 56] on div "Factures" at bounding box center [50, 52] width 88 height 13
click at [15, 69] on icon at bounding box center [12, 68] width 7 height 6
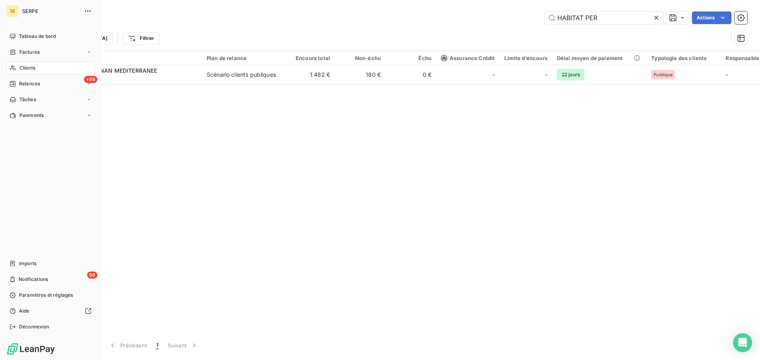
click at [24, 49] on span "Factures" at bounding box center [29, 52] width 20 height 7
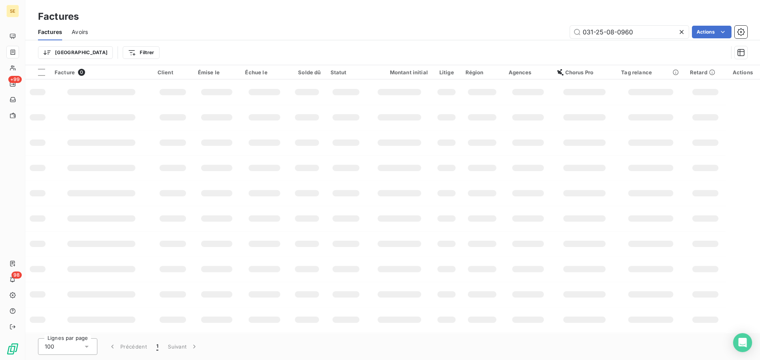
drag, startPoint x: 643, startPoint y: 36, endPoint x: 652, endPoint y: 41, distance: 9.8
click at [644, 36] on input "031-25-08-0960" at bounding box center [629, 32] width 119 height 13
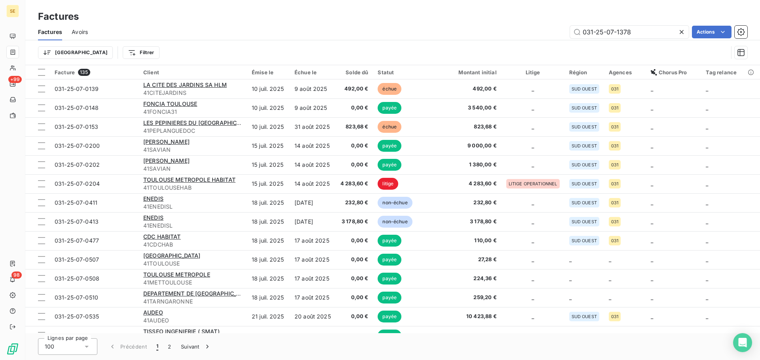
type input "031-25-07-1378"
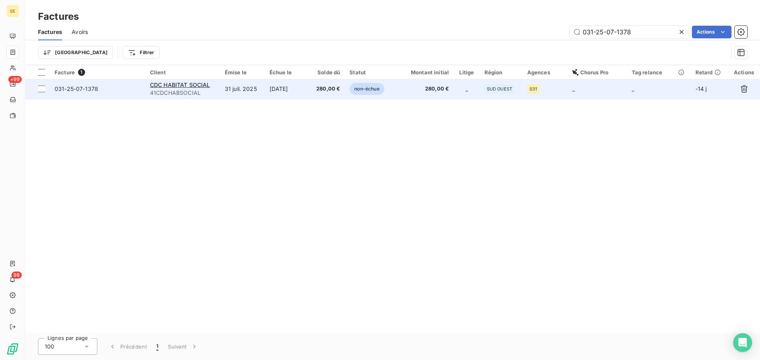
click at [201, 93] on span "41CDCHABSOCIAL" at bounding box center [182, 93] width 65 height 8
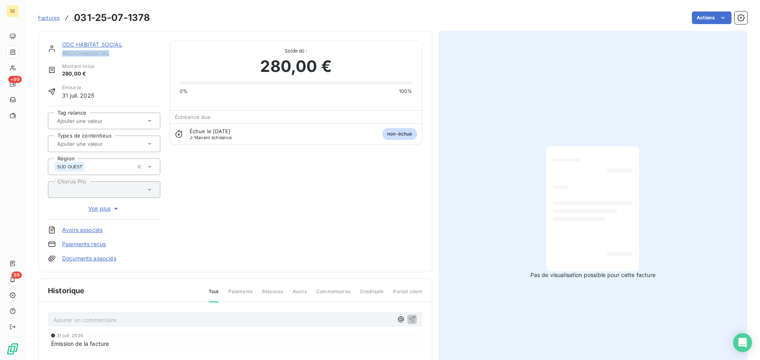
drag, startPoint x: 112, startPoint y: 55, endPoint x: 63, endPoint y: 52, distance: 49.1
click at [63, 52] on span "41CDCHABSOCIAL" at bounding box center [111, 53] width 98 height 6
copy span "41CDCHABSOCIAL"
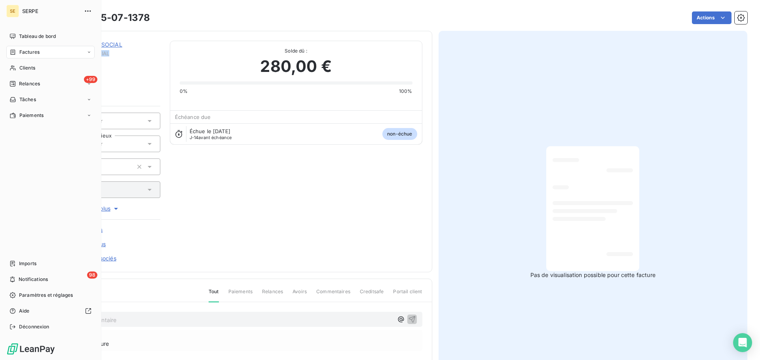
click at [18, 51] on div "Factures" at bounding box center [24, 52] width 30 height 7
click at [23, 65] on span "Clients" at bounding box center [27, 67] width 16 height 7
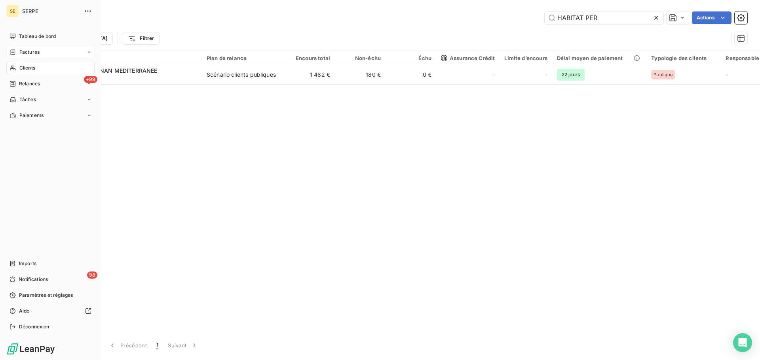
click at [32, 51] on span "Factures" at bounding box center [29, 52] width 20 height 7
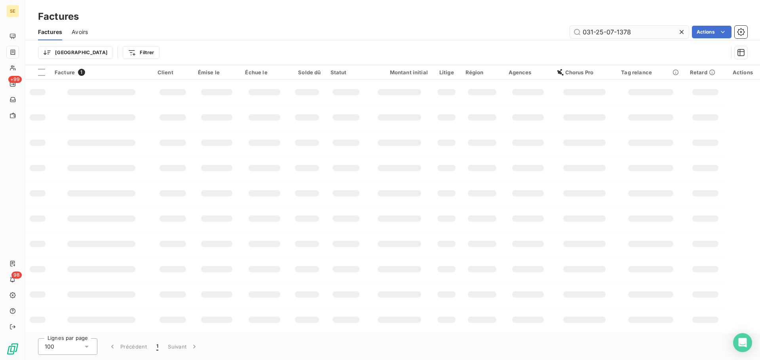
click at [633, 33] on input "031-25-07-1378" at bounding box center [629, 32] width 119 height 13
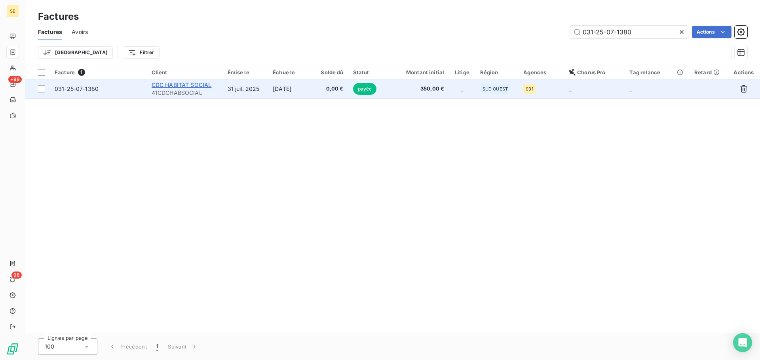
type input "031-25-07-1380"
click at [195, 84] on span "CDC HABITAT SOCIAL" at bounding box center [182, 85] width 60 height 7
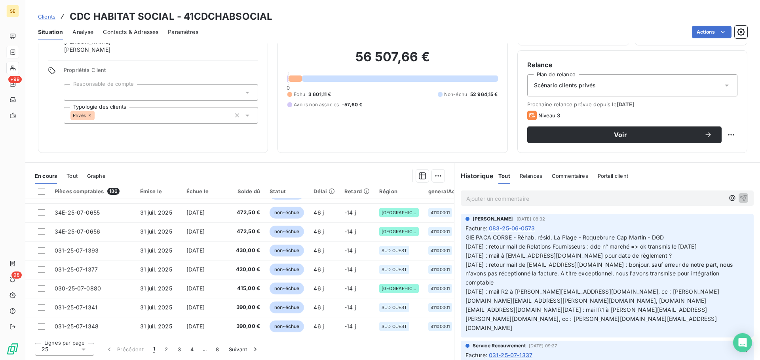
scroll to position [340, 0]
click at [166, 352] on button "2" at bounding box center [166, 349] width 13 height 17
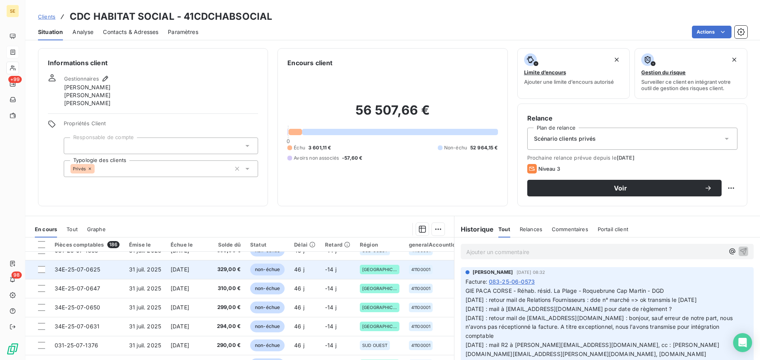
scroll to position [0, 0]
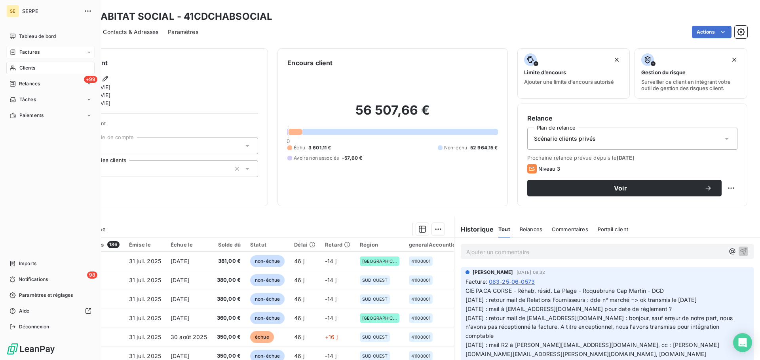
click at [27, 47] on div "Factures" at bounding box center [50, 52] width 88 height 13
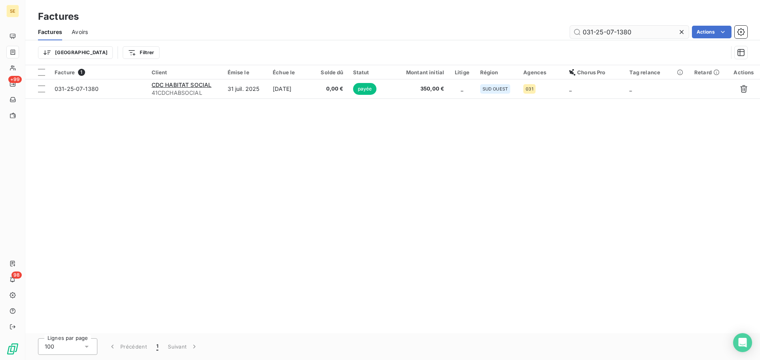
click at [683, 29] on icon at bounding box center [681, 32] width 8 height 8
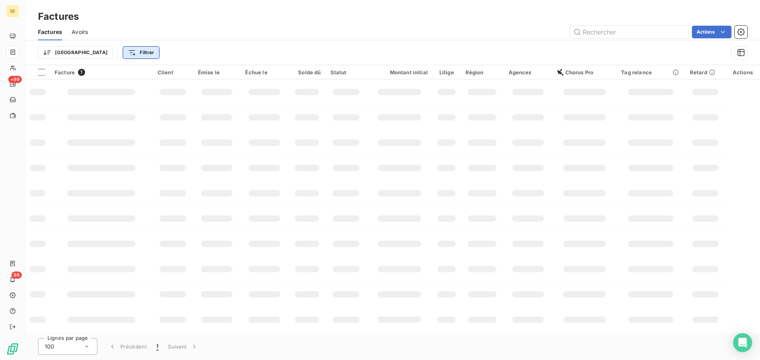
click at [109, 53] on html "SE +99 98 Factures Factures Avoirs Actions Trier Filtrer Facture 1 Client Émise…" at bounding box center [380, 180] width 760 height 360
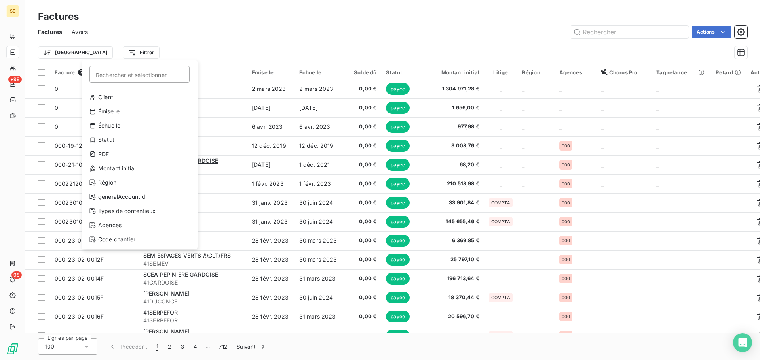
click at [21, 70] on html "SE +99 98 Factures Factures Avoirs Actions Trier Filtrer Rechercher et sélectio…" at bounding box center [380, 180] width 760 height 360
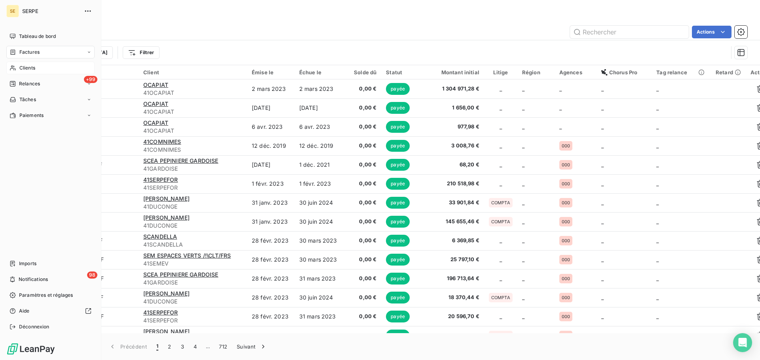
click at [15, 65] on icon at bounding box center [12, 68] width 7 height 6
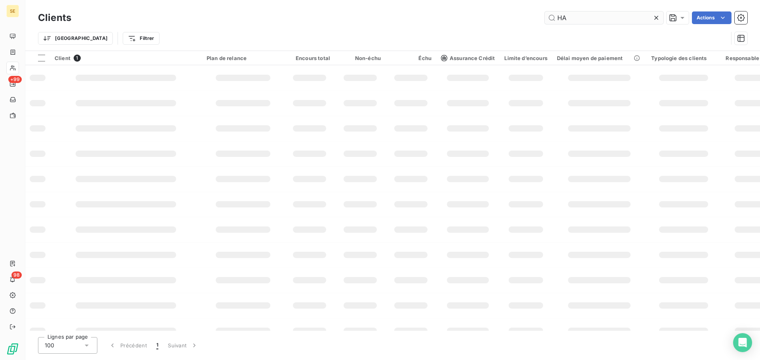
type input "H"
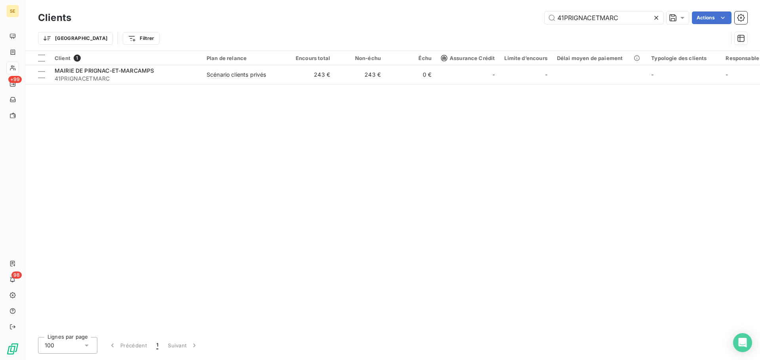
type input "41PRIGNACETMARC"
click at [360, 29] on div "Trier Filtrer" at bounding box center [392, 38] width 709 height 25
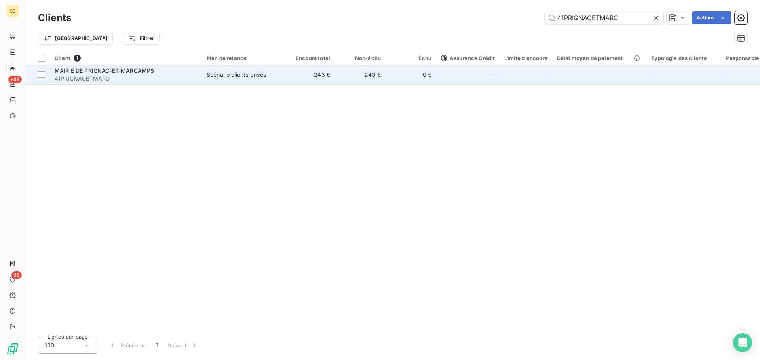
click at [313, 72] on td "243 €" at bounding box center [309, 74] width 51 height 19
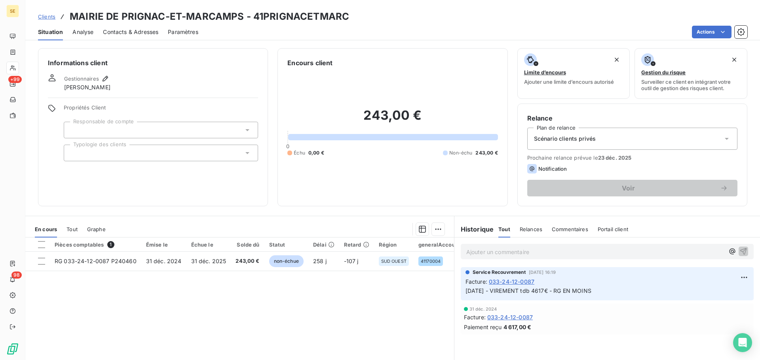
click at [521, 320] on span "033-24-12-0087" at bounding box center [509, 317] width 45 height 8
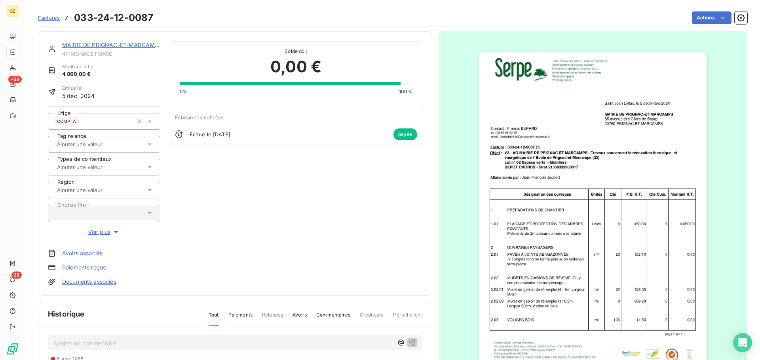
scroll to position [138, 0]
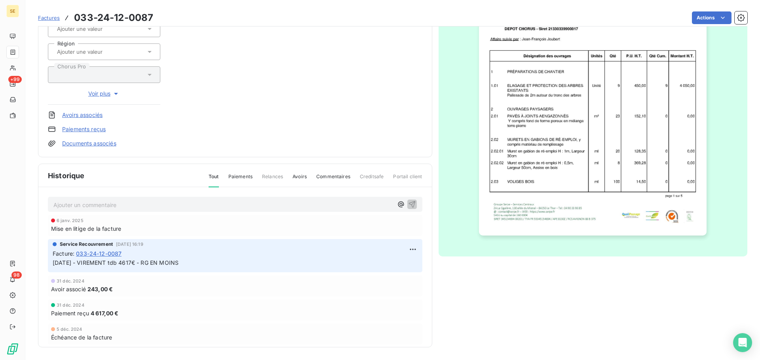
click at [556, 136] on img "button" at bounding box center [592, 75] width 227 height 322
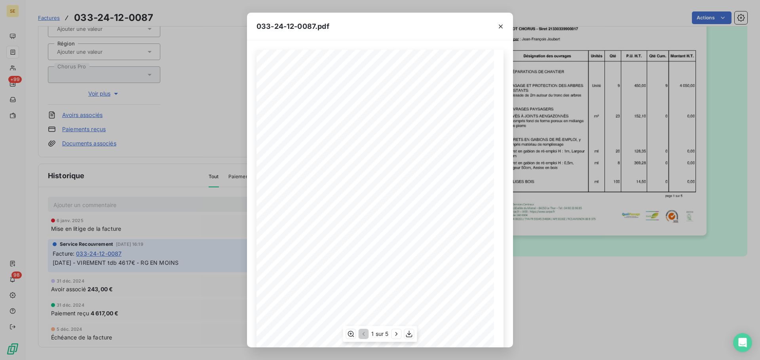
scroll to position [47, 0]
click at [395, 335] on icon "button" at bounding box center [396, 334] width 8 height 8
click at [395, 335] on icon "button" at bounding box center [397, 334] width 8 height 8
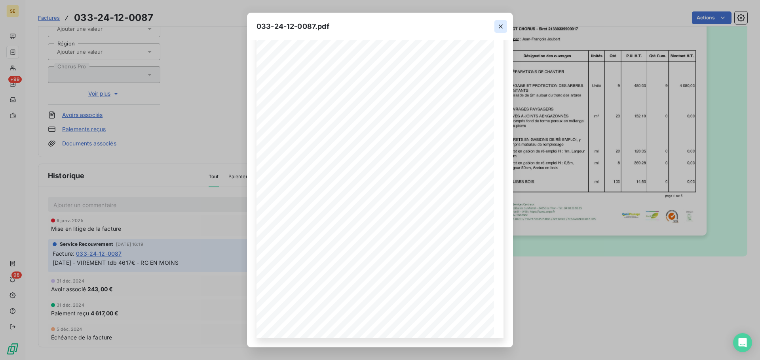
click at [500, 27] on icon "button" at bounding box center [501, 27] width 8 height 8
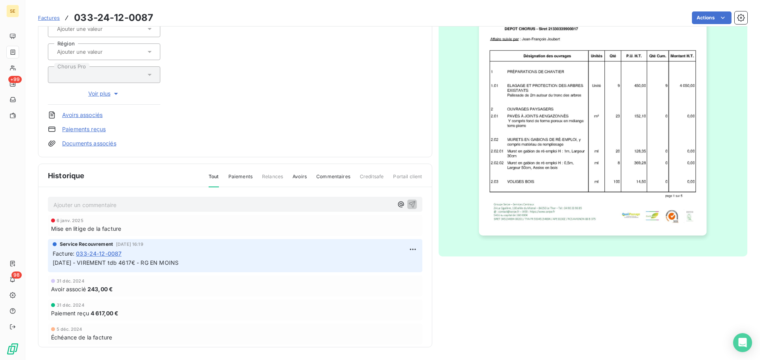
scroll to position [0, 0]
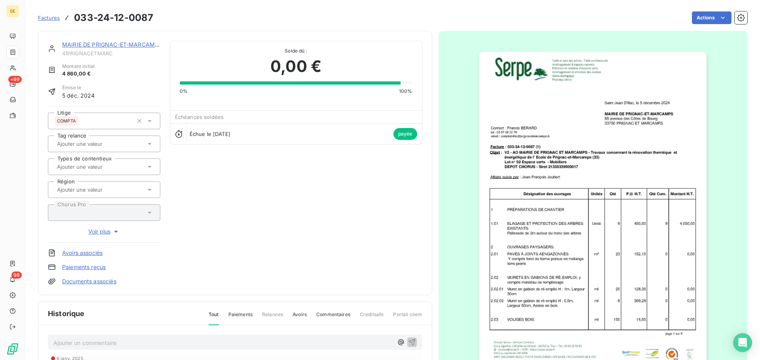
click at [572, 151] on img "button" at bounding box center [592, 213] width 227 height 322
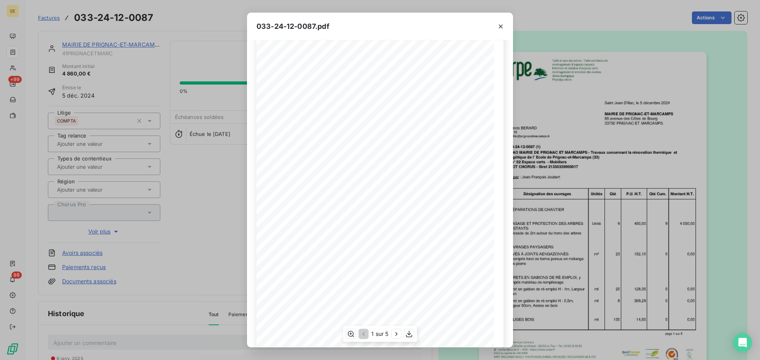
scroll to position [47, 0]
click at [398, 333] on icon "button" at bounding box center [396, 334] width 8 height 8
click at [398, 333] on icon "button" at bounding box center [397, 334] width 8 height 8
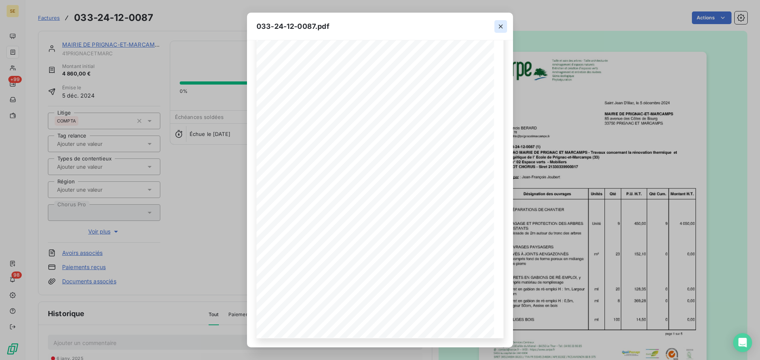
click at [502, 24] on icon "button" at bounding box center [501, 27] width 8 height 8
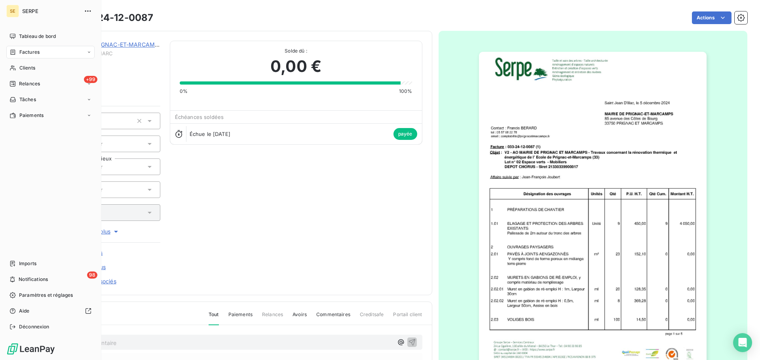
click at [17, 52] on div "Factures" at bounding box center [24, 52] width 30 height 7
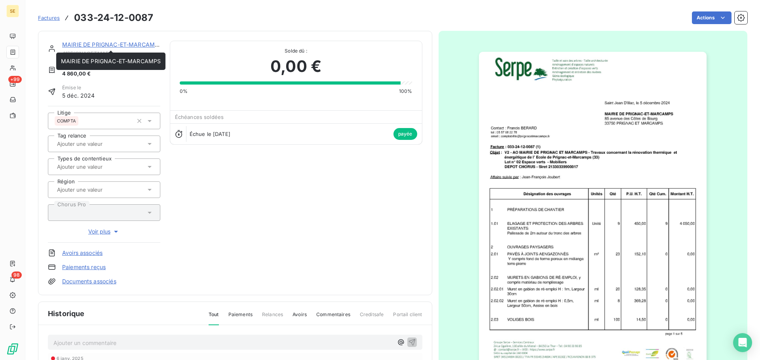
click at [124, 44] on link "MAIRIE DE PRIGNAC-ET-MARCAMPS" at bounding box center [112, 44] width 100 height 7
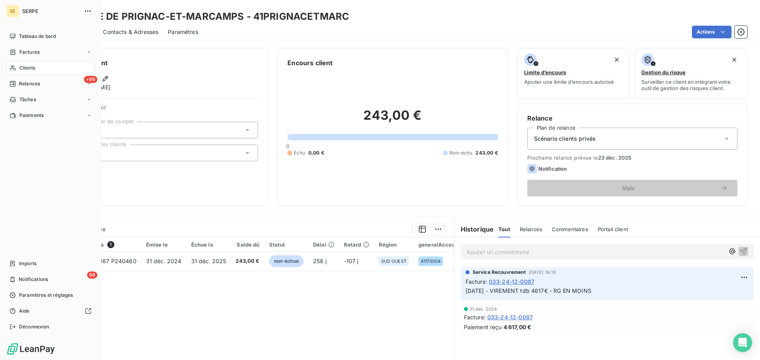
click at [18, 72] on div "Clients" at bounding box center [50, 68] width 88 height 13
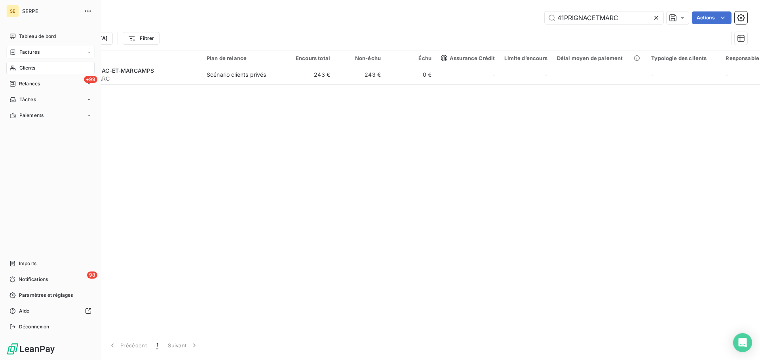
click at [35, 51] on span "Factures" at bounding box center [29, 52] width 20 height 7
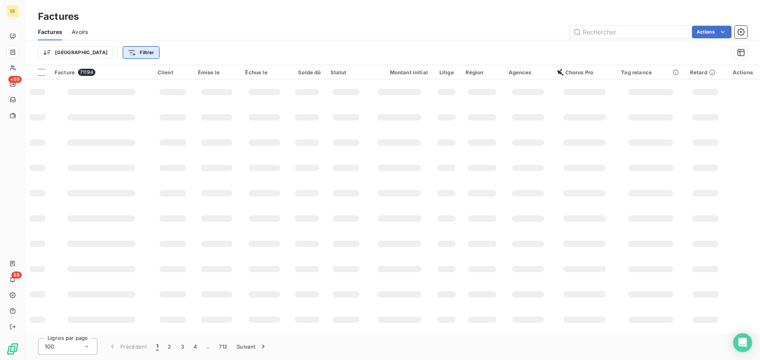
click at [110, 54] on html "SE +99 98 Factures Factures Avoirs Actions Trier Filtrer Facture 71194 Client É…" at bounding box center [380, 180] width 760 height 360
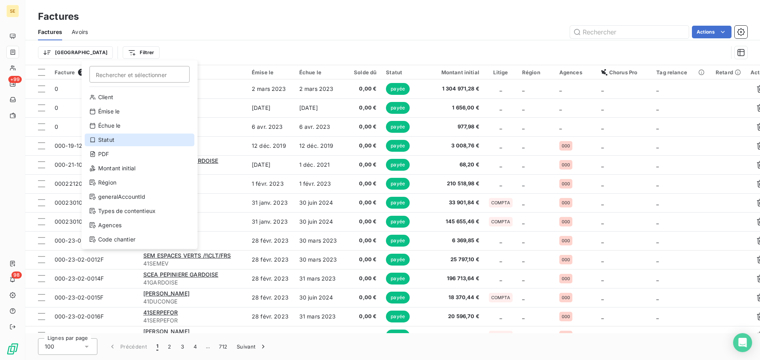
click at [119, 141] on div "Statut" at bounding box center [140, 140] width 110 height 13
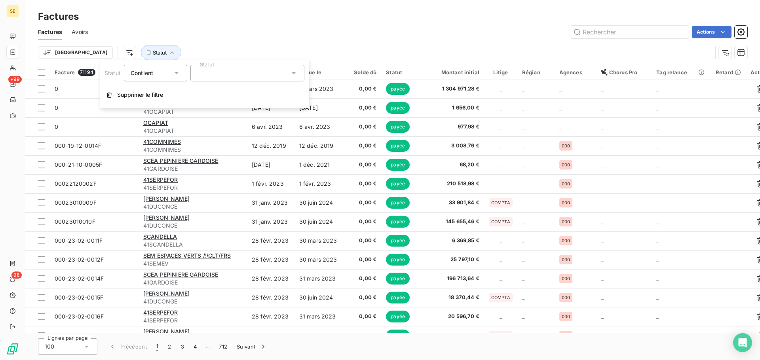
click at [247, 74] on div at bounding box center [247, 73] width 114 height 17
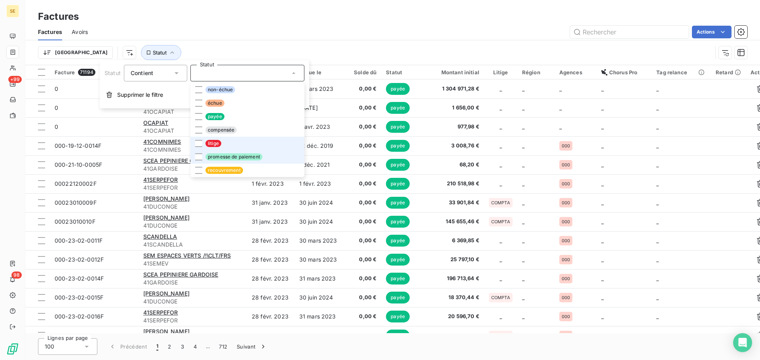
click at [233, 147] on li "litige" at bounding box center [247, 143] width 114 height 13
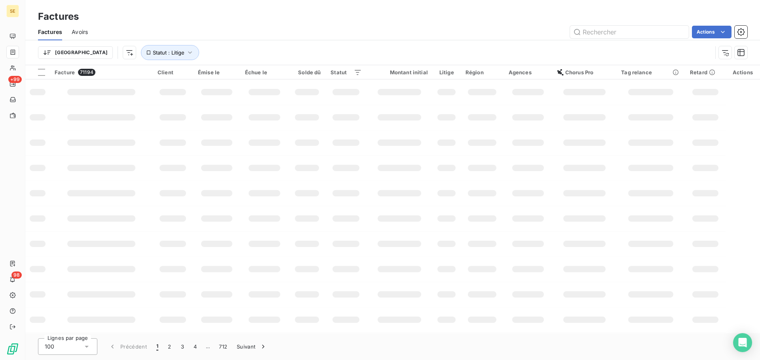
click at [250, 30] on div "Actions" at bounding box center [422, 32] width 650 height 13
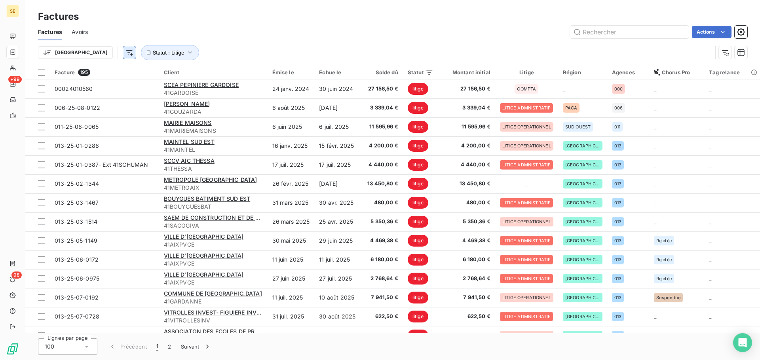
click at [88, 53] on html "SE +99 98 Factures Factures Avoirs Actions Trier Statut : Litige Facture 195 Cl…" at bounding box center [380, 180] width 760 height 360
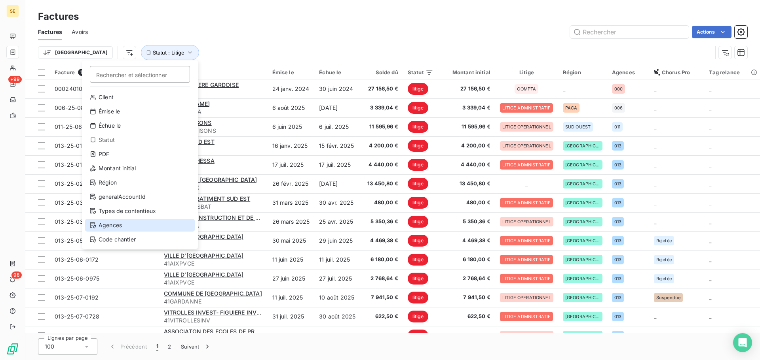
click at [120, 230] on div "Agences" at bounding box center [140, 225] width 110 height 13
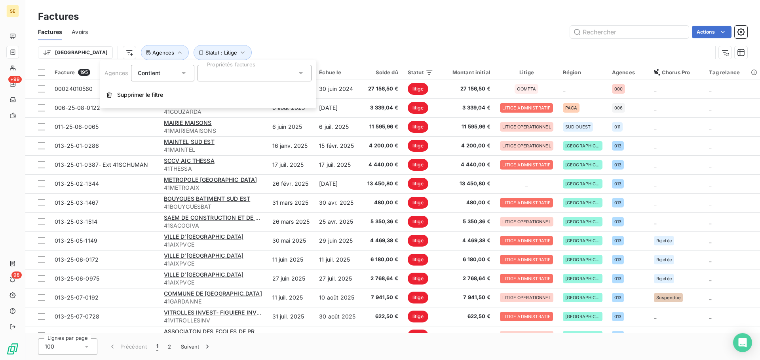
click at [238, 77] on div at bounding box center [254, 73] width 114 height 17
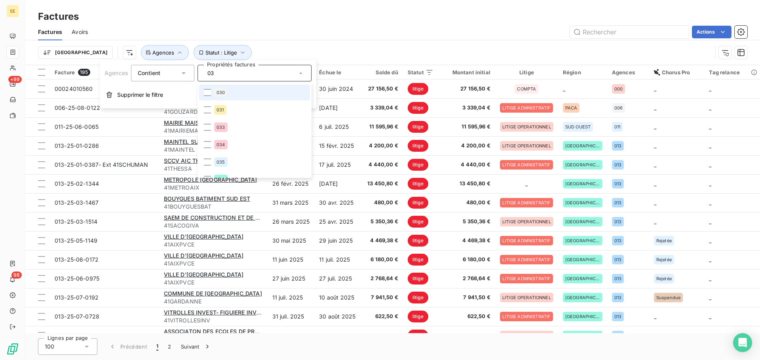
type input "033"
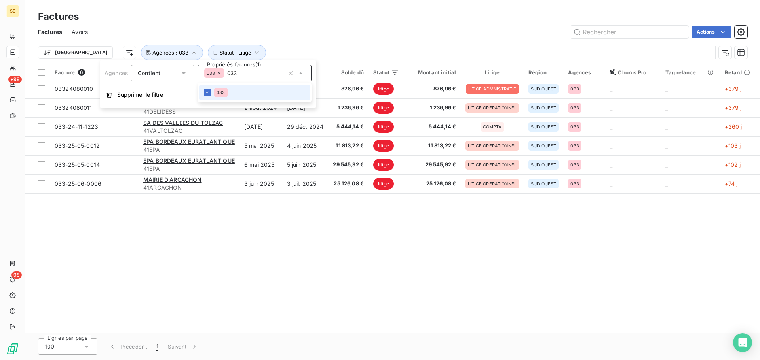
click at [382, 46] on div "Trier Statut : Litige Agences : 033" at bounding box center [375, 52] width 674 height 15
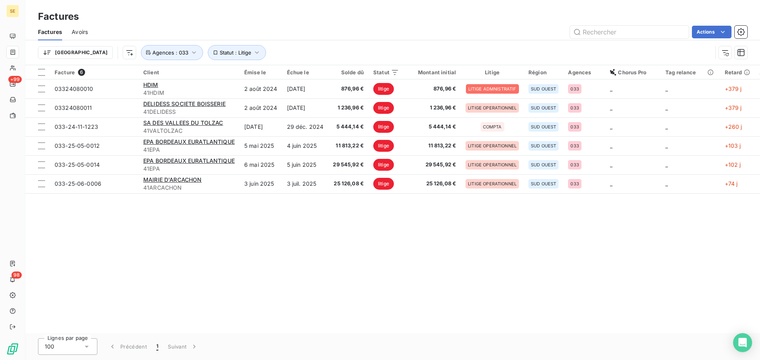
click at [431, 39] on div "Factures Avoirs Actions" at bounding box center [392, 32] width 734 height 17
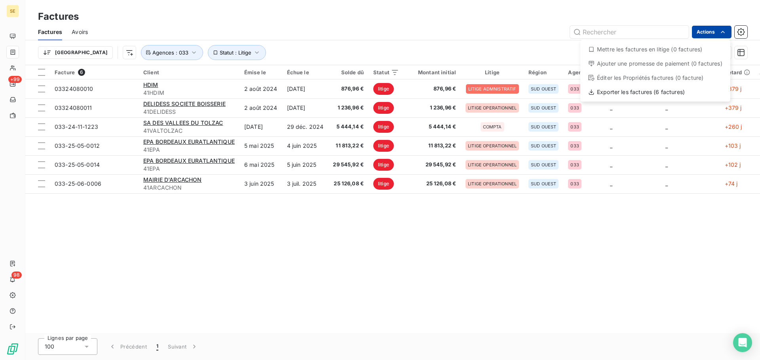
click at [713, 34] on html "SE +99 98 Factures Factures Avoirs Actions Mettre les factures en litige (0 fac…" at bounding box center [380, 180] width 760 height 360
click at [685, 94] on div "Exporter les factures (6 factures)" at bounding box center [655, 92] width 144 height 13
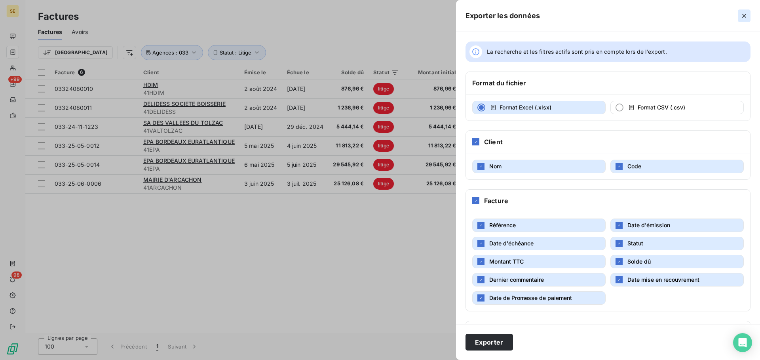
click at [743, 14] on icon "button" at bounding box center [744, 16] width 8 height 8
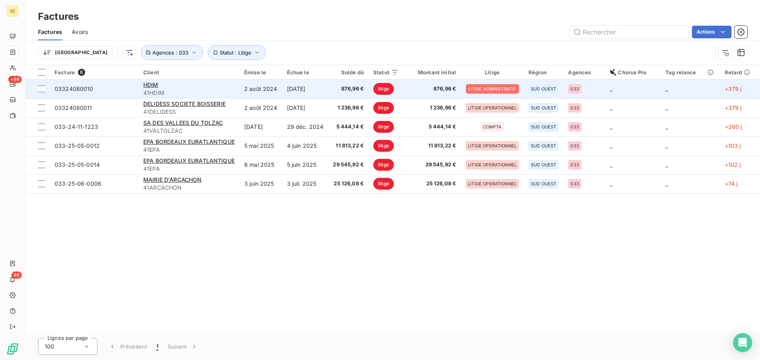
click at [285, 88] on td "[DATE]" at bounding box center [305, 89] width 46 height 19
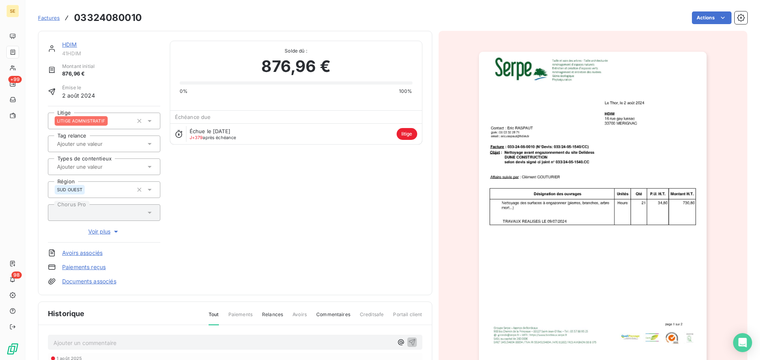
click at [70, 44] on link "HDIM" at bounding box center [69, 44] width 15 height 7
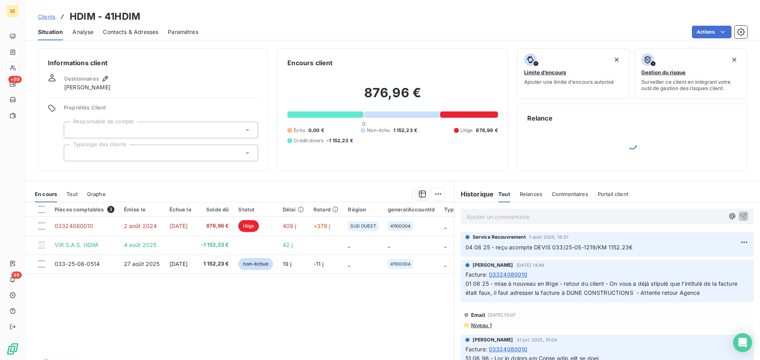
click at [147, 33] on span "Contacts & Adresses" at bounding box center [130, 32] width 55 height 8
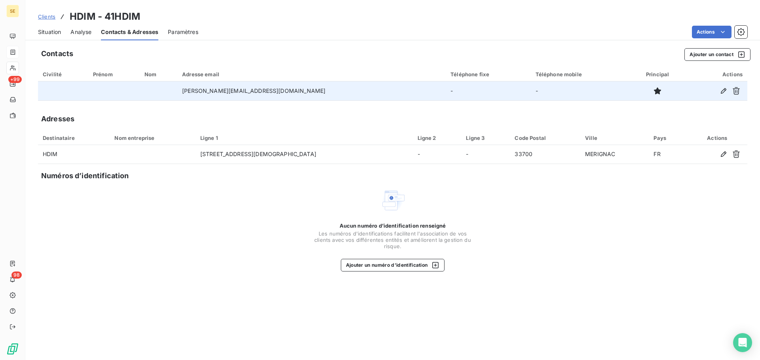
click at [243, 93] on td "[PERSON_NAME][EMAIL_ADDRESS][DOMAIN_NAME]" at bounding box center [311, 91] width 268 height 19
copy td "[PERSON_NAME][EMAIL_ADDRESS][DOMAIN_NAME]"
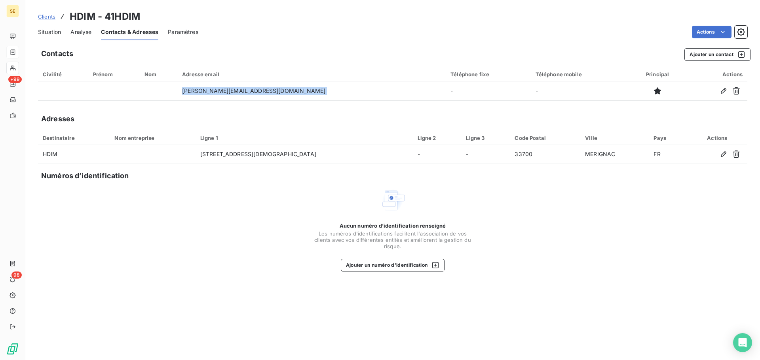
click at [51, 32] on span "Situation" at bounding box center [49, 32] width 23 height 8
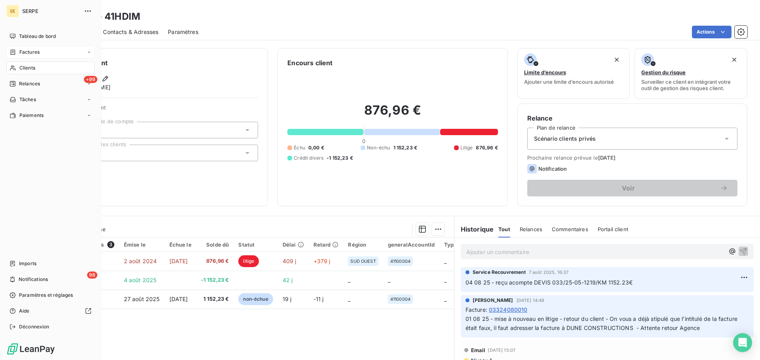
click at [36, 52] on span "Factures" at bounding box center [29, 52] width 20 height 7
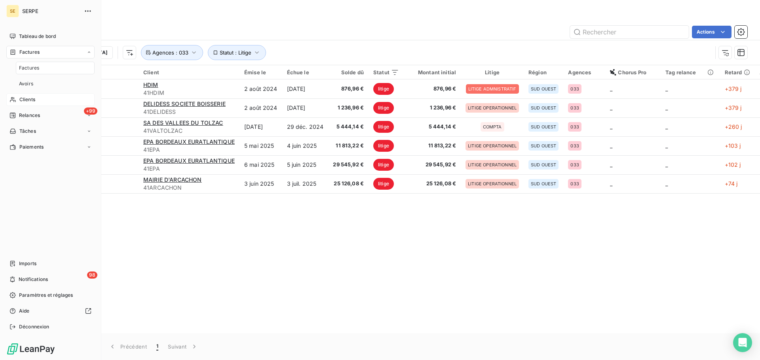
click at [42, 102] on div "Clients" at bounding box center [50, 99] width 88 height 13
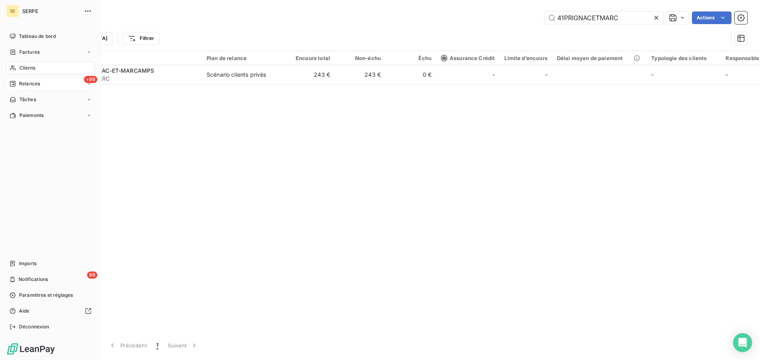
click at [27, 84] on span "Relances" at bounding box center [29, 83] width 21 height 7
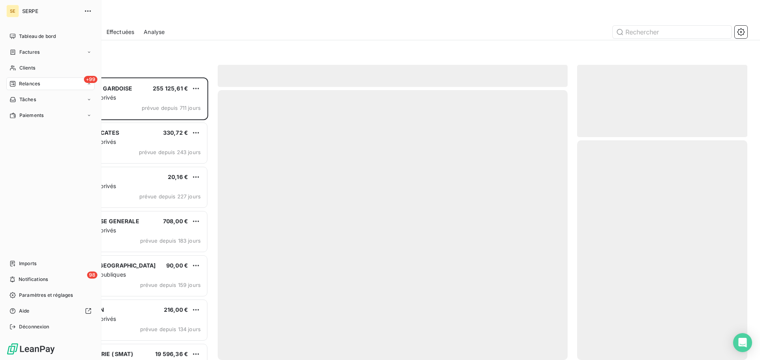
scroll to position [277, 164]
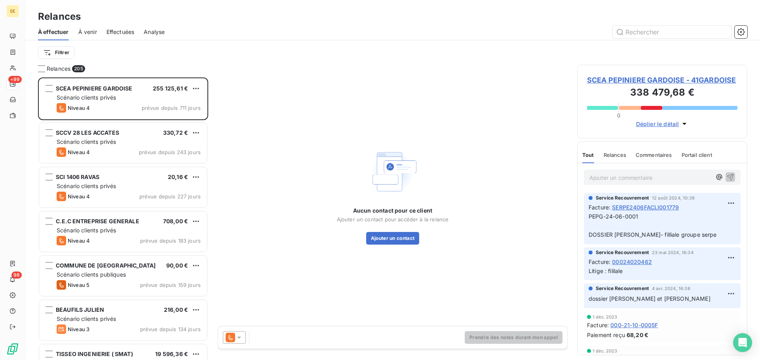
click at [119, 34] on span "Effectuées" at bounding box center [120, 32] width 28 height 8
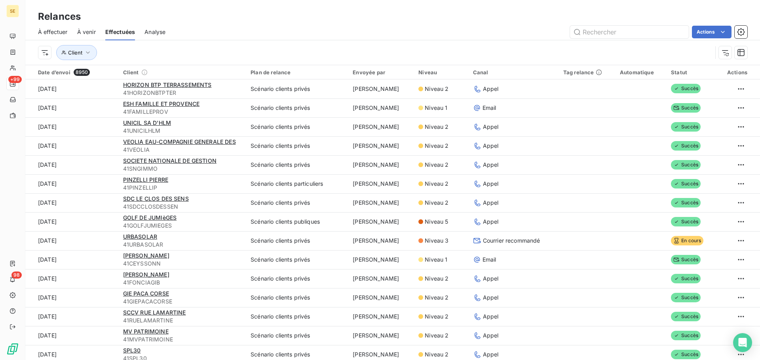
click at [85, 34] on span "À venir" at bounding box center [86, 32] width 19 height 8
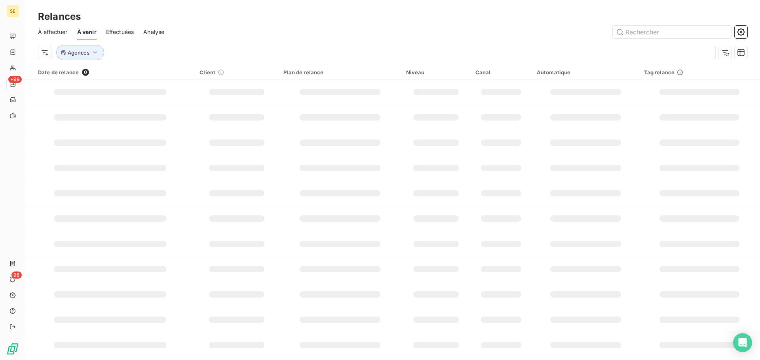
click at [42, 32] on span "À effectuer" at bounding box center [53, 32] width 30 height 8
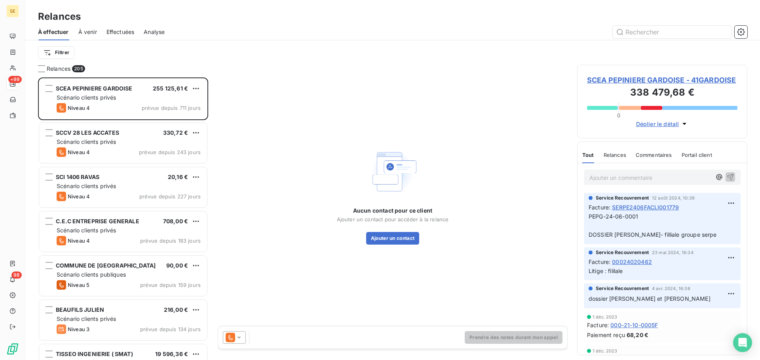
scroll to position [277, 164]
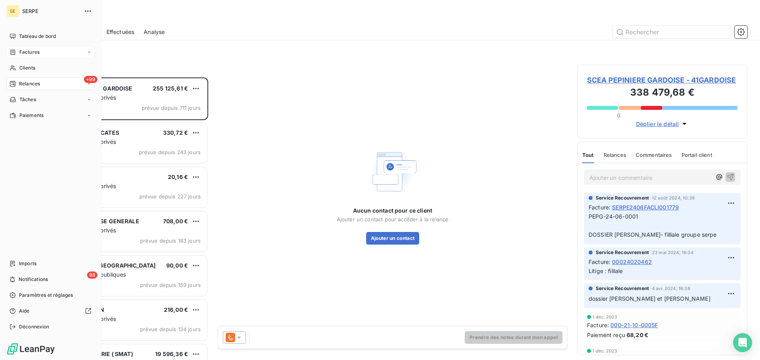
click at [23, 49] on span "Factures" at bounding box center [29, 52] width 20 height 7
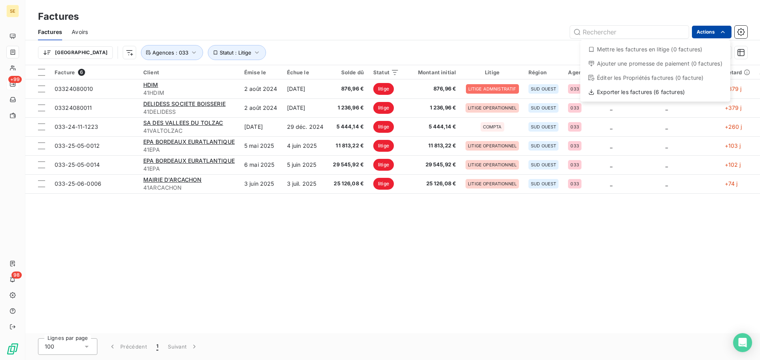
click at [714, 35] on html "SE +99 98 Factures Factures Avoirs Actions Mettre les factures en litige (0 fac…" at bounding box center [380, 180] width 760 height 360
click at [664, 89] on div "Exporter les factures (6 factures)" at bounding box center [655, 92] width 144 height 13
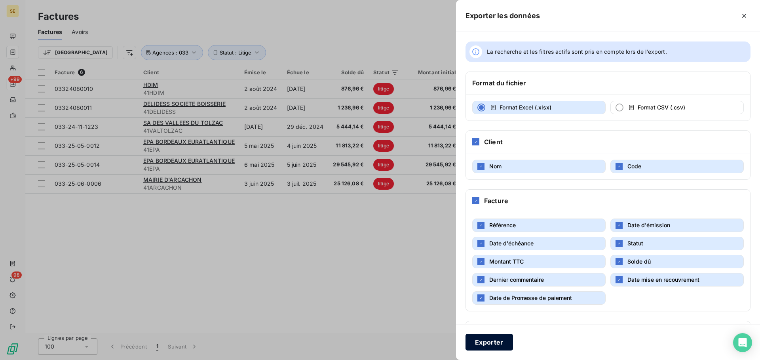
click at [497, 342] on button "Exporter" at bounding box center [488, 342] width 47 height 17
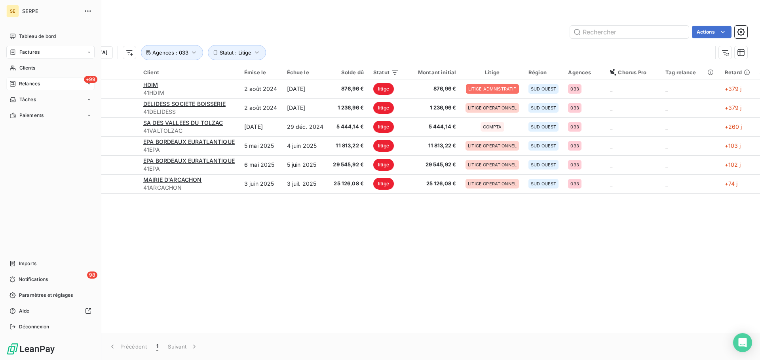
click at [25, 53] on span "Factures" at bounding box center [29, 52] width 20 height 7
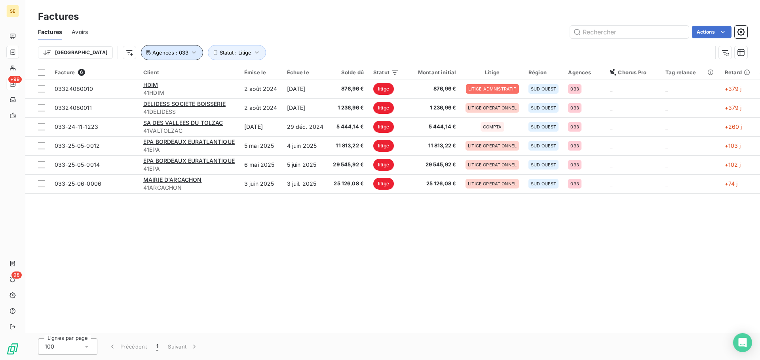
click at [152, 54] on span "Agences : 033" at bounding box center [170, 52] width 36 height 6
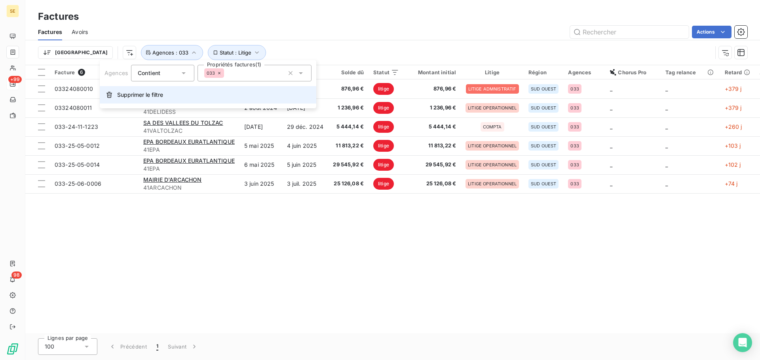
click at [150, 98] on span "Supprimer le filtre" at bounding box center [140, 95] width 46 height 8
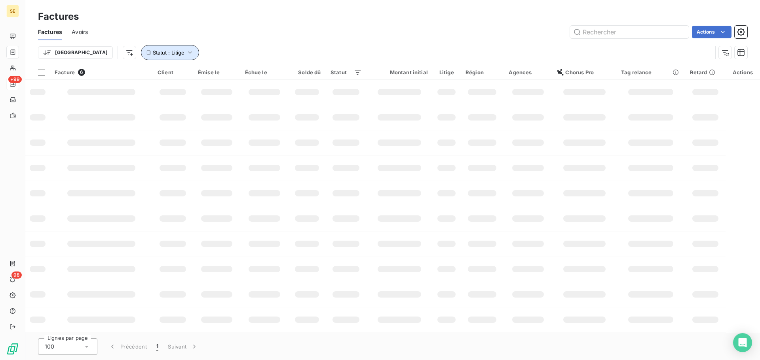
click at [153, 54] on span "Statut : Litige" at bounding box center [169, 52] width 32 height 6
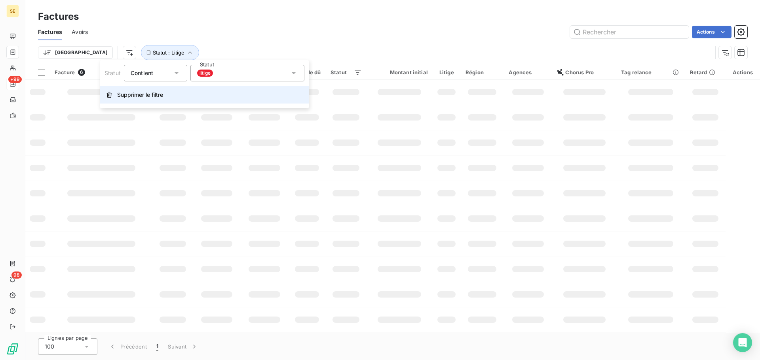
click at [150, 91] on span "Supprimer le filtre" at bounding box center [140, 95] width 46 height 8
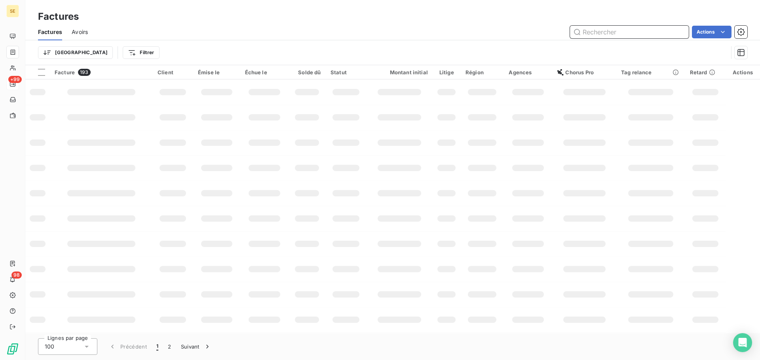
click at [616, 26] on input "text" at bounding box center [629, 32] width 119 height 13
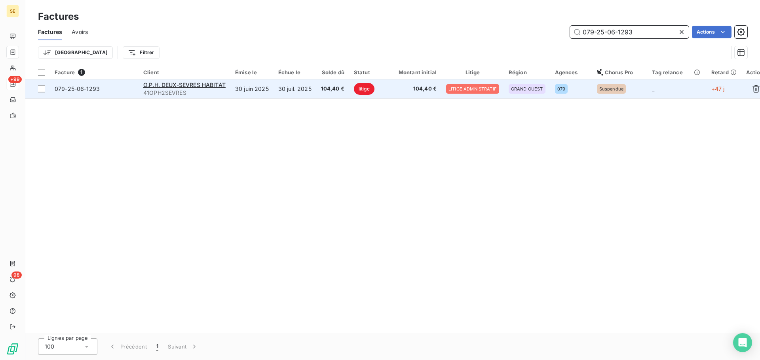
type input "079-25-06-1293"
click at [401, 93] on td "104,40 €" at bounding box center [412, 89] width 57 height 19
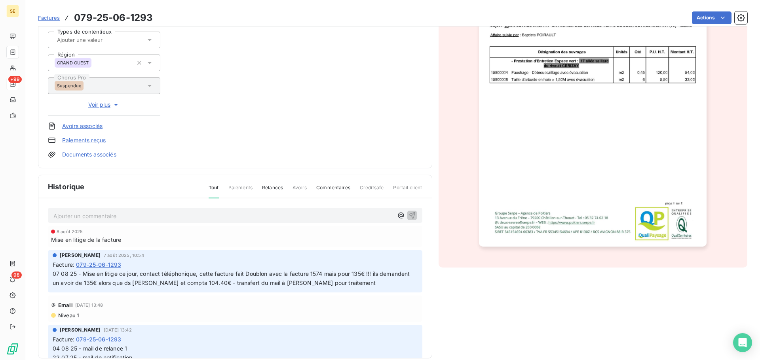
scroll to position [138, 0]
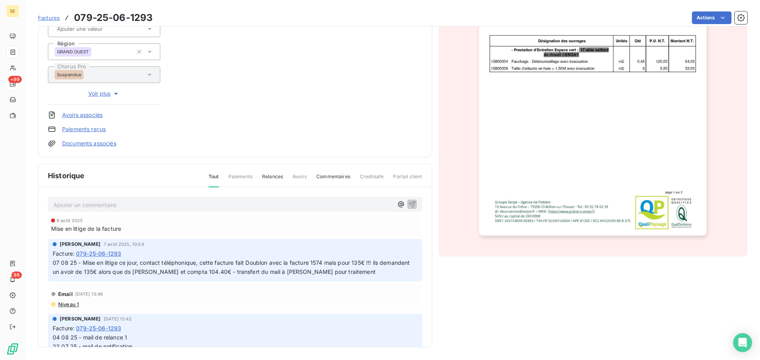
click at [239, 207] on p "Ajouter un commentaire ﻿" at bounding box center [222, 205] width 339 height 10
click at [698, 20] on html "SE +99 98 Factures 079-25-06-1293 Actions O.P.H. DEUX-SEVRES HABITAT 41OPH2SEVR…" at bounding box center [380, 180] width 760 height 360
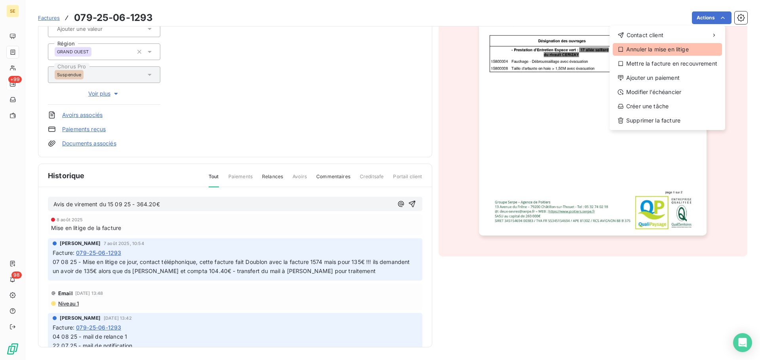
click at [656, 50] on div "Annuler la mise en litige" at bounding box center [666, 49] width 109 height 13
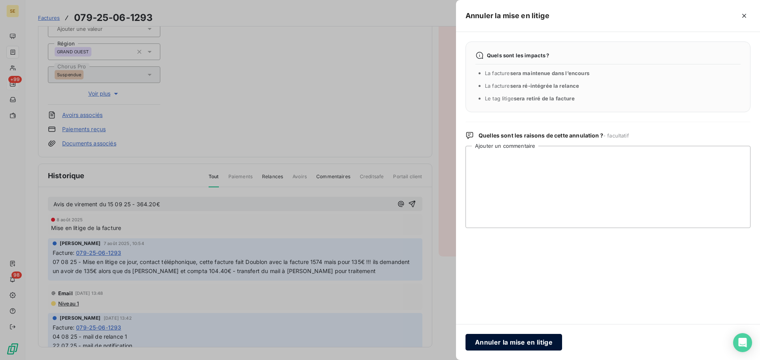
click at [532, 344] on button "Annuler la mise en litige" at bounding box center [513, 342] width 97 height 17
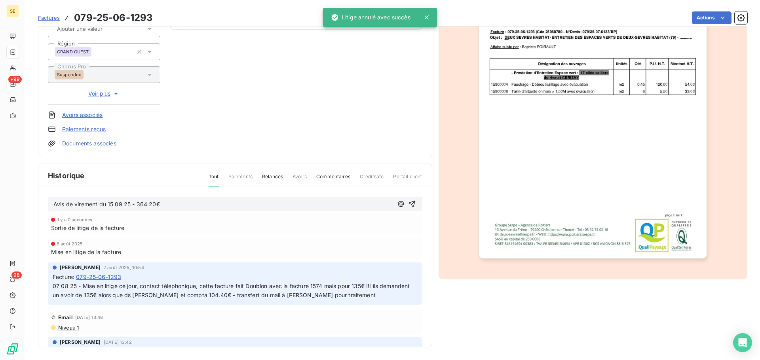
click at [187, 206] on p "Avis de virement du 15 09 25 - 364.20€" at bounding box center [222, 204] width 339 height 9
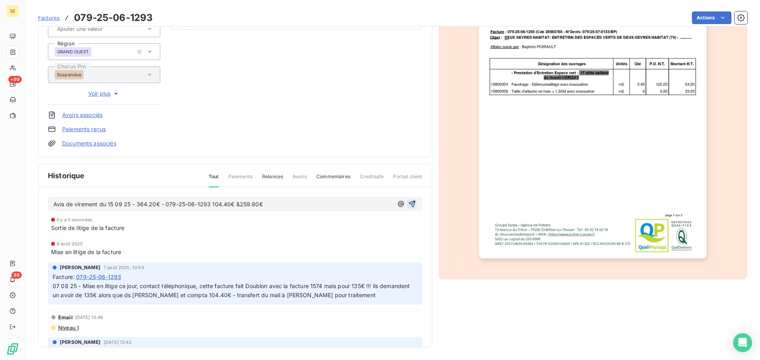
click at [408, 204] on icon "button" at bounding box center [412, 204] width 8 height 8
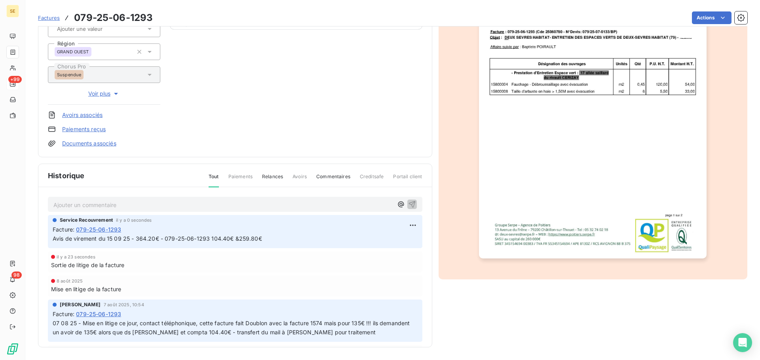
click at [201, 240] on span "Avis de virement du 15 09 25 - 364.20€ - 079-25-06-1293 104.40€ &259.80€" at bounding box center [157, 238] width 209 height 7
copy div "Avis de virement du 15 09 25 - 364.20€ - 079-25-06-1293 104.40€ &259.80€"
click at [704, 10] on div "Factures 079-25-06-1293 Actions" at bounding box center [392, 17] width 709 height 17
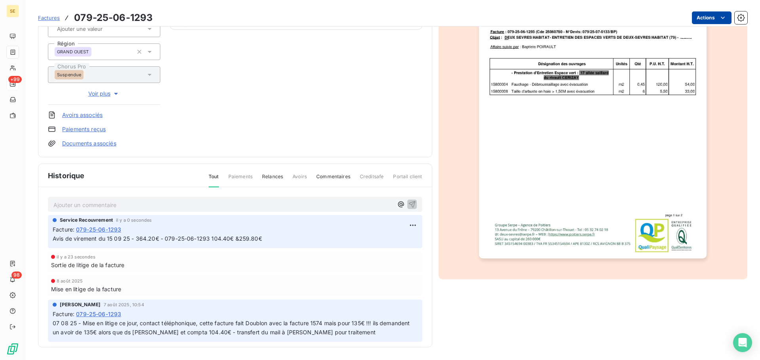
click at [704, 21] on html "SE +99 98 Factures 079-25-06-1293 Actions O.P.H. DEUX-SEVRES HABITAT 41OPH2SEVR…" at bounding box center [380, 180] width 760 height 360
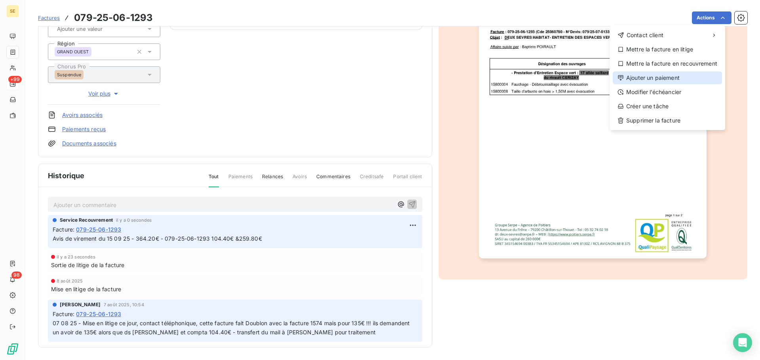
click at [669, 80] on div "Ajouter un paiement" at bounding box center [666, 78] width 109 height 13
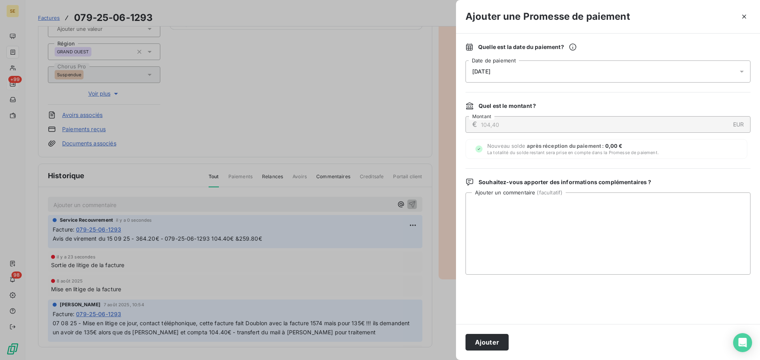
click at [606, 75] on div "[DATE]" at bounding box center [607, 72] width 285 height 22
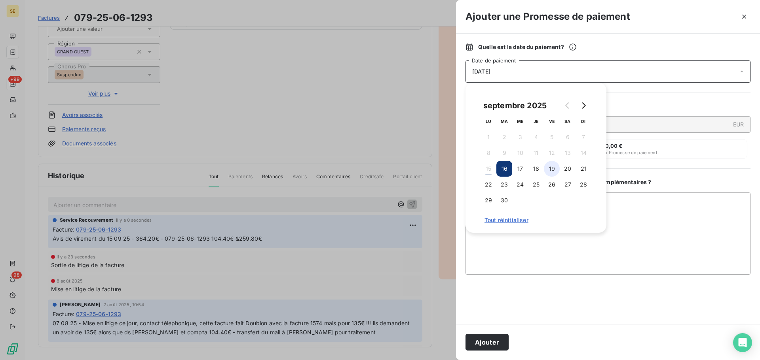
click at [547, 170] on button "19" at bounding box center [552, 169] width 16 height 16
click at [489, 346] on button "Ajouter" at bounding box center [486, 342] width 43 height 17
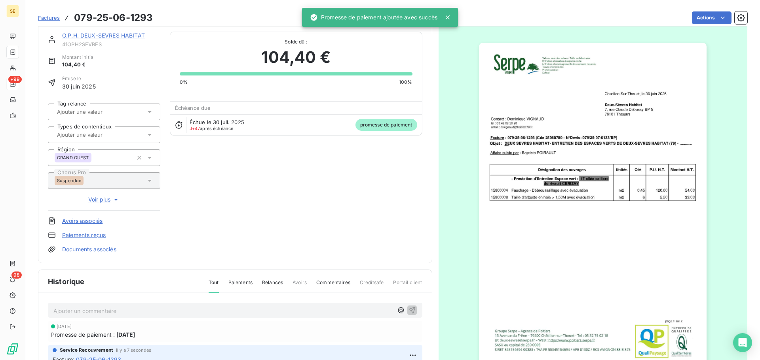
scroll to position [0, 0]
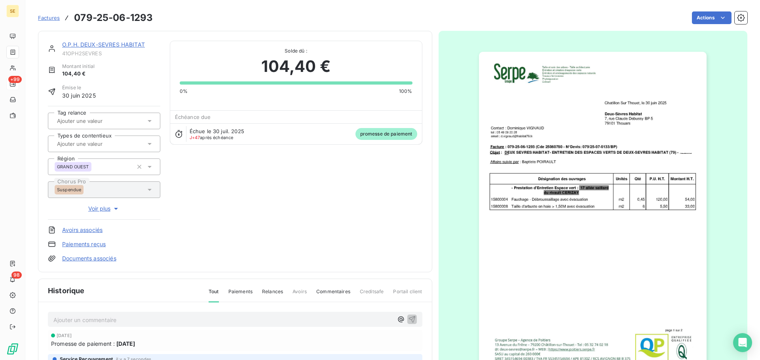
click at [122, 47] on link "O.P.H. DEUX-SEVRES HABITAT" at bounding box center [103, 44] width 83 height 7
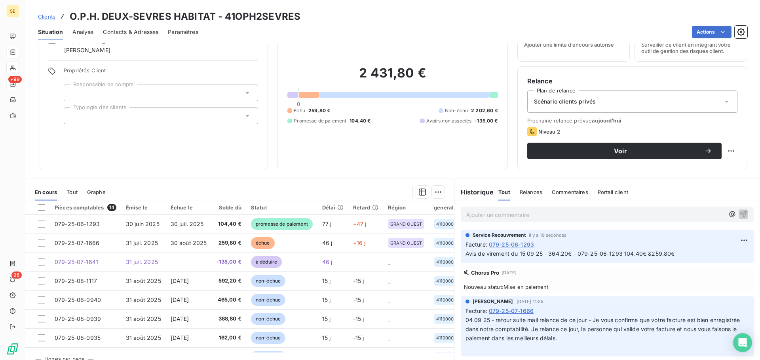
scroll to position [53, 0]
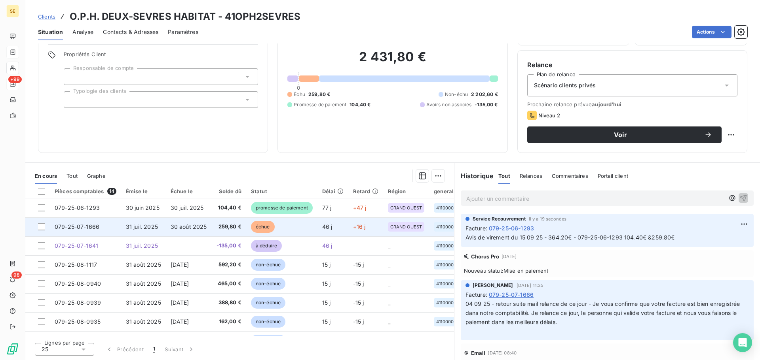
click at [183, 233] on td "30 août 2025" at bounding box center [189, 227] width 46 height 19
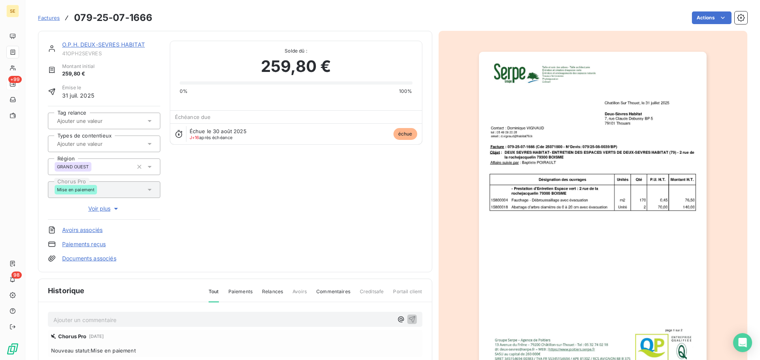
scroll to position [3, 0]
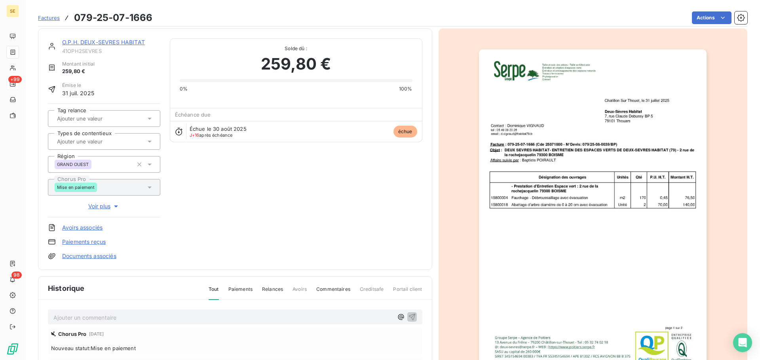
click at [146, 321] on p "Ajouter un commentaire ﻿" at bounding box center [222, 318] width 339 height 10
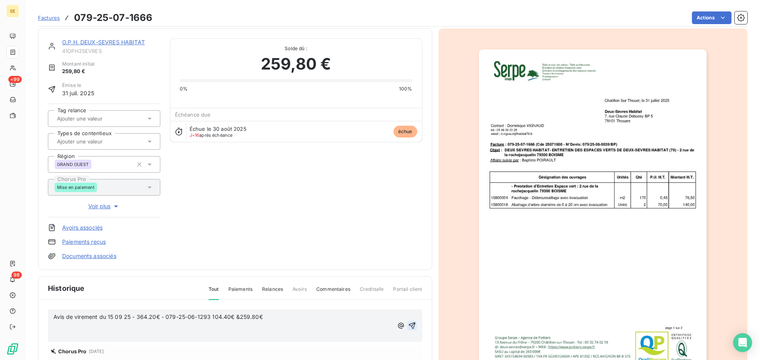
click at [408, 324] on icon "button" at bounding box center [411, 326] width 7 height 7
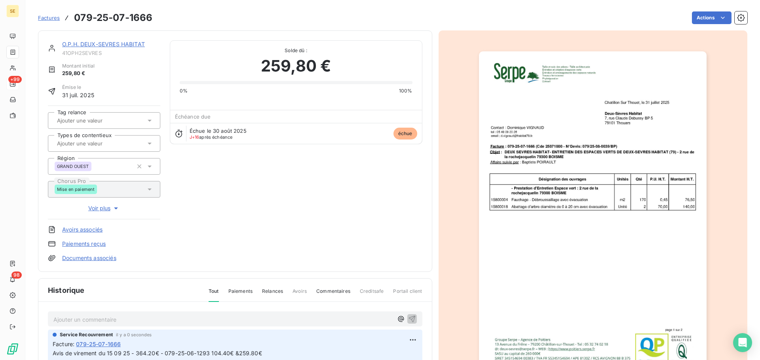
scroll to position [0, 0]
click at [695, 18] on html "SE +99 98 Factures 079-25-07-1666 Actions O.P.H. DEUX-SEVRES HABITAT 41OPH2SEVR…" at bounding box center [380, 180] width 760 height 360
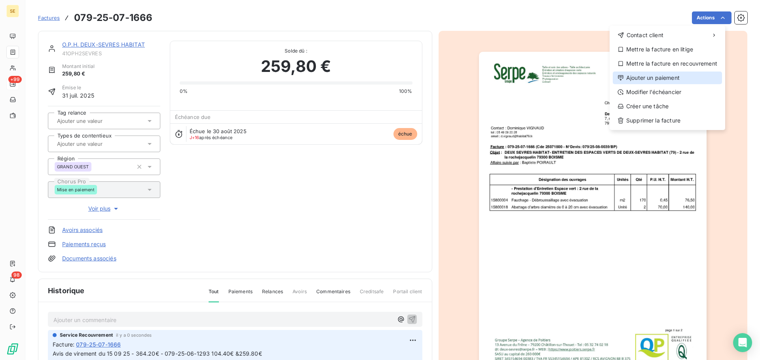
click at [658, 75] on div "Ajouter un paiement" at bounding box center [666, 78] width 109 height 13
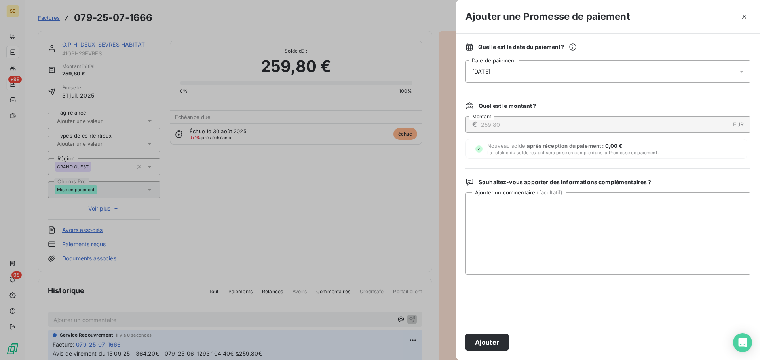
click at [596, 72] on div "[DATE]" at bounding box center [607, 72] width 285 height 22
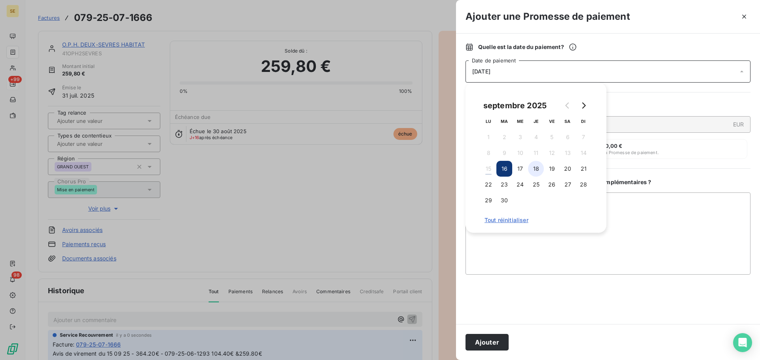
click at [538, 170] on button "18" at bounding box center [536, 169] width 16 height 16
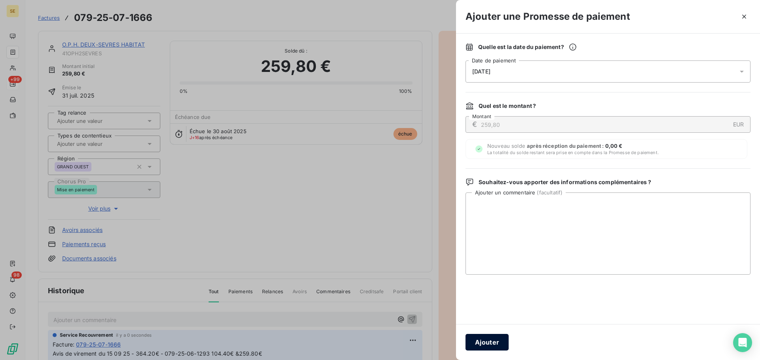
click at [490, 347] on button "Ajouter" at bounding box center [486, 342] width 43 height 17
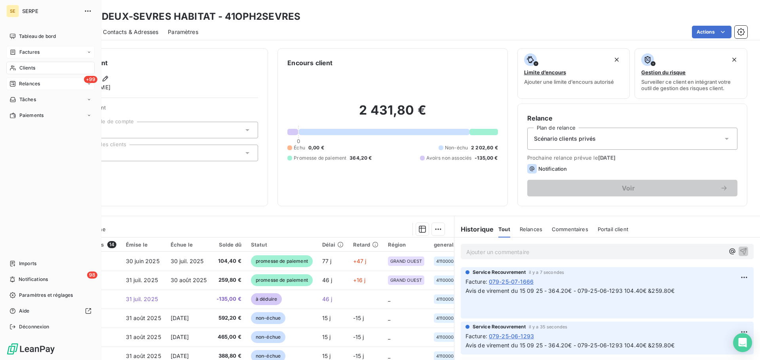
click at [19, 49] on span "Factures" at bounding box center [29, 52] width 20 height 7
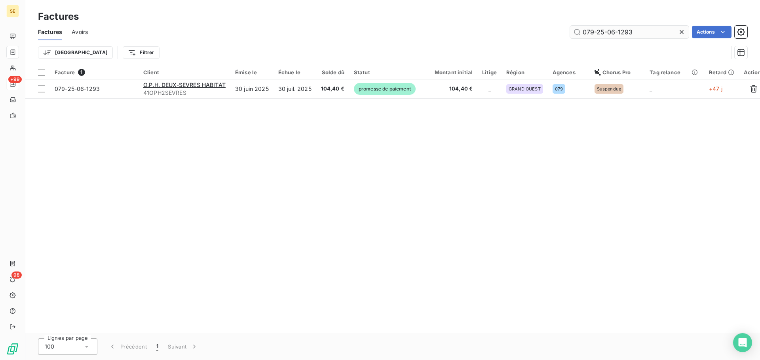
click at [653, 34] on input "079-25-06-1293" at bounding box center [629, 32] width 119 height 13
click at [652, 34] on input "079-25-06-1293" at bounding box center [629, 32] width 119 height 13
click at [652, 33] on input "079-25-06-1293" at bounding box center [629, 32] width 119 height 13
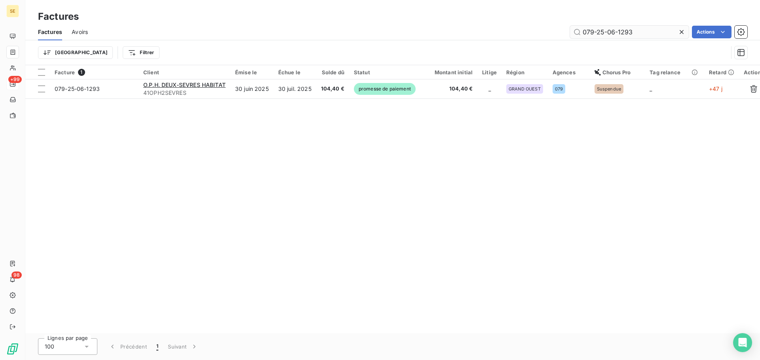
click at [652, 33] on input "079-25-06-1293" at bounding box center [629, 32] width 119 height 13
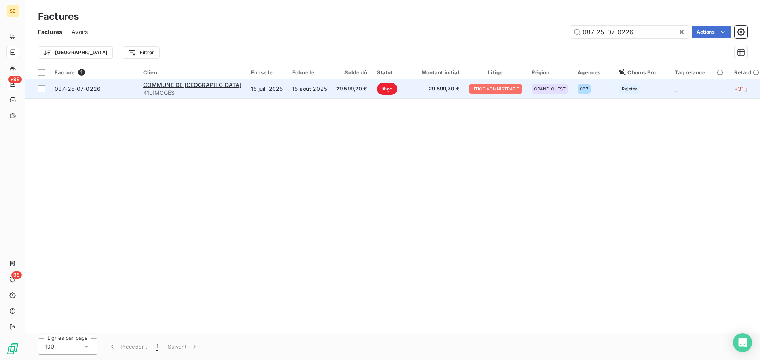
type input "087-25-07-0226"
click at [287, 97] on td "15 août 2025" at bounding box center [309, 89] width 44 height 19
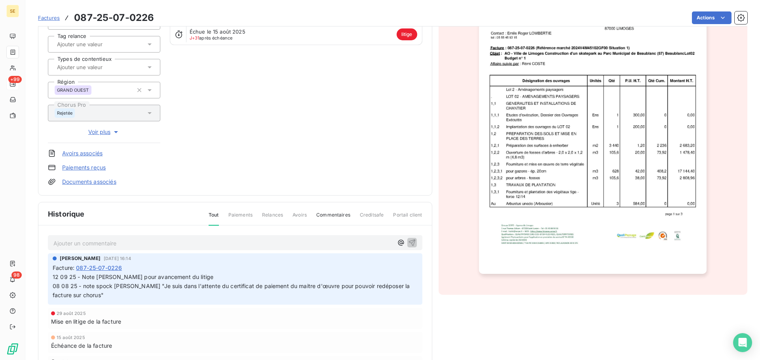
scroll to position [138, 0]
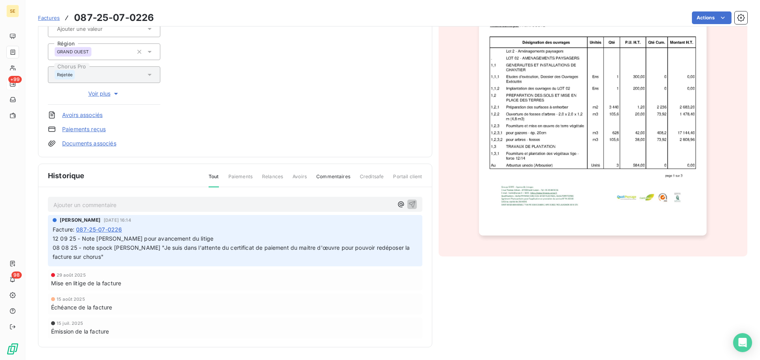
click at [165, 239] on span "12 09 25 - Note [PERSON_NAME] pour avancement du litige 08 08 25 - note spock […" at bounding box center [242, 247] width 379 height 25
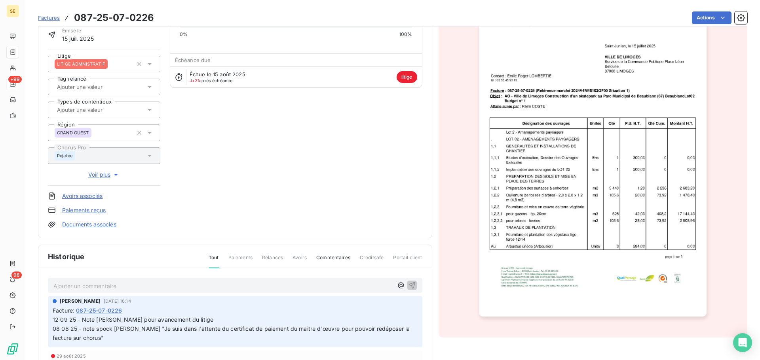
scroll to position [33, 0]
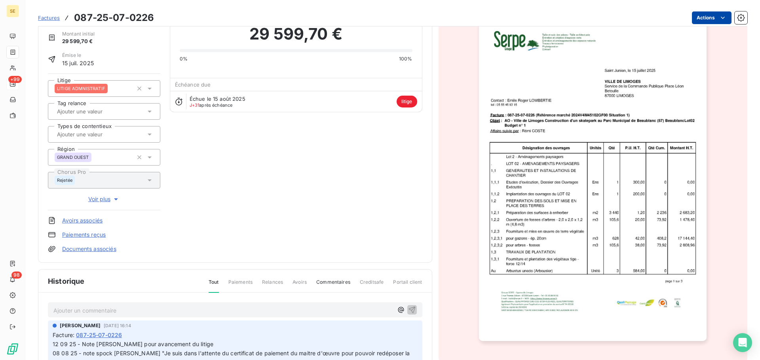
click at [700, 19] on html "SE +99 98 Factures 087-25-07-0226 Actions COMMUNE DE [GEOGRAPHIC_DATA] 41LIMOGE…" at bounding box center [380, 180] width 760 height 360
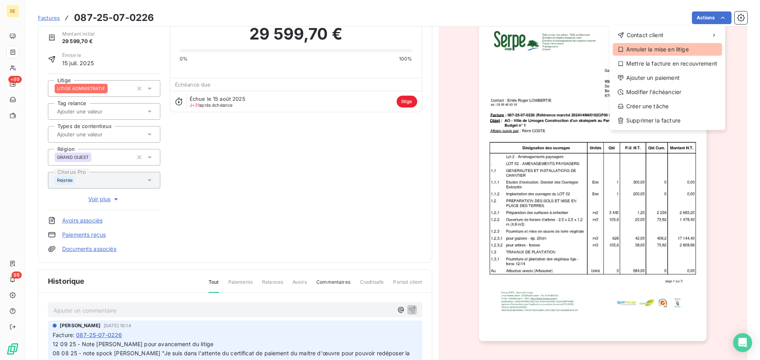
click at [676, 51] on div "Annuler la mise en litige" at bounding box center [666, 49] width 109 height 13
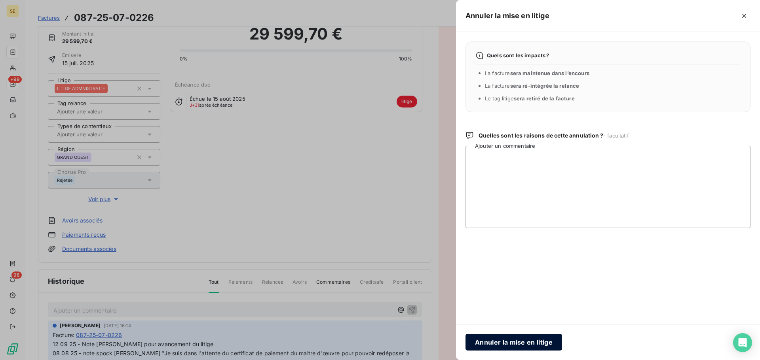
click at [518, 345] on button "Annuler la mise en litige" at bounding box center [513, 342] width 97 height 17
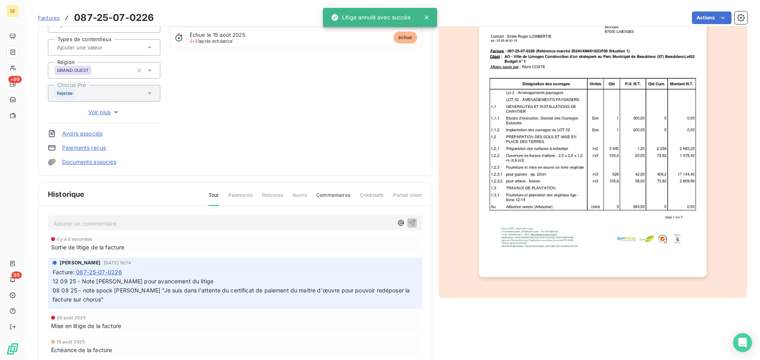
scroll to position [116, 0]
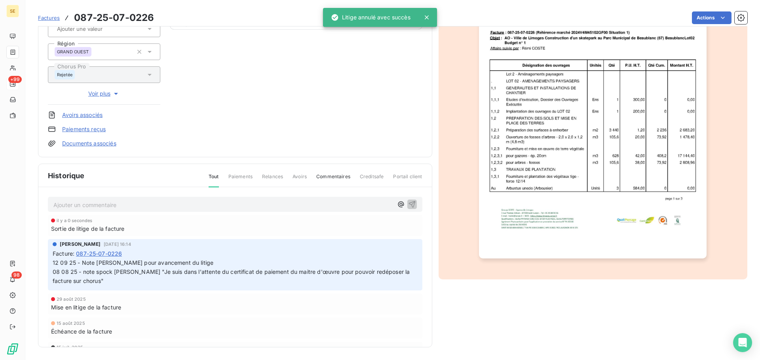
click at [250, 253] on div "Facture : 087-25-07-0226" at bounding box center [235, 254] width 365 height 8
drag, startPoint x: 240, startPoint y: 264, endPoint x: 231, endPoint y: 267, distance: 9.5
click at [240, 264] on span "12 09 25 - Note [PERSON_NAME] pour avancement du litige 08 08 25 - note spock […" at bounding box center [242, 272] width 379 height 25
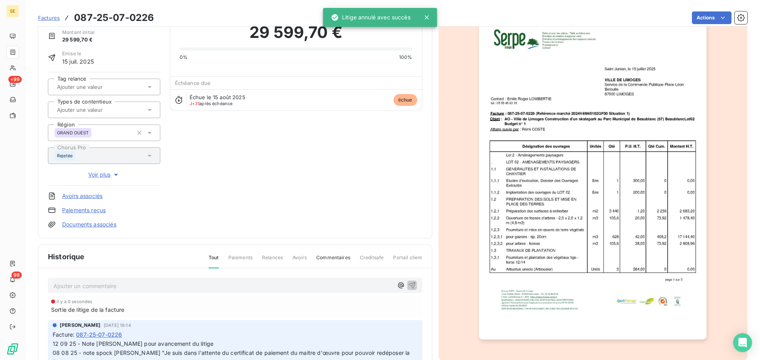
scroll to position [0, 0]
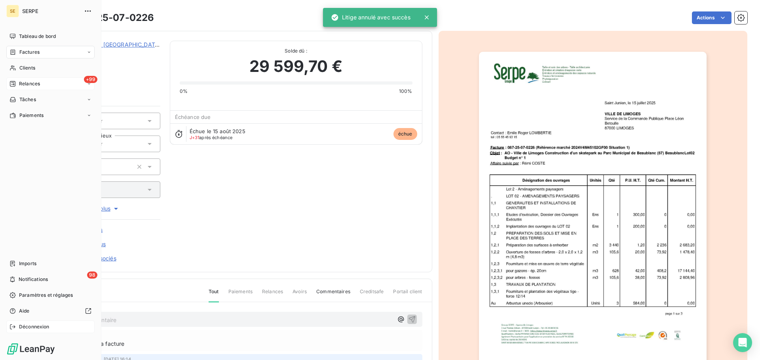
click at [25, 324] on span "Déconnexion" at bounding box center [34, 327] width 30 height 7
